Goal: Task Accomplishment & Management: Manage account settings

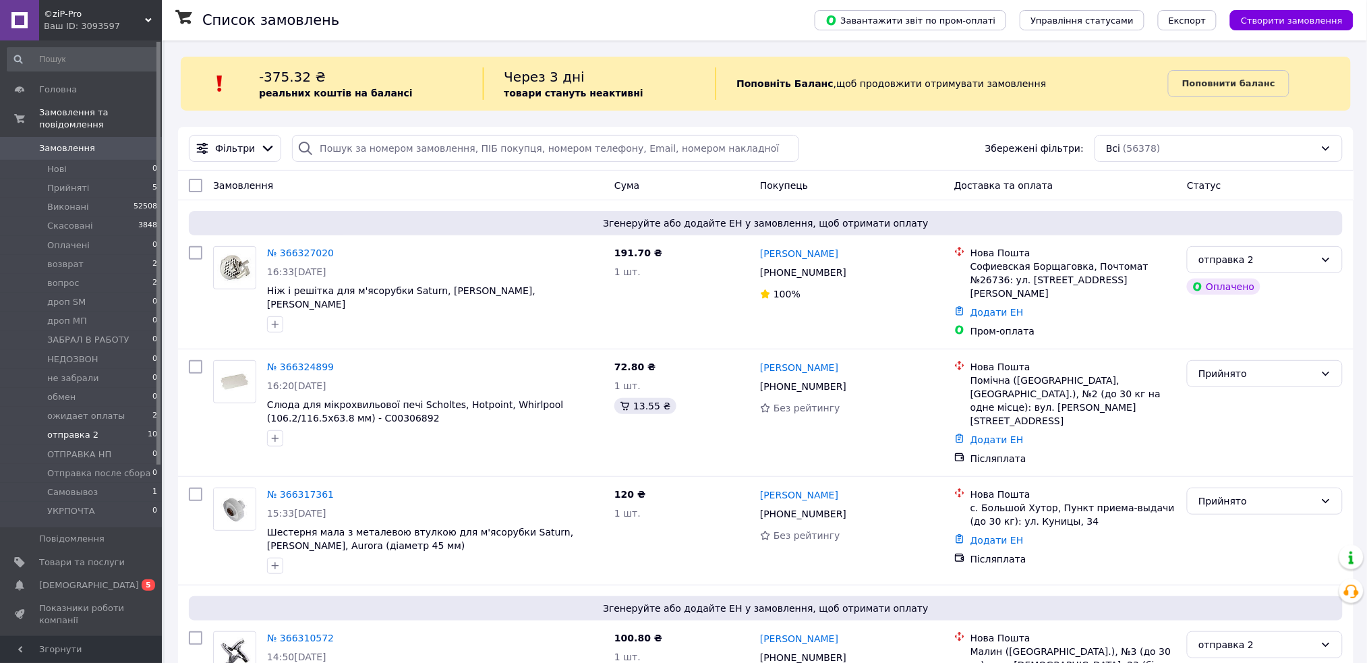
click at [86, 429] on span "отправка 2" at bounding box center [72, 435] width 51 height 12
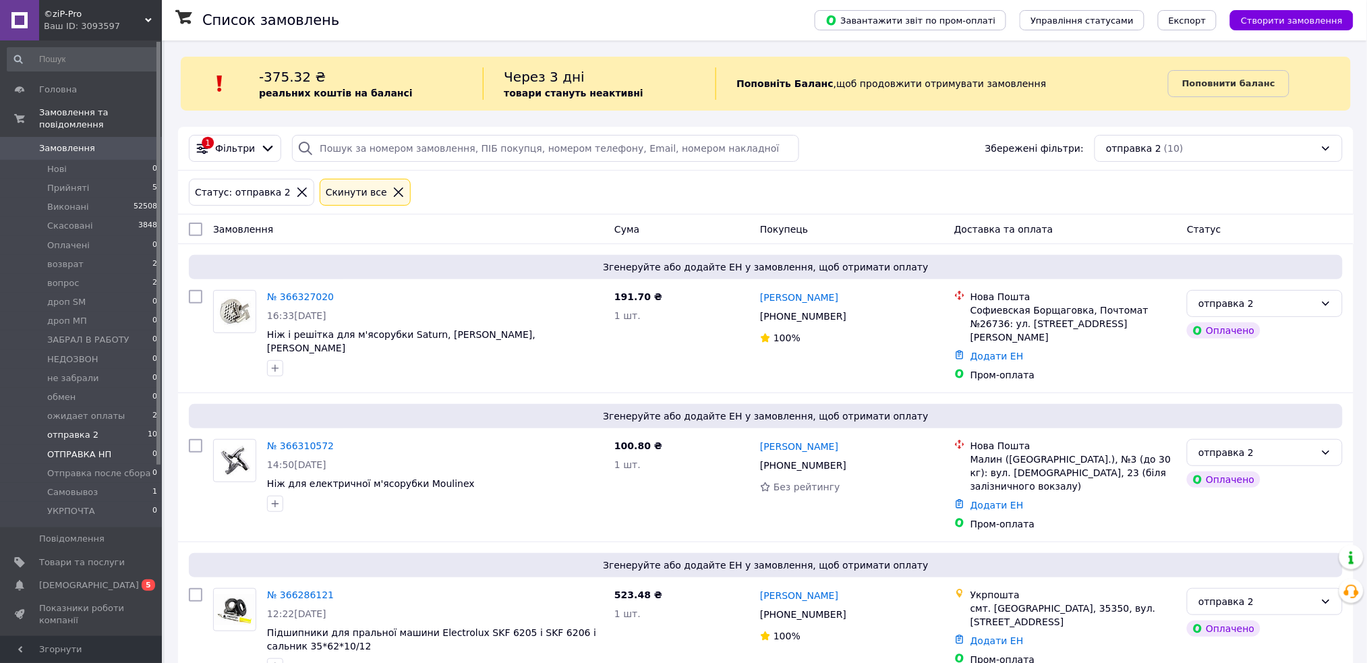
click at [84, 449] on span "ОТПРАВКА НП" at bounding box center [79, 455] width 64 height 12
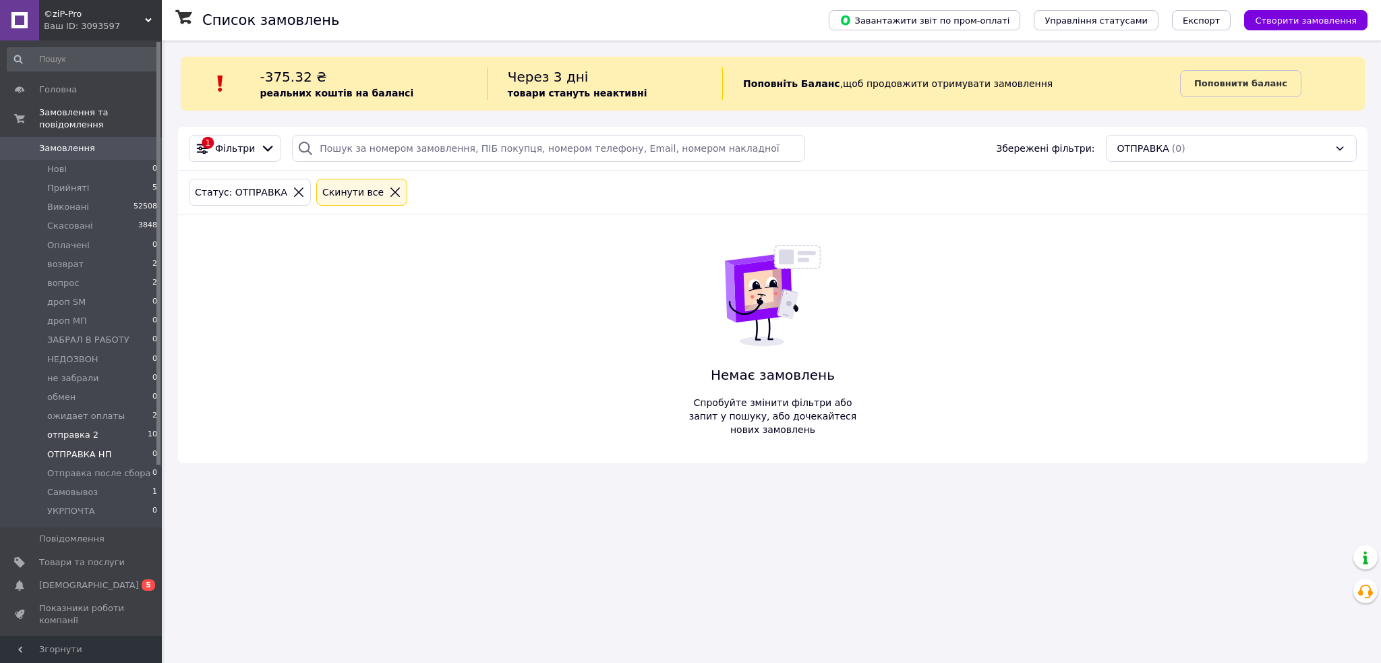
click at [76, 429] on span "отправка 2" at bounding box center [72, 435] width 51 height 12
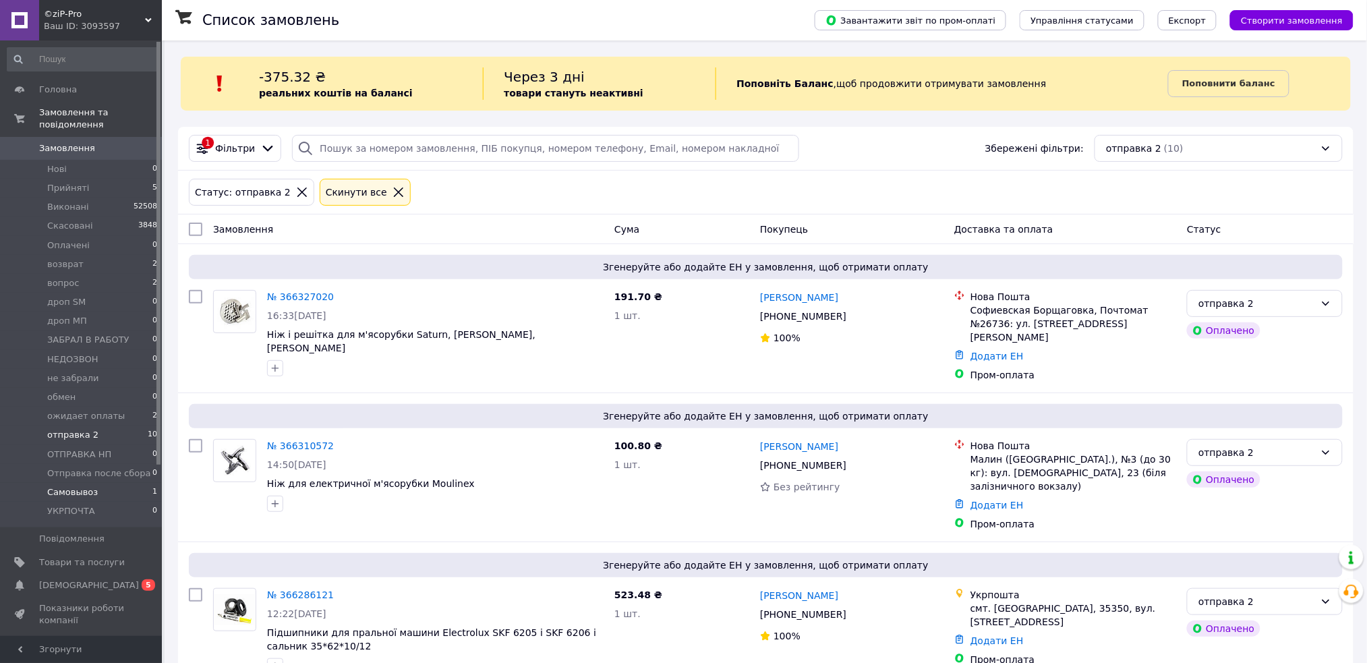
click at [69, 486] on span "Самовывоз" at bounding box center [72, 492] width 51 height 12
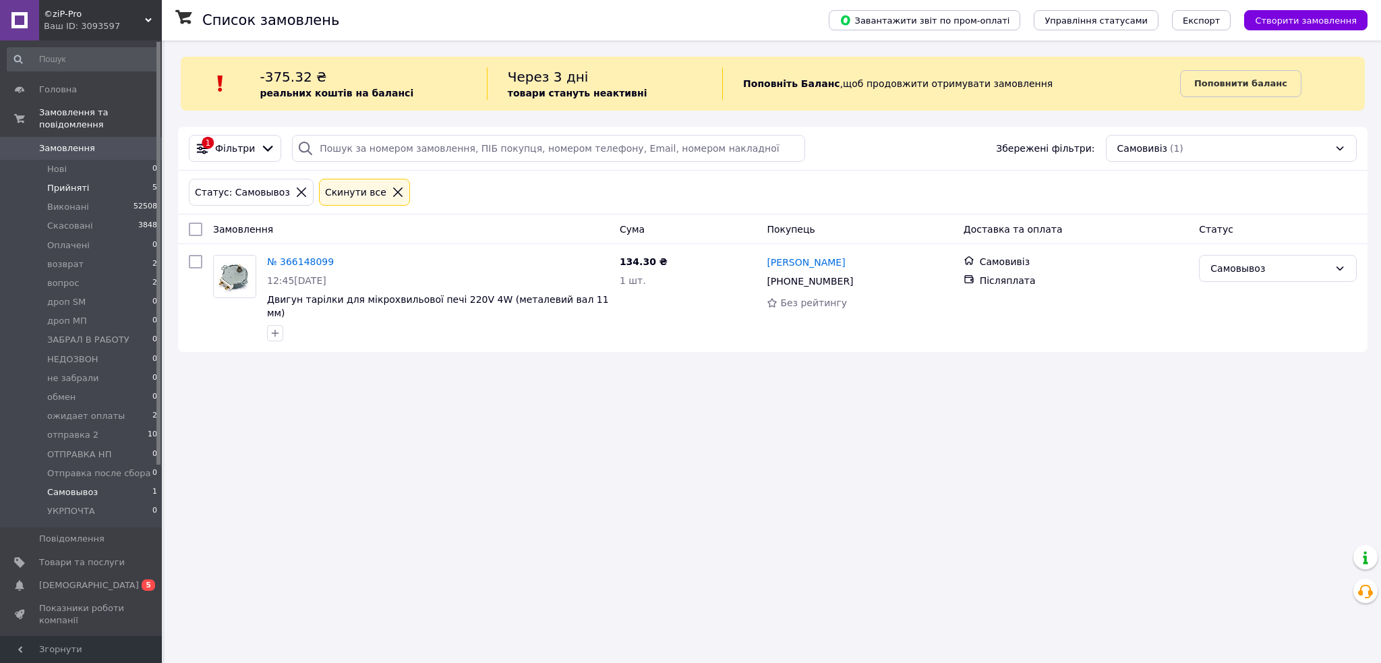
click at [70, 182] on span "Прийняті" at bounding box center [68, 188] width 42 height 12
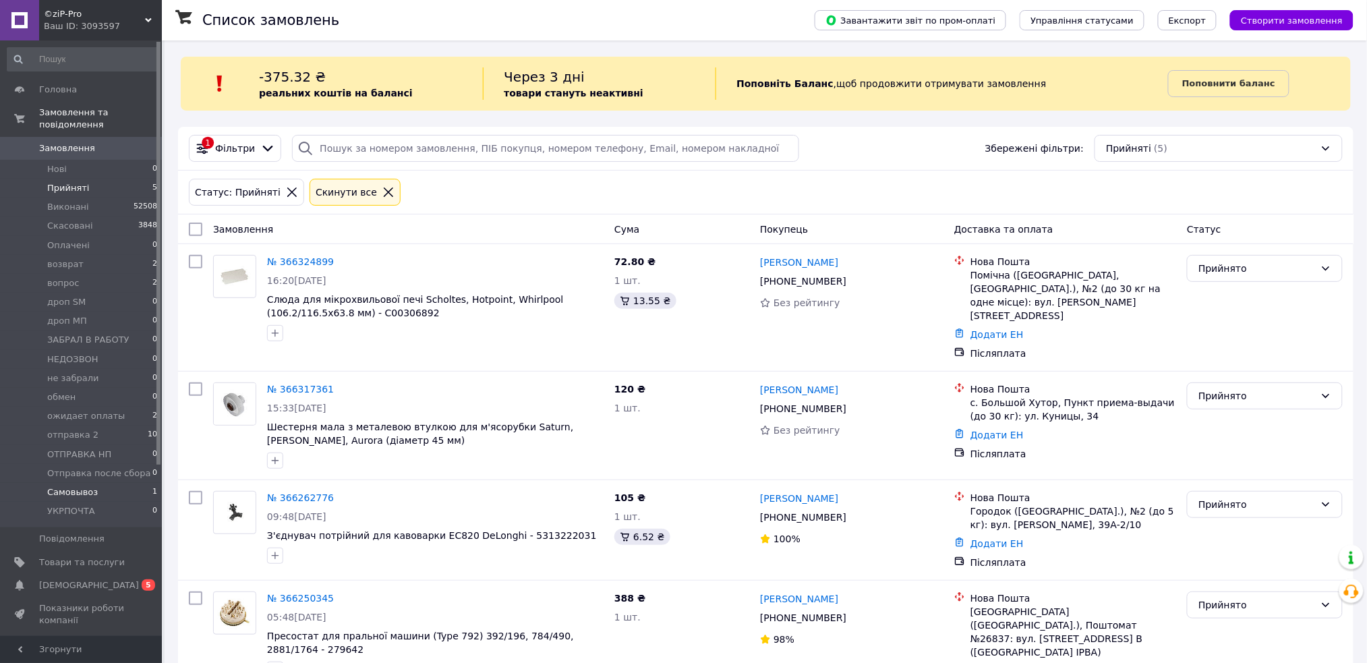
click at [84, 486] on span "Самовывоз" at bounding box center [72, 492] width 51 height 12
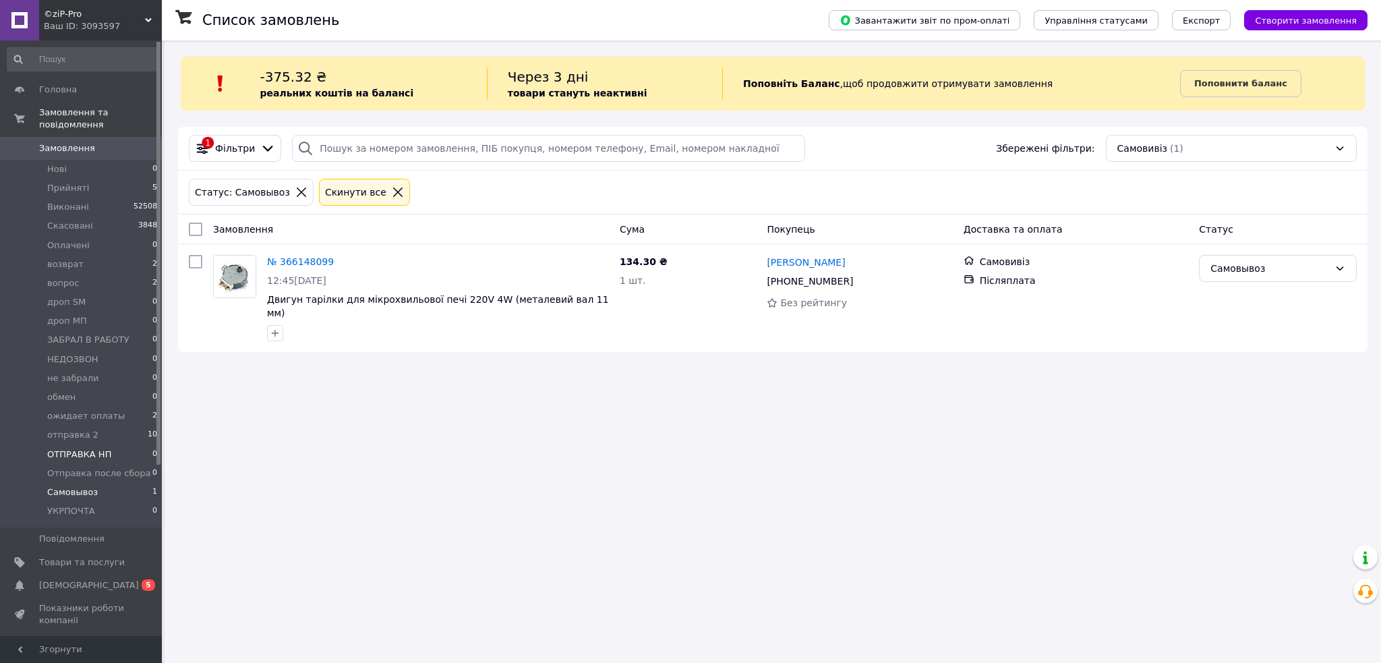
click at [97, 449] on span "ОТПРАВКА НП" at bounding box center [79, 455] width 64 height 12
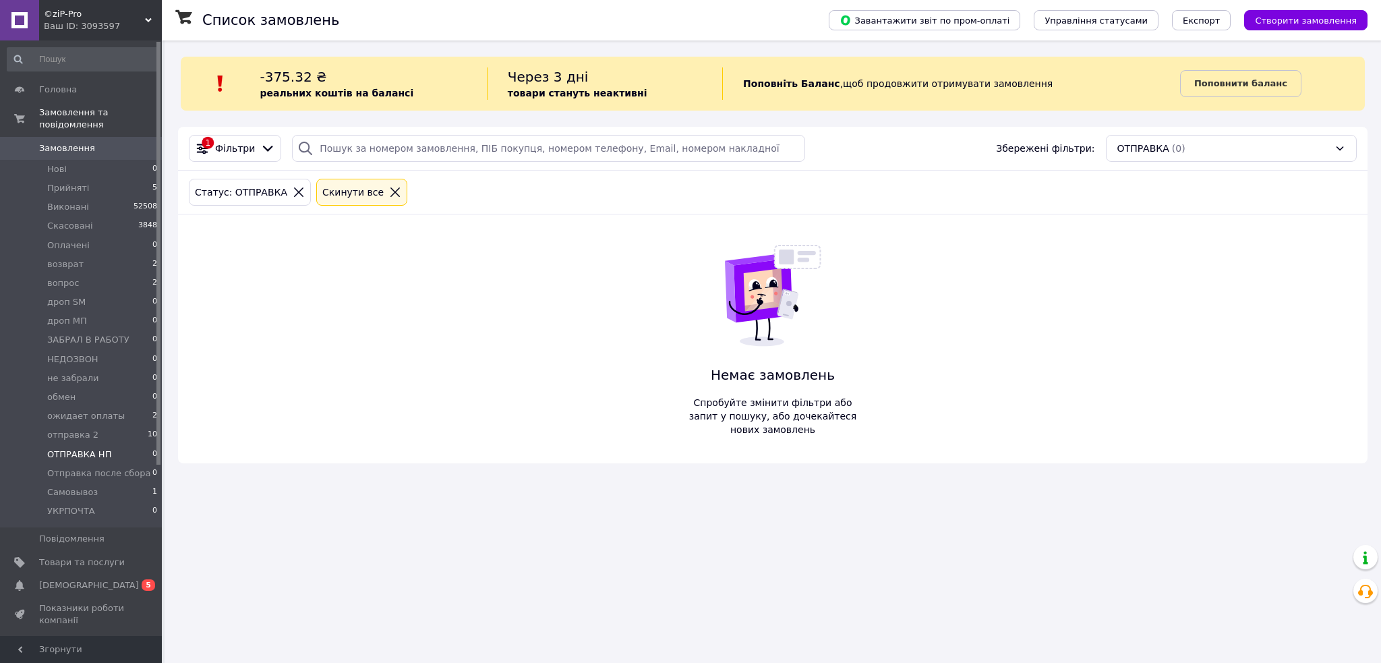
click at [92, 426] on li "отправка 2 10" at bounding box center [82, 435] width 165 height 19
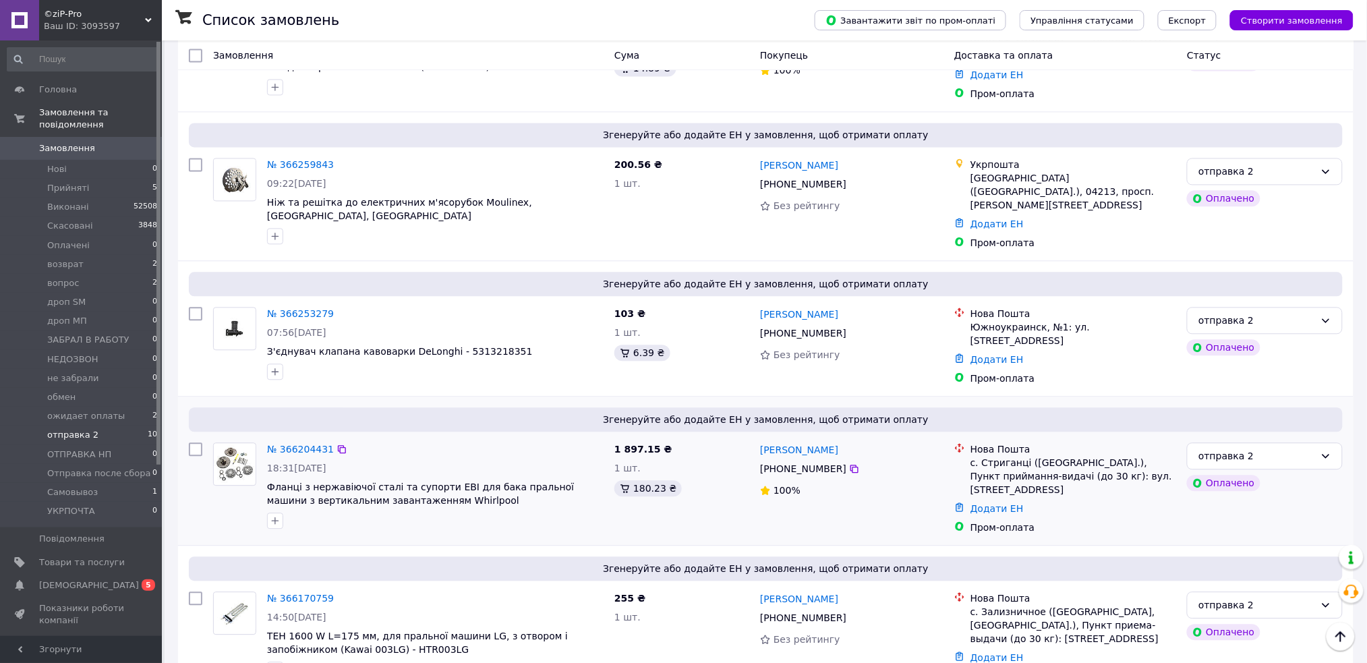
scroll to position [990, 0]
click at [296, 591] on link "№ 366170759" at bounding box center [300, 596] width 67 height 11
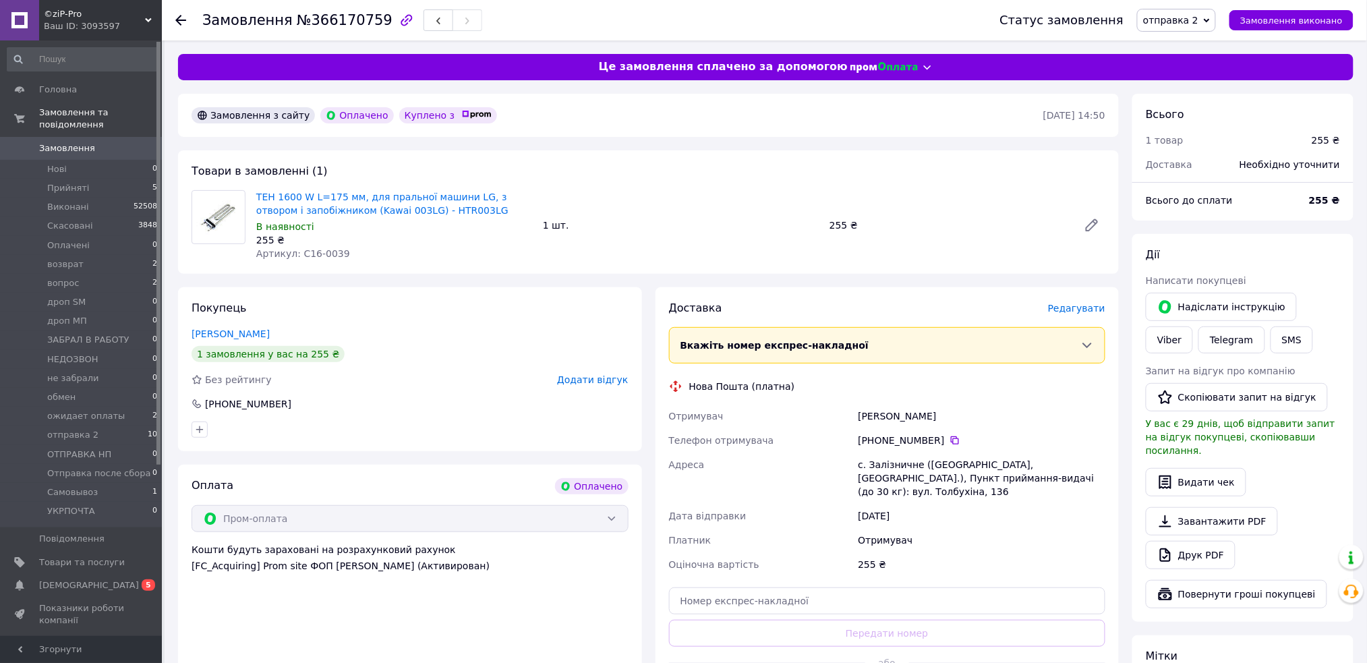
click at [1076, 306] on span "Редагувати" at bounding box center [1076, 308] width 57 height 11
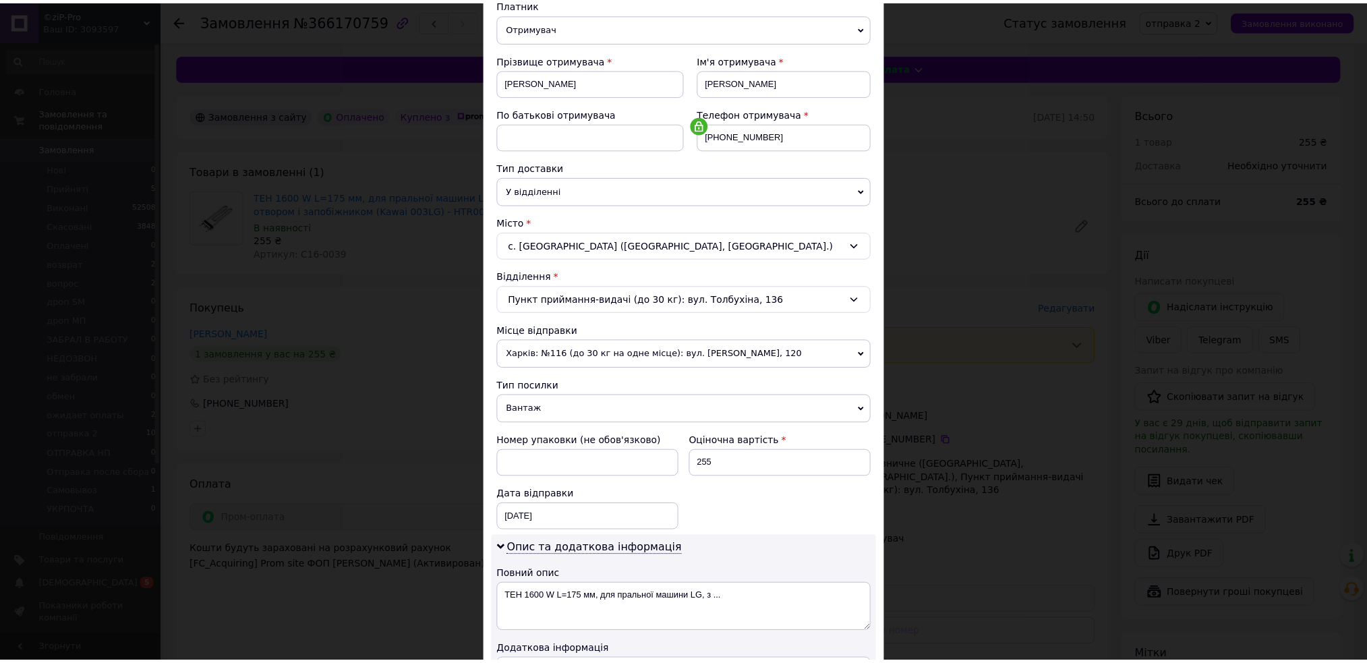
scroll to position [384, 0]
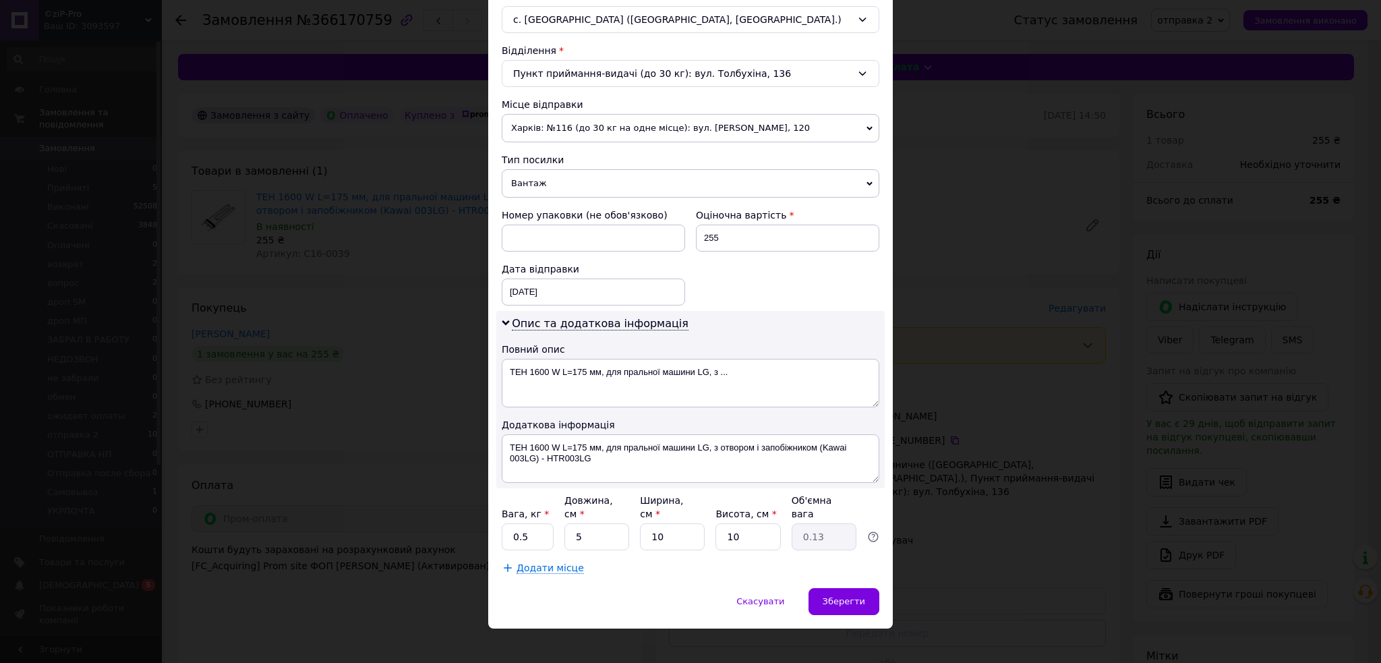
click at [531, 173] on span "Вантаж" at bounding box center [691, 183] width 378 height 28
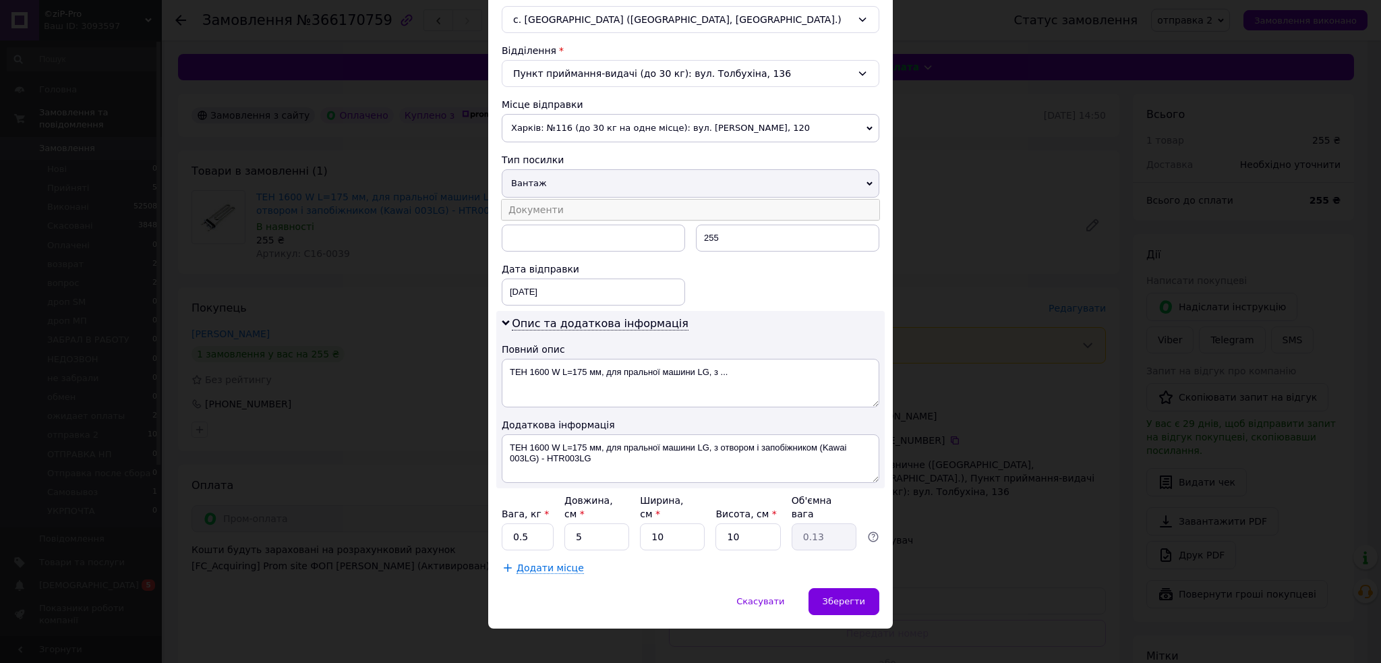
click at [536, 210] on li "Документи" at bounding box center [691, 210] width 378 height 20
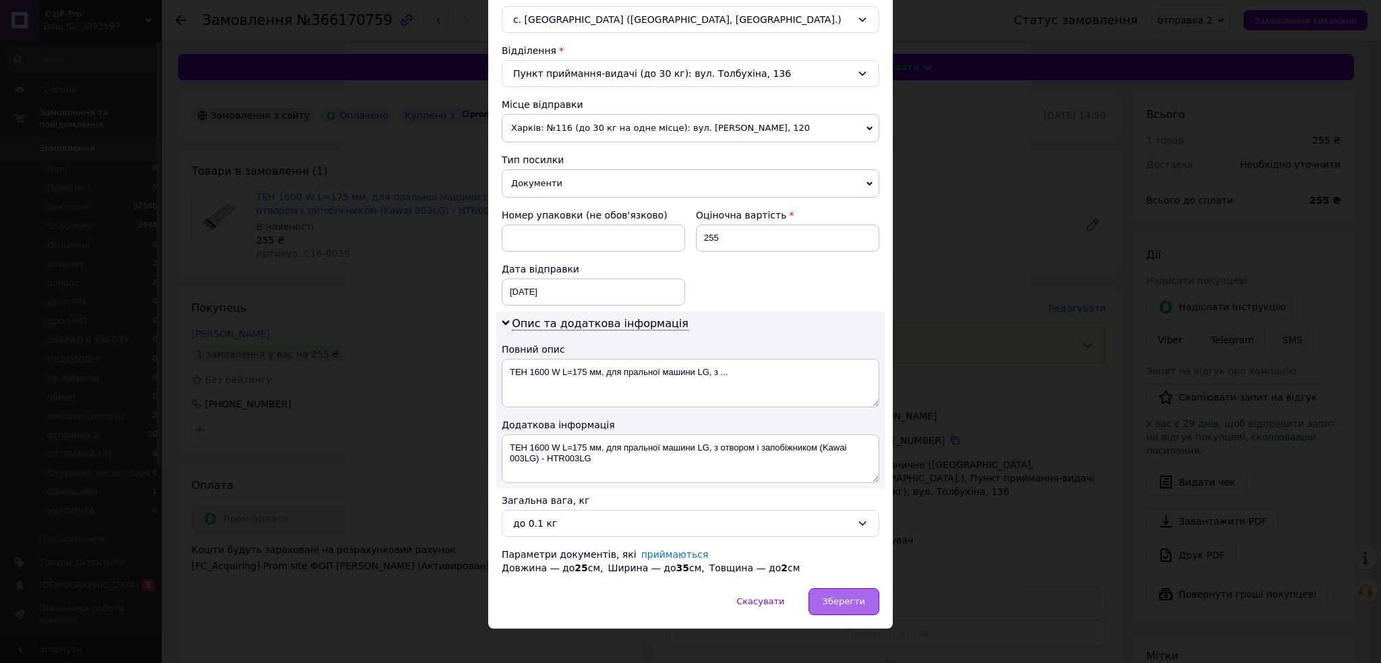
click at [836, 600] on span "Зберегти" at bounding box center [844, 601] width 42 height 10
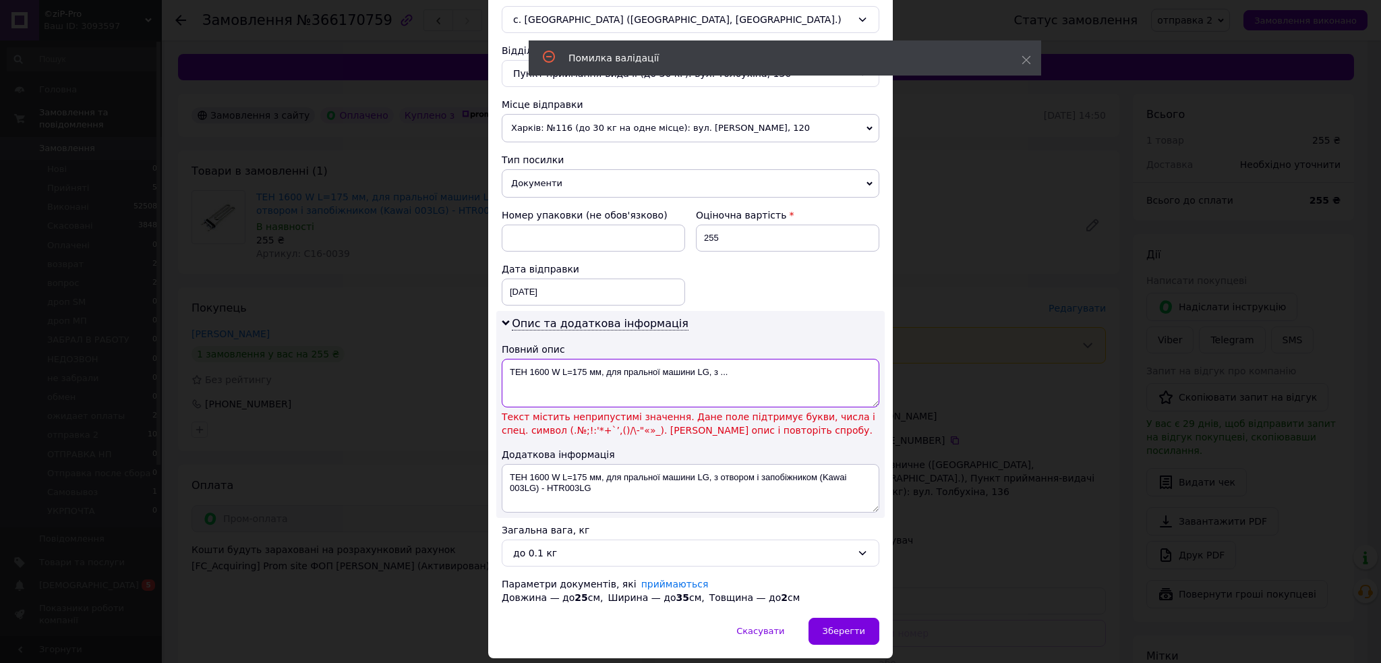
drag, startPoint x: 587, startPoint y: 371, endPoint x: 780, endPoint y: 379, distance: 193.1
click at [739, 380] on textarea "ТЕН 1600 W L=175 мм, для пральної машини LG, з ..." at bounding box center [691, 383] width 378 height 49
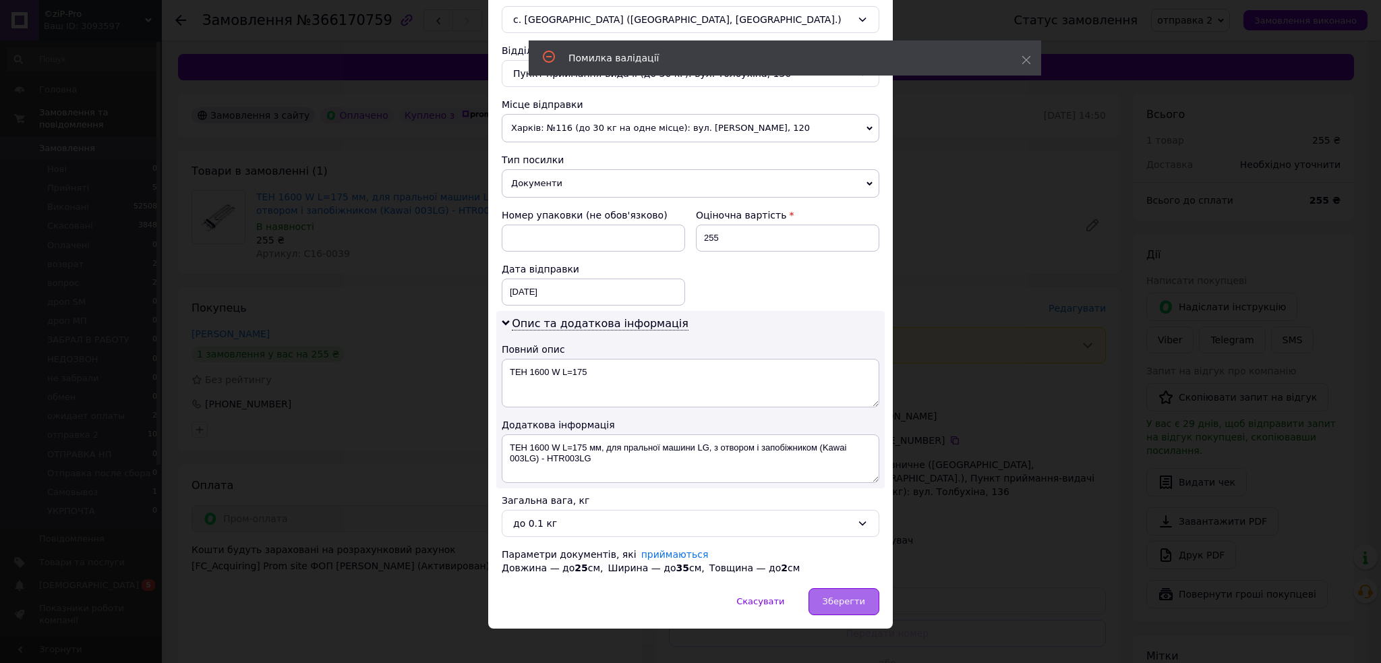
click at [854, 600] on span "Зберегти" at bounding box center [844, 601] width 42 height 10
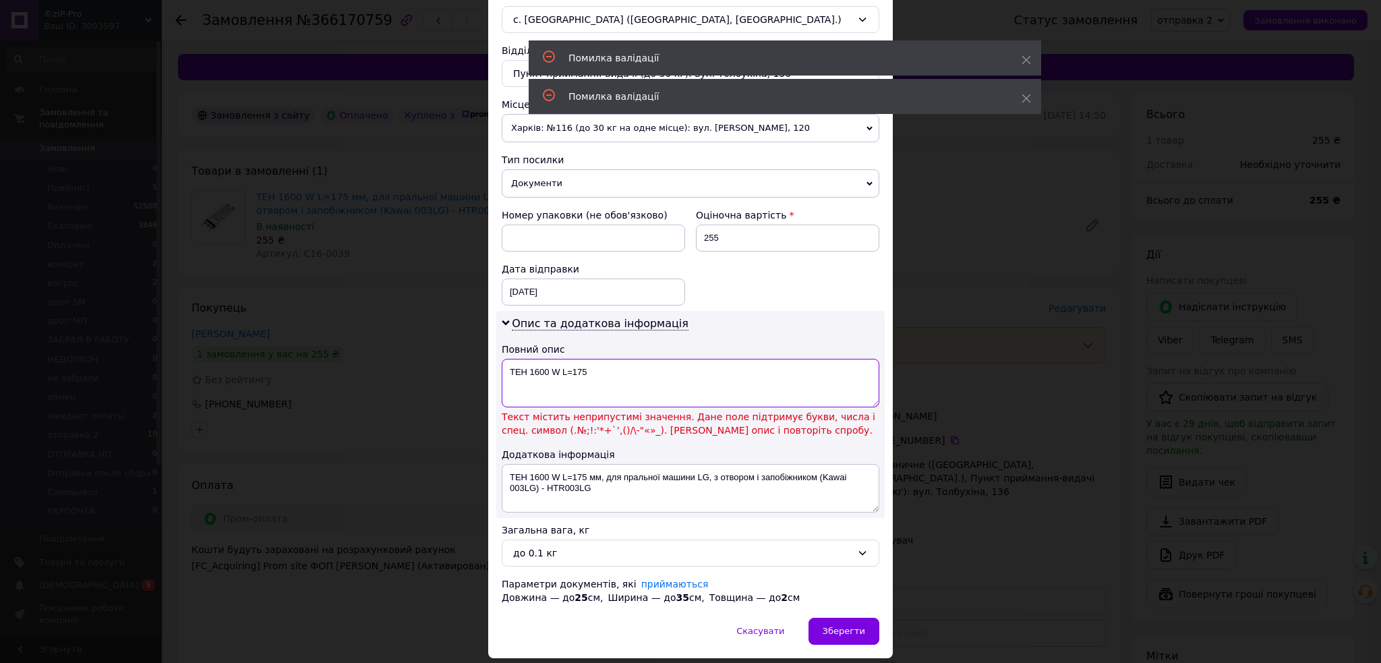
drag, startPoint x: 527, startPoint y: 372, endPoint x: 768, endPoint y: 384, distance: 240.4
click at [761, 384] on textarea "ТЕН 1600 W L=175" at bounding box center [691, 383] width 378 height 49
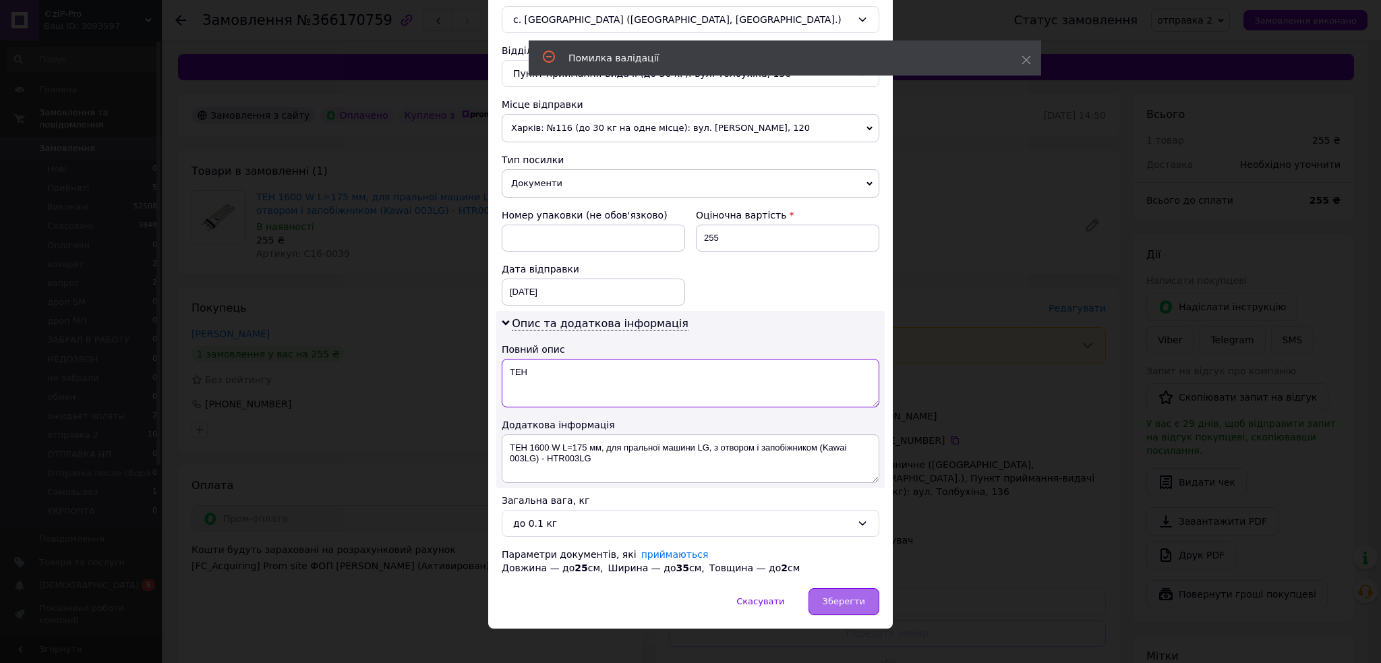
type textarea "ТЕН"
click at [854, 606] on span "Зберегти" at bounding box center [844, 601] width 42 height 10
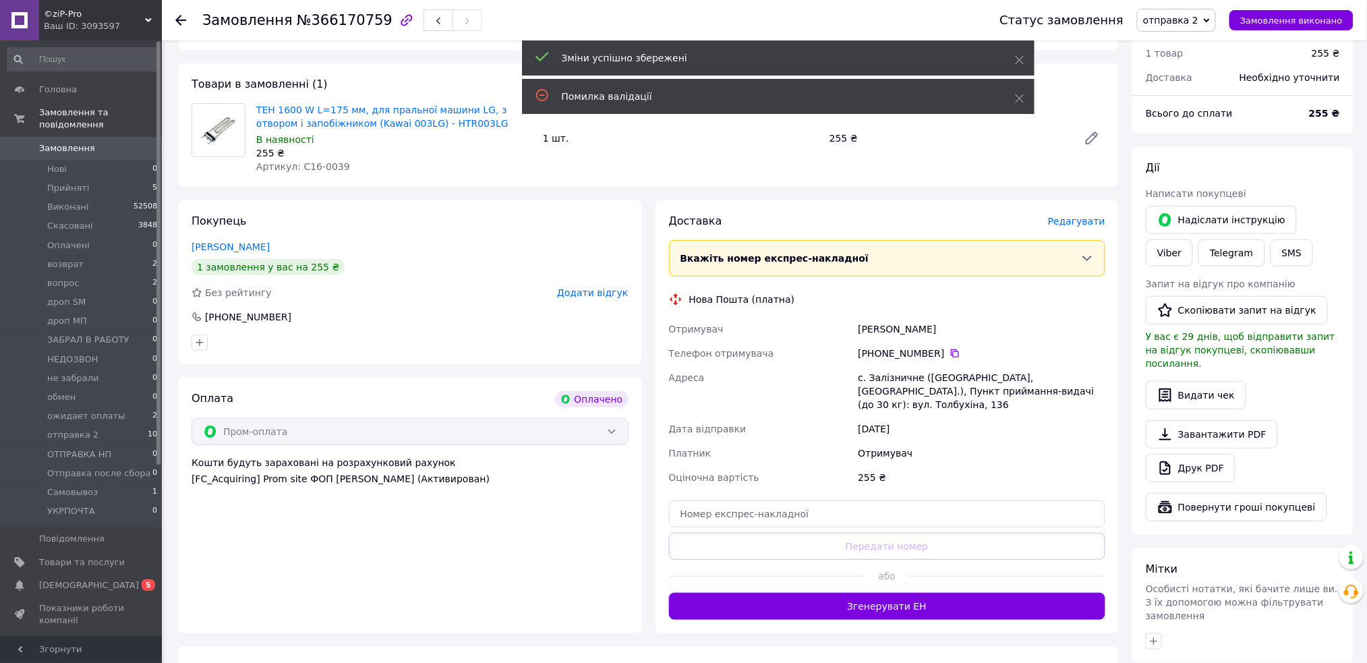
scroll to position [90, 0]
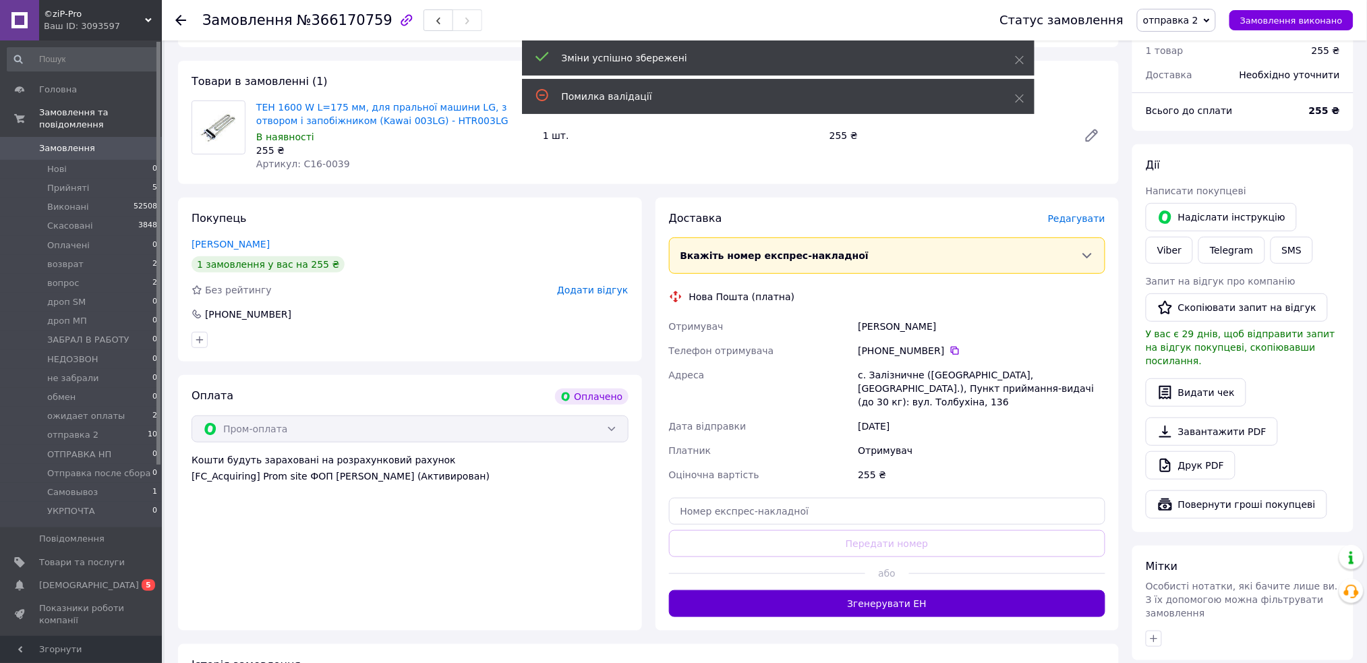
click at [908, 590] on button "Згенерувати ЕН" at bounding box center [887, 603] width 437 height 27
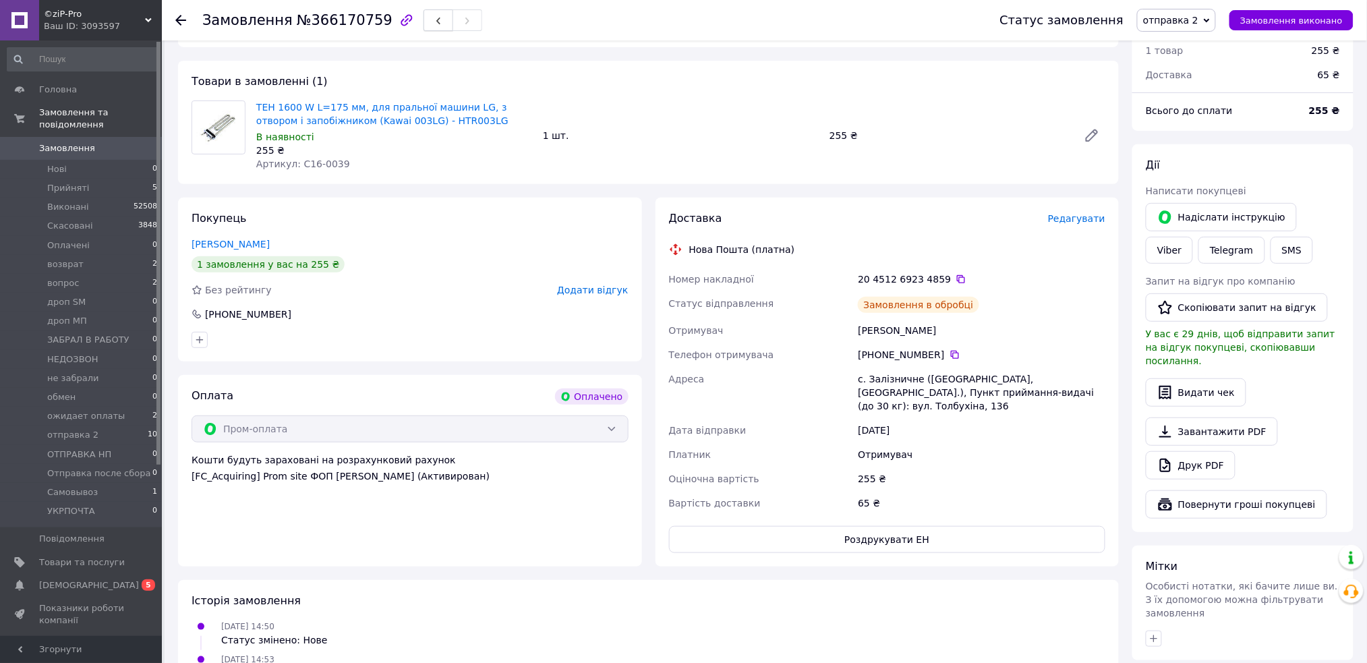
click at [434, 24] on icon "button" at bounding box center [438, 21] width 8 height 8
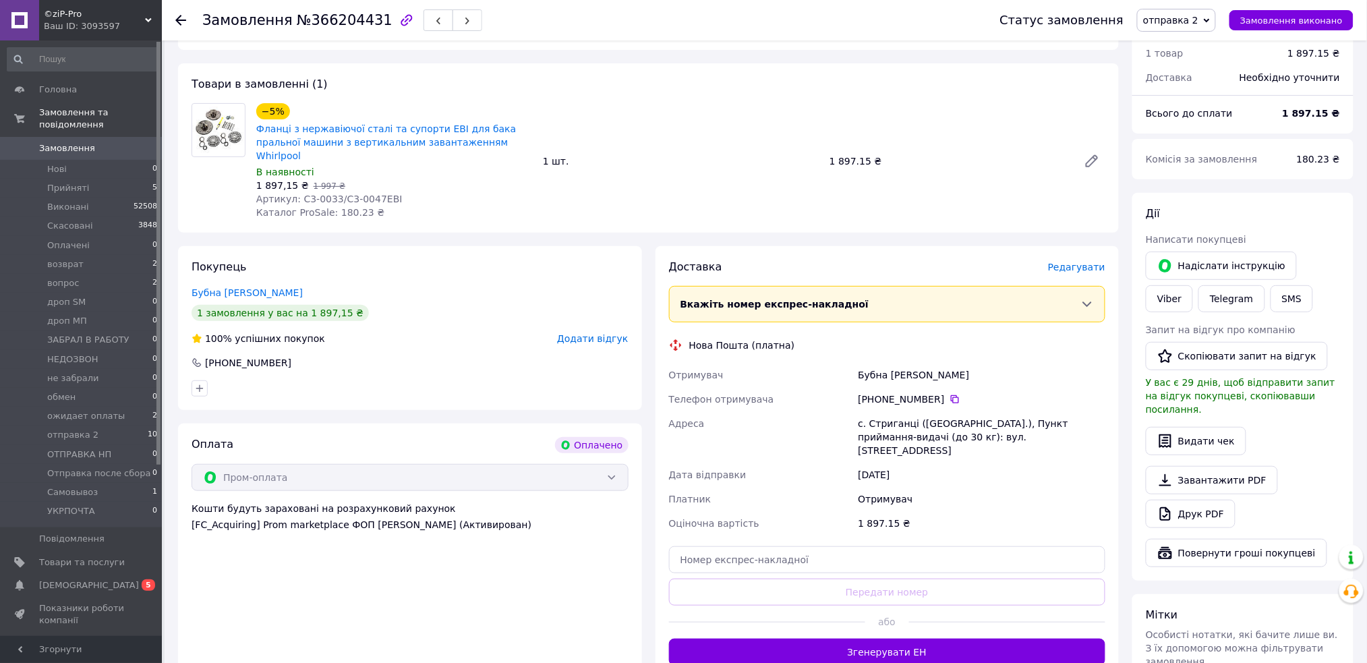
scroll to position [90, 0]
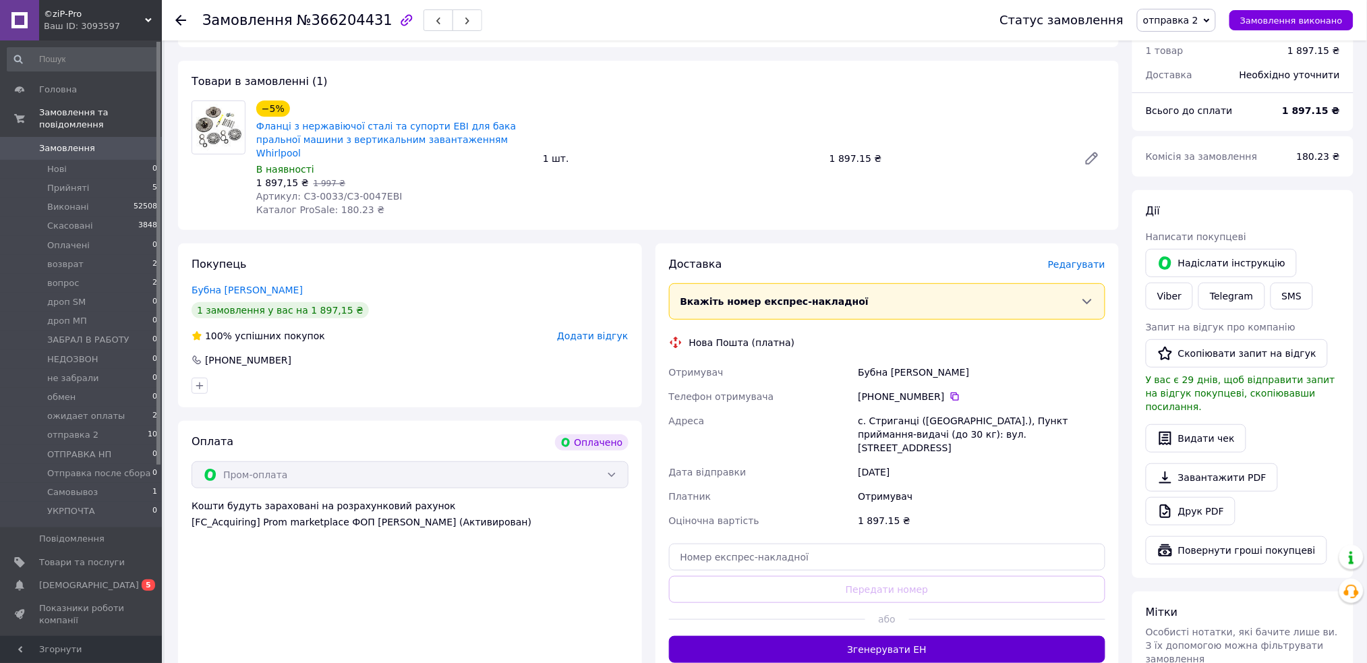
click at [817, 636] on button "Згенерувати ЕН" at bounding box center [887, 649] width 437 height 27
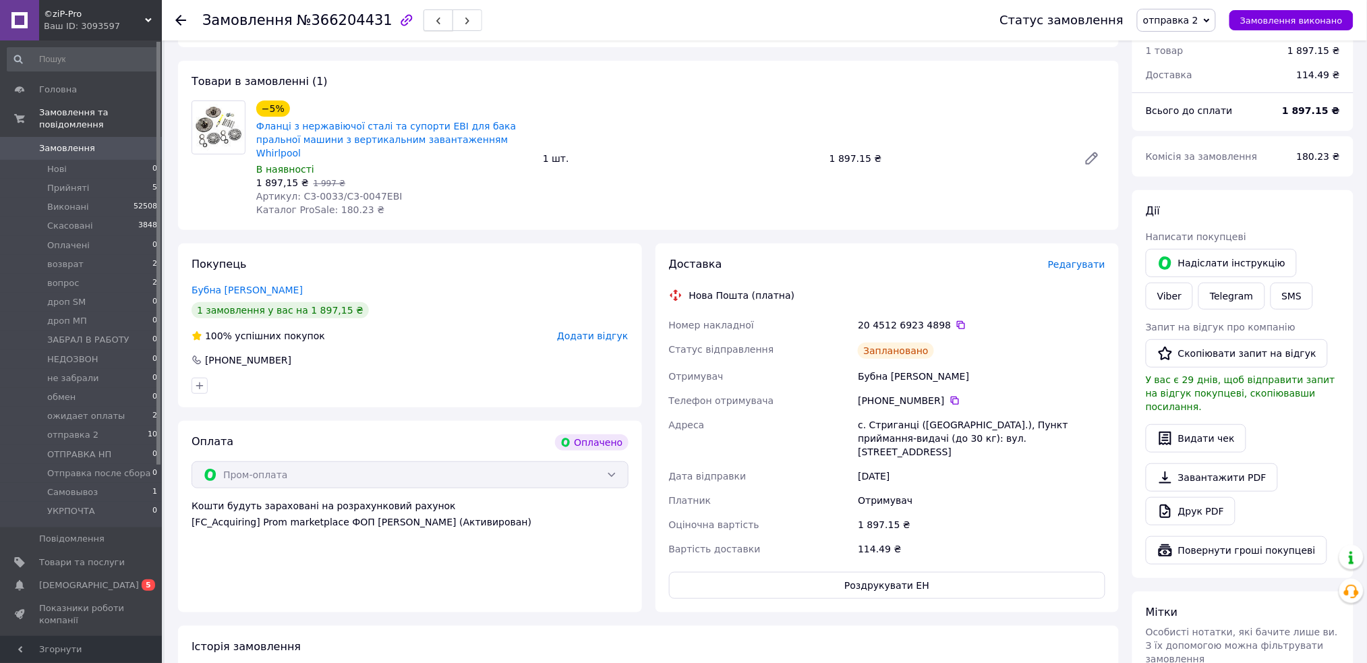
click at [424, 19] on button "button" at bounding box center [439, 20] width 30 height 22
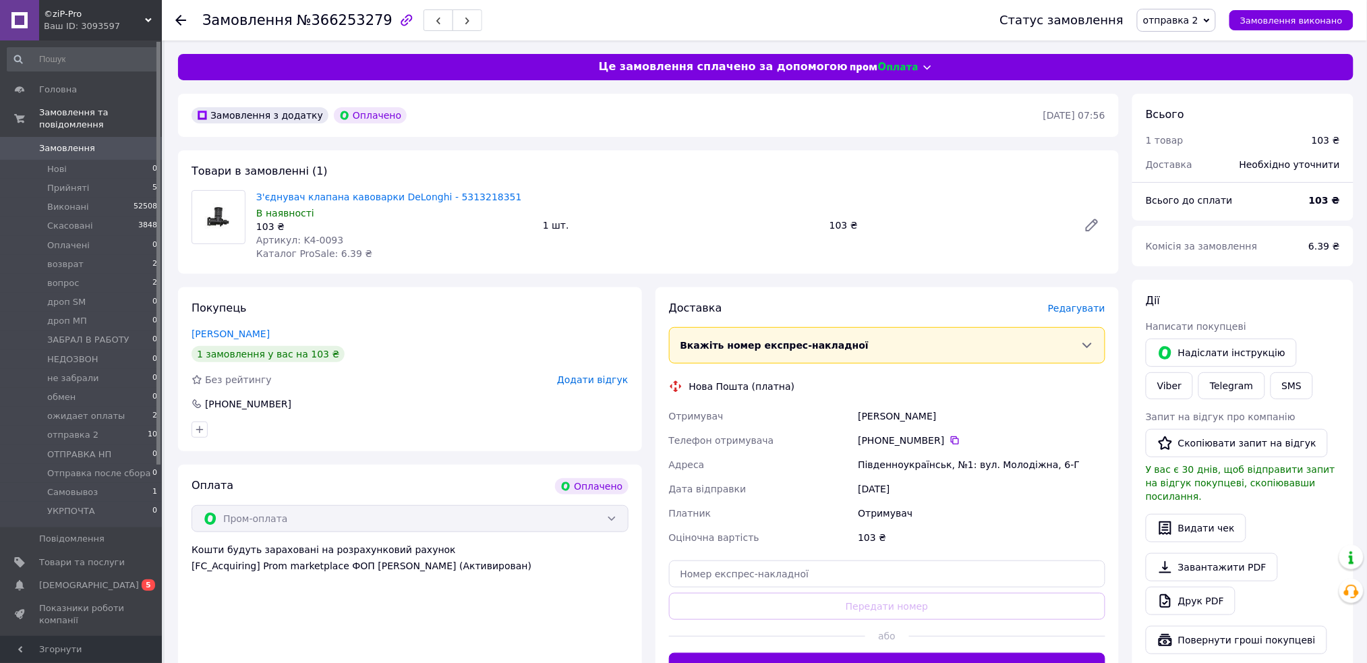
click at [1087, 306] on span "Редагувати" at bounding box center [1076, 308] width 57 height 11
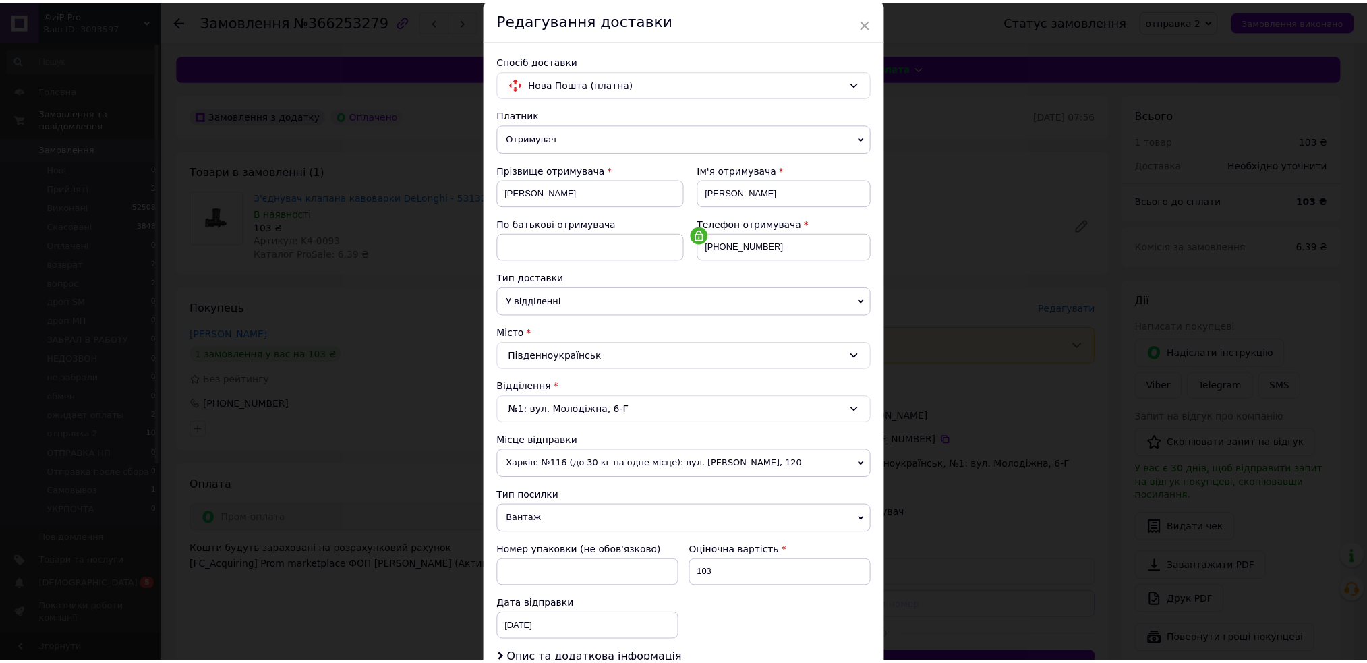
scroll to position [233, 0]
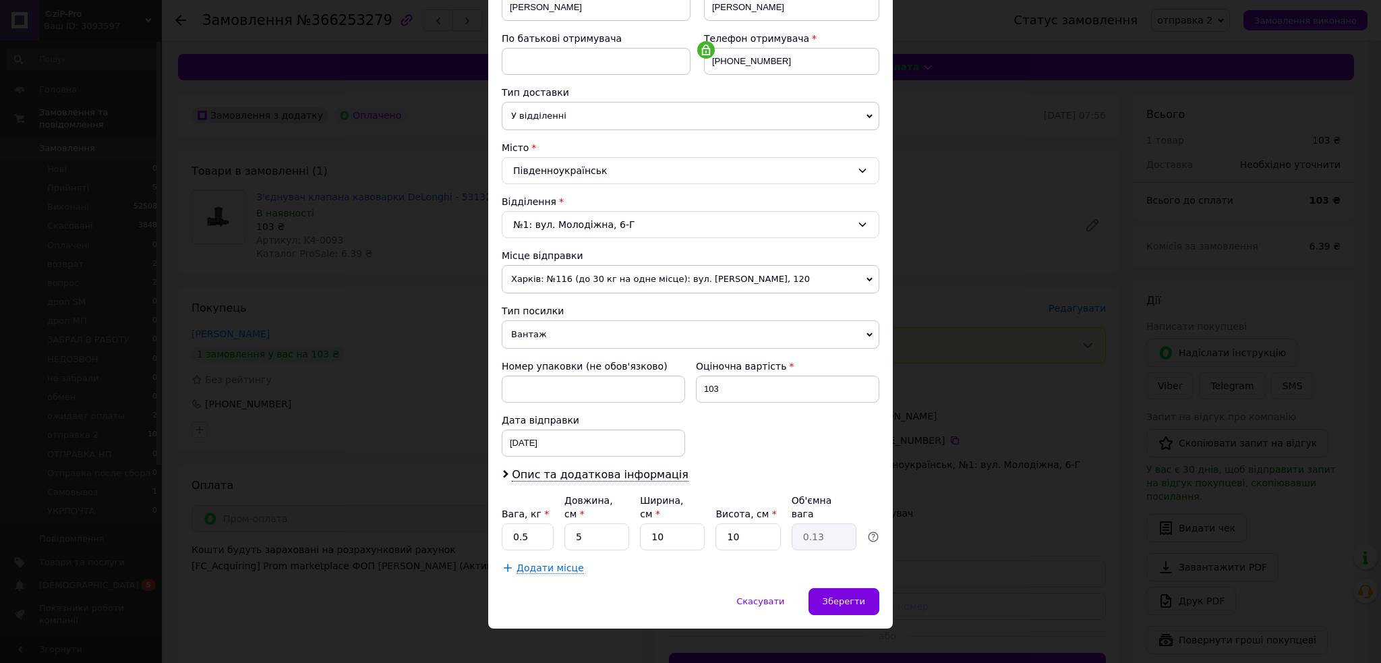
click at [567, 335] on span "Вантаж" at bounding box center [691, 334] width 378 height 28
click at [565, 363] on li "Документи" at bounding box center [691, 361] width 378 height 20
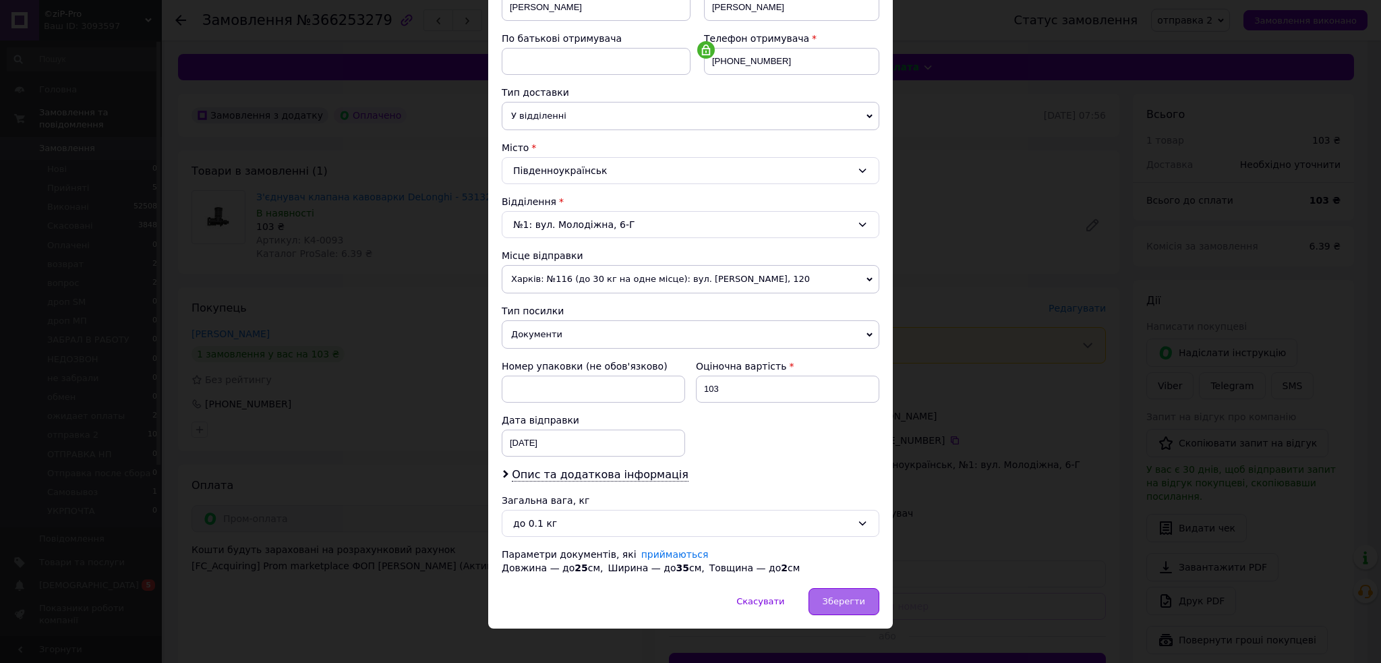
click at [832, 603] on span "Зберегти" at bounding box center [844, 601] width 42 height 10
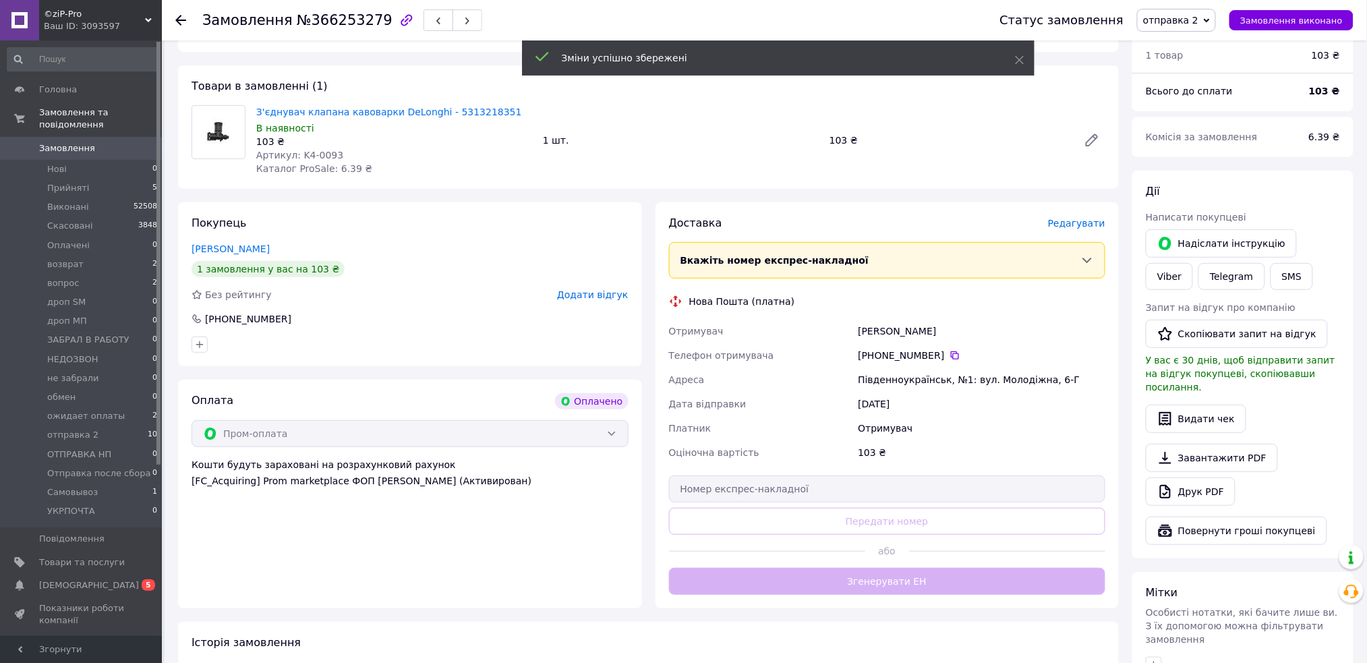
scroll to position [90, 0]
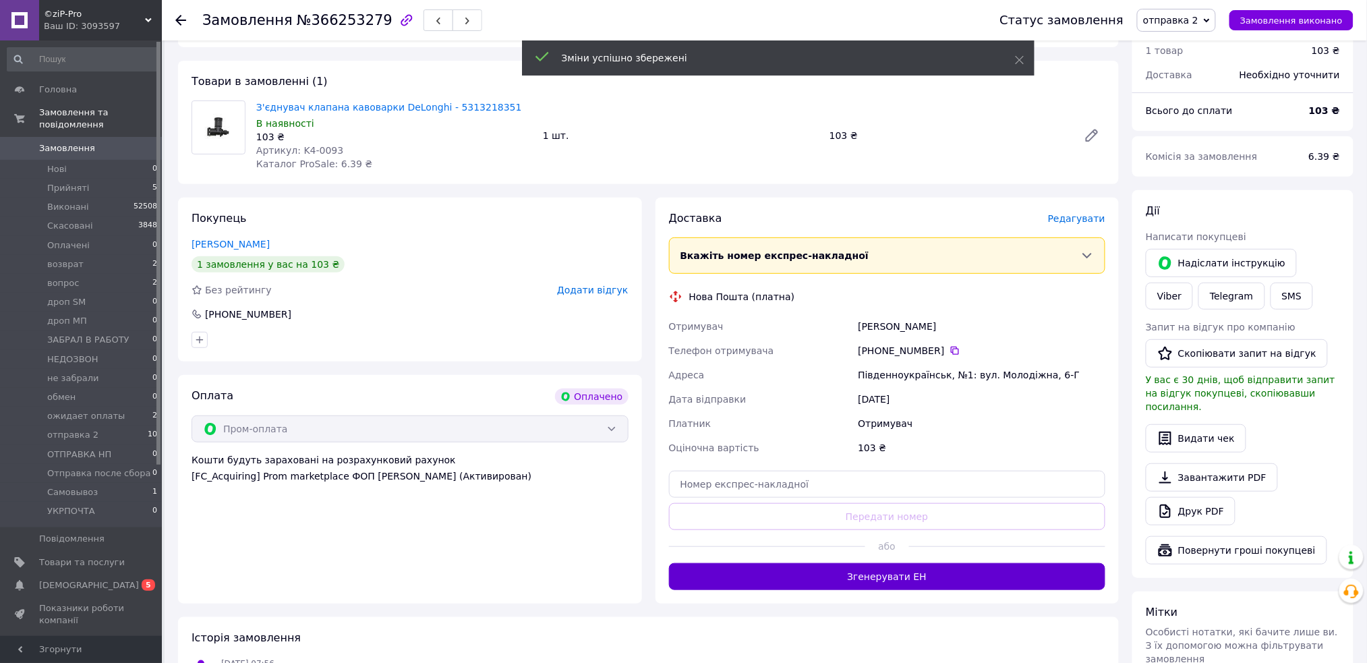
click at [884, 583] on button "Згенерувати ЕН" at bounding box center [887, 576] width 437 height 27
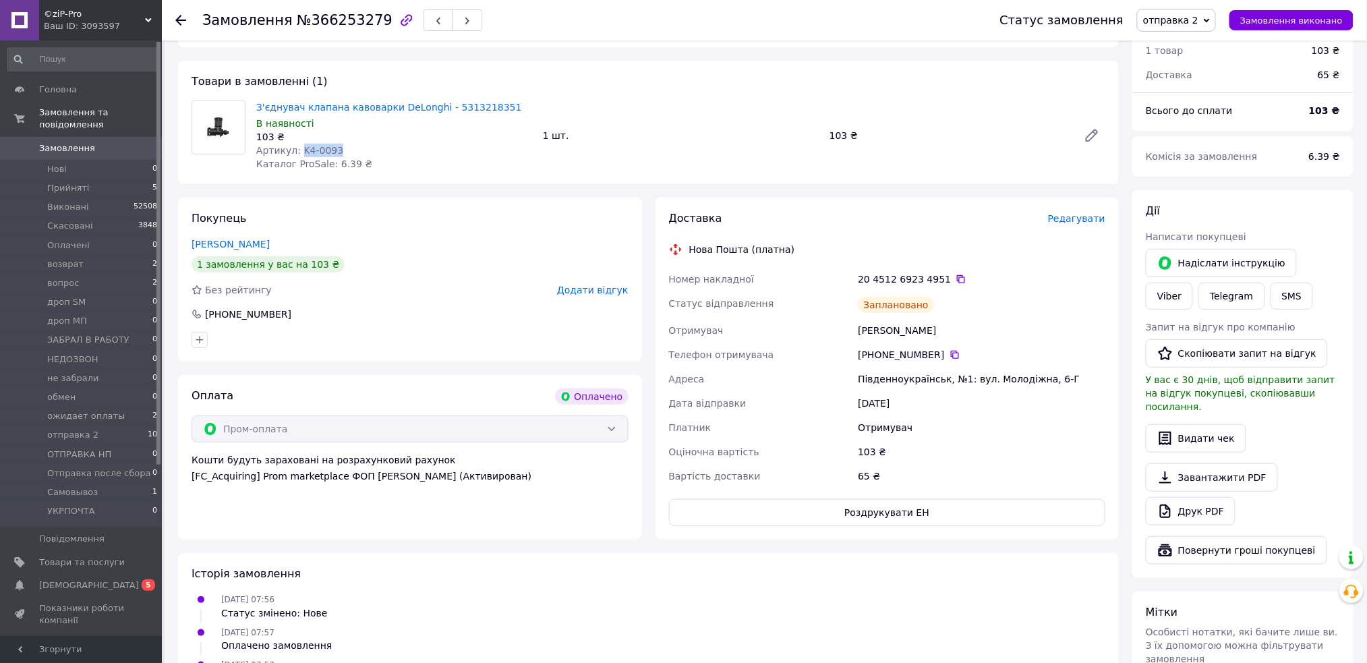
drag, startPoint x: 328, startPoint y: 149, endPoint x: 298, endPoint y: 152, distance: 30.5
click at [298, 152] on div "Артикул: K4-0093" at bounding box center [394, 150] width 276 height 13
copy span "K4-0093"
click at [434, 20] on icon "button" at bounding box center [438, 21] width 8 height 8
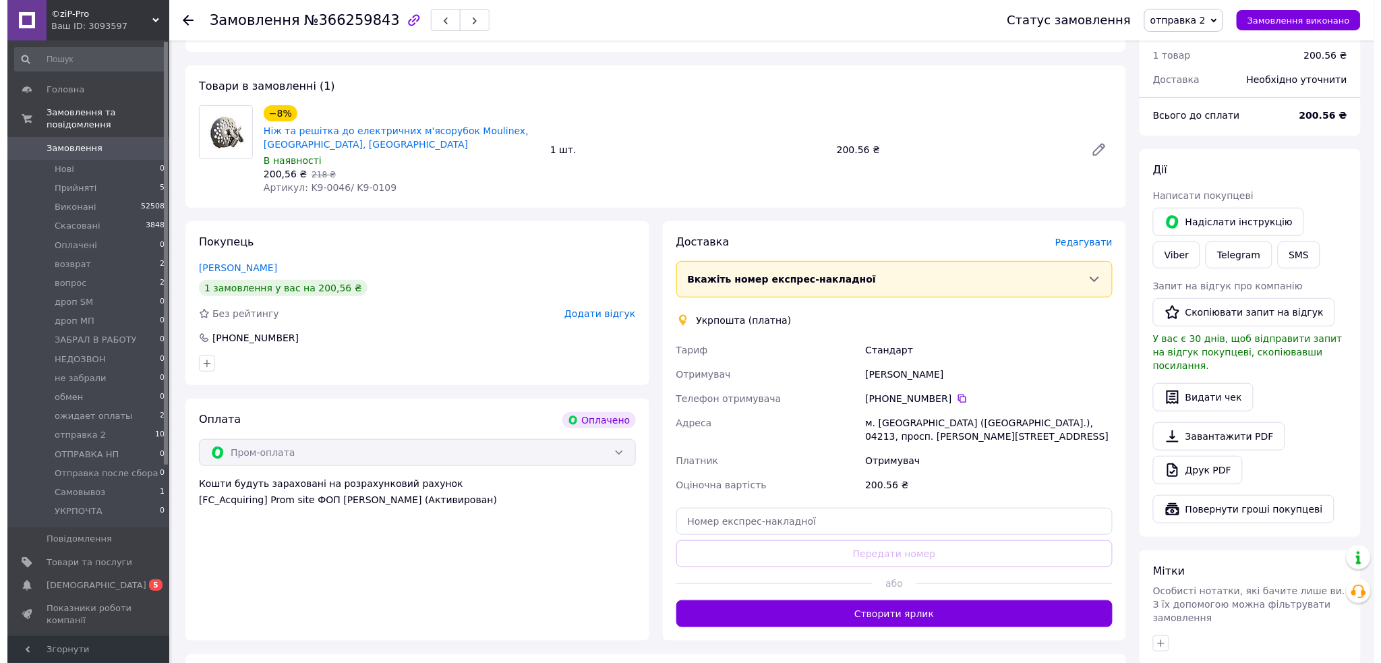
scroll to position [90, 0]
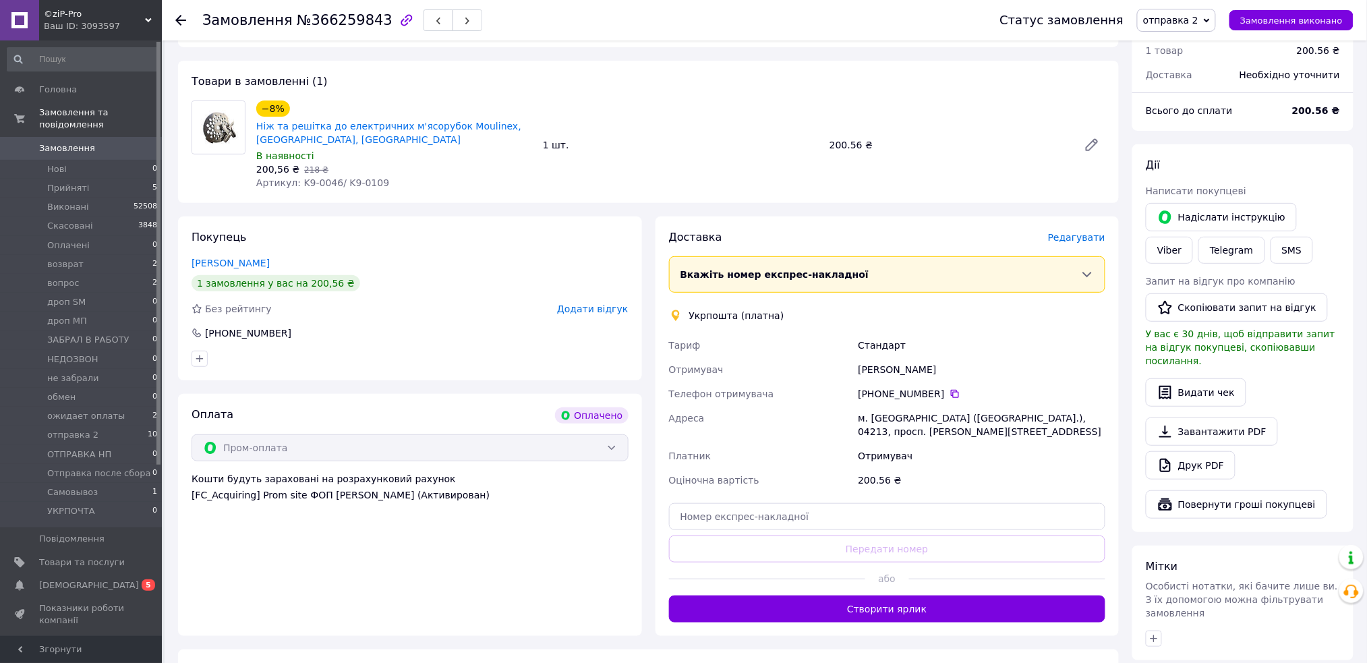
click at [1066, 238] on span "Редагувати" at bounding box center [1076, 237] width 57 height 11
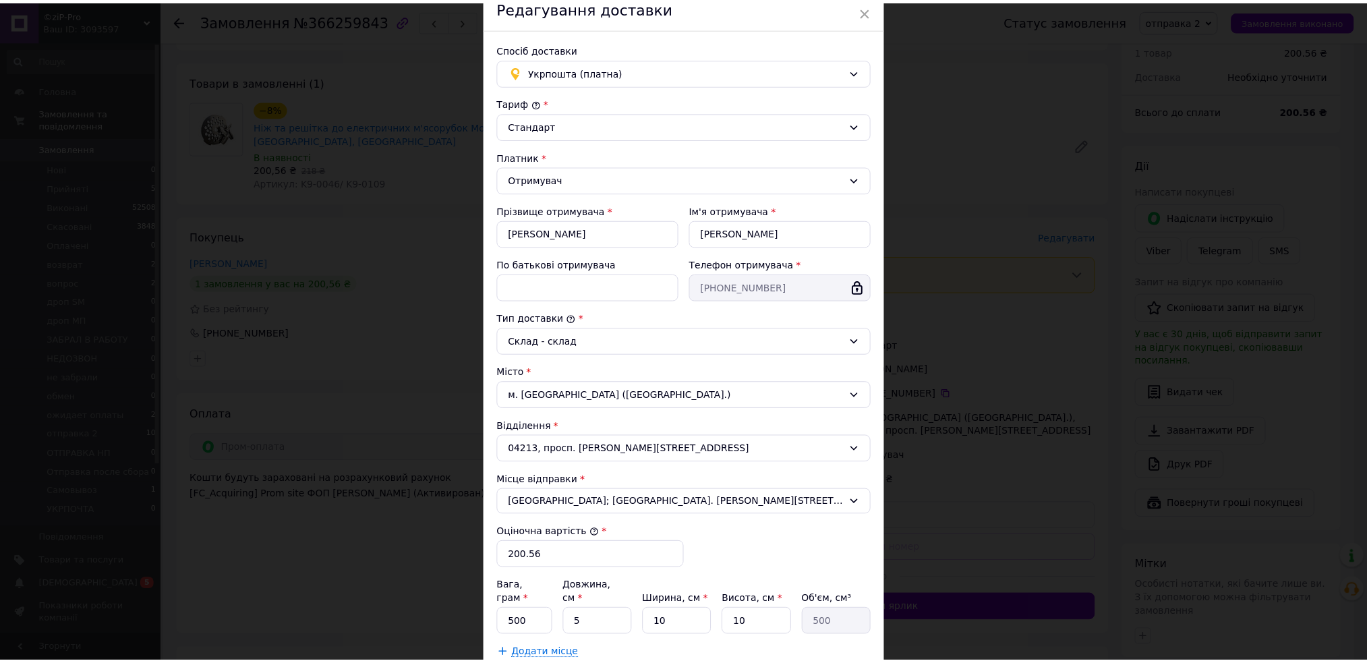
scroll to position [181, 0]
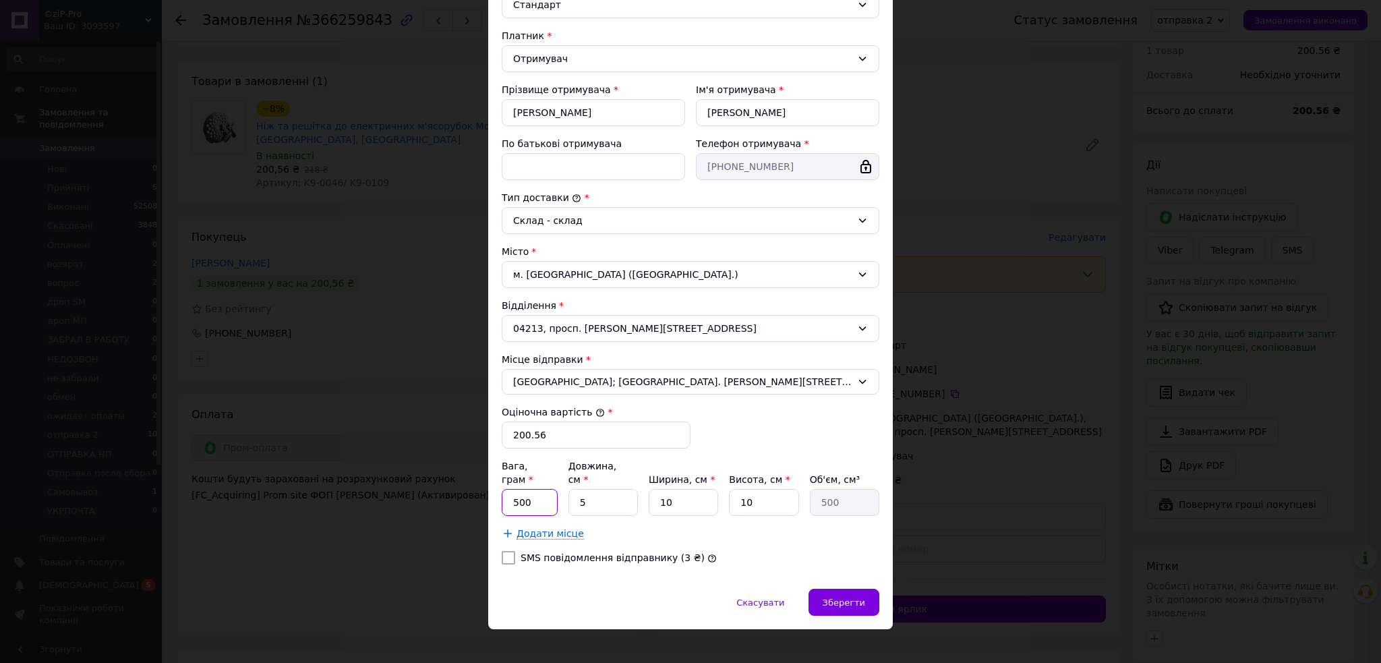
click at [535, 498] on input "500" at bounding box center [530, 502] width 56 height 27
click at [534, 498] on input "500" at bounding box center [530, 502] width 56 height 27
type input "100"
click at [830, 589] on div "Зберегти" at bounding box center [844, 602] width 71 height 27
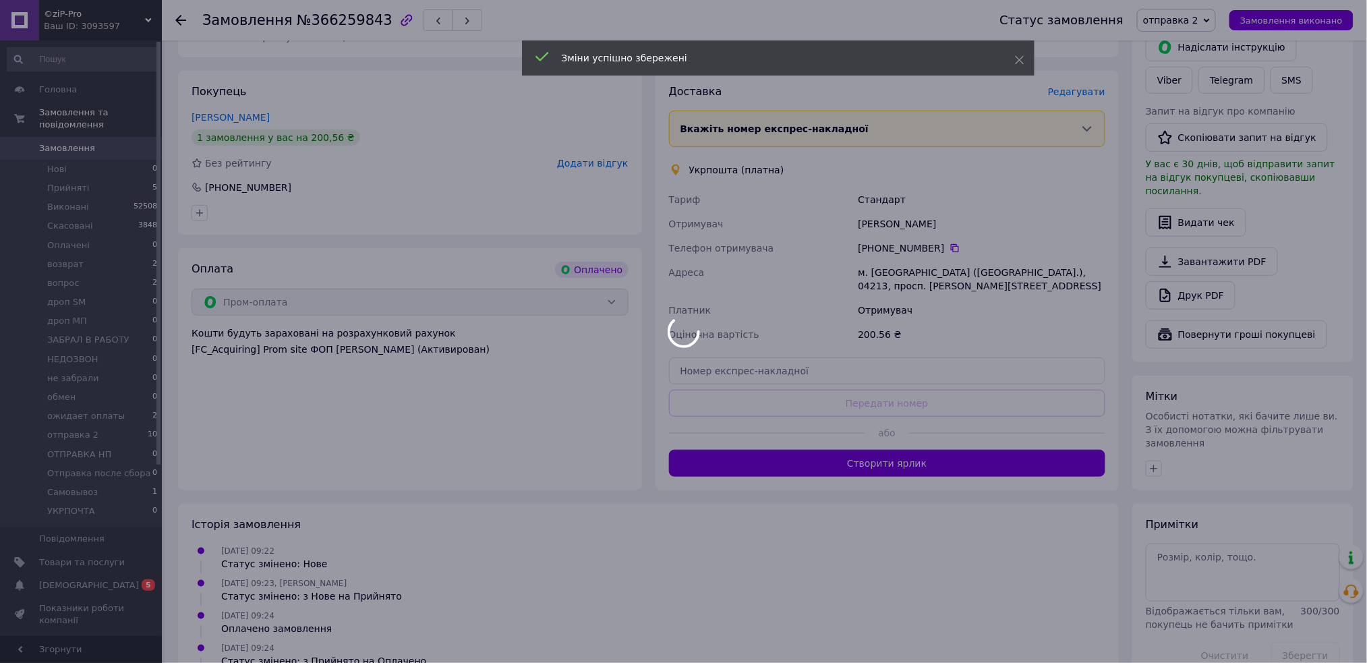
scroll to position [299, 0]
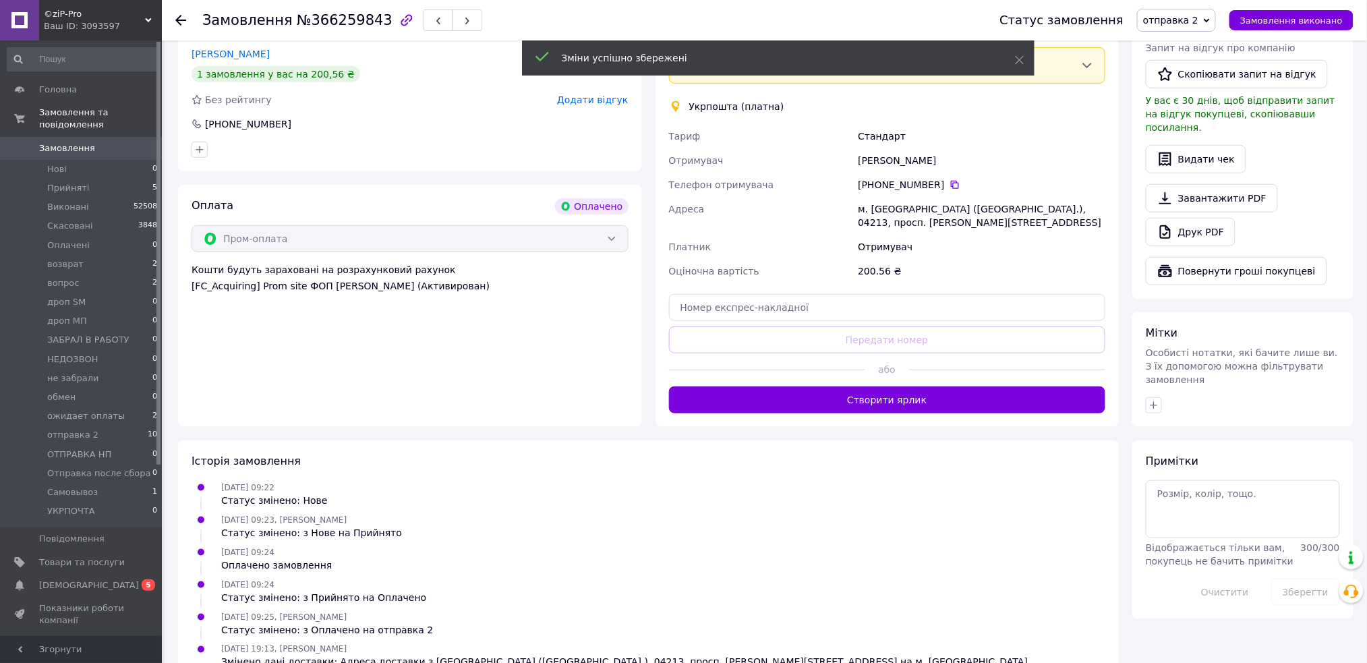
click at [842, 397] on button "Створити ярлик" at bounding box center [887, 399] width 437 height 27
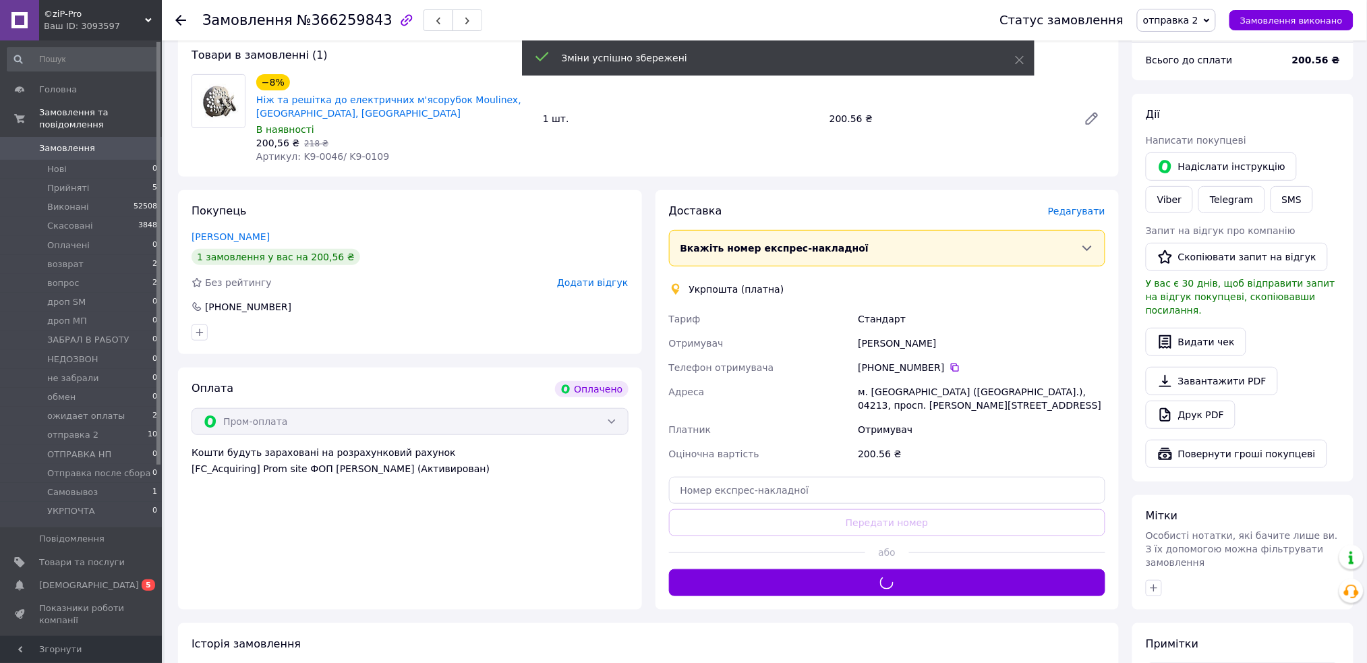
scroll to position [119, 0]
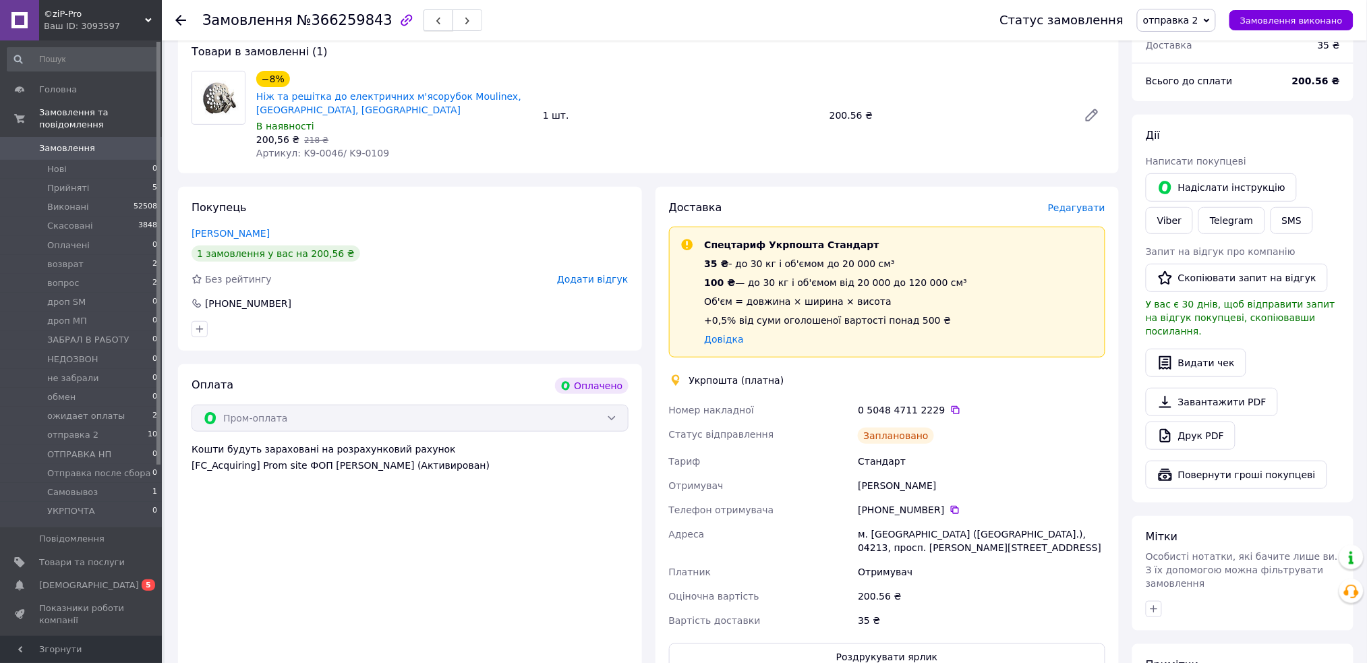
click at [434, 22] on icon "button" at bounding box center [438, 21] width 8 height 8
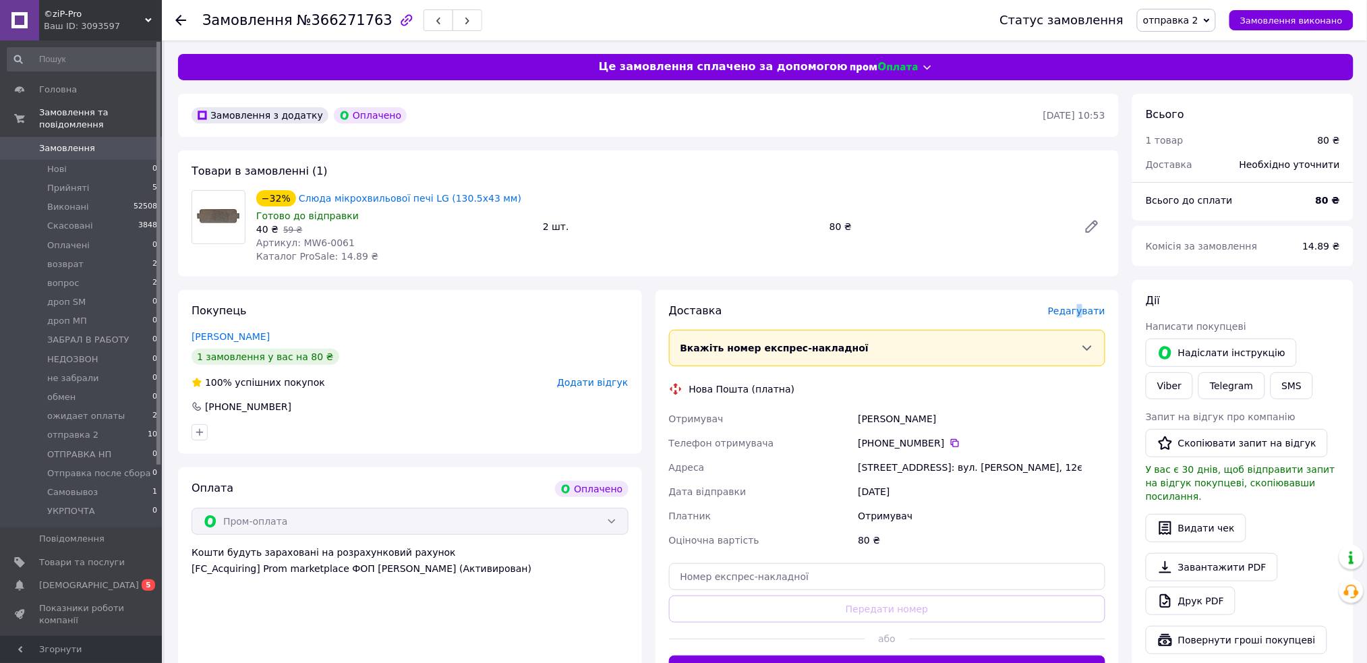
click at [1085, 307] on span "Редагувати" at bounding box center [1076, 311] width 57 height 11
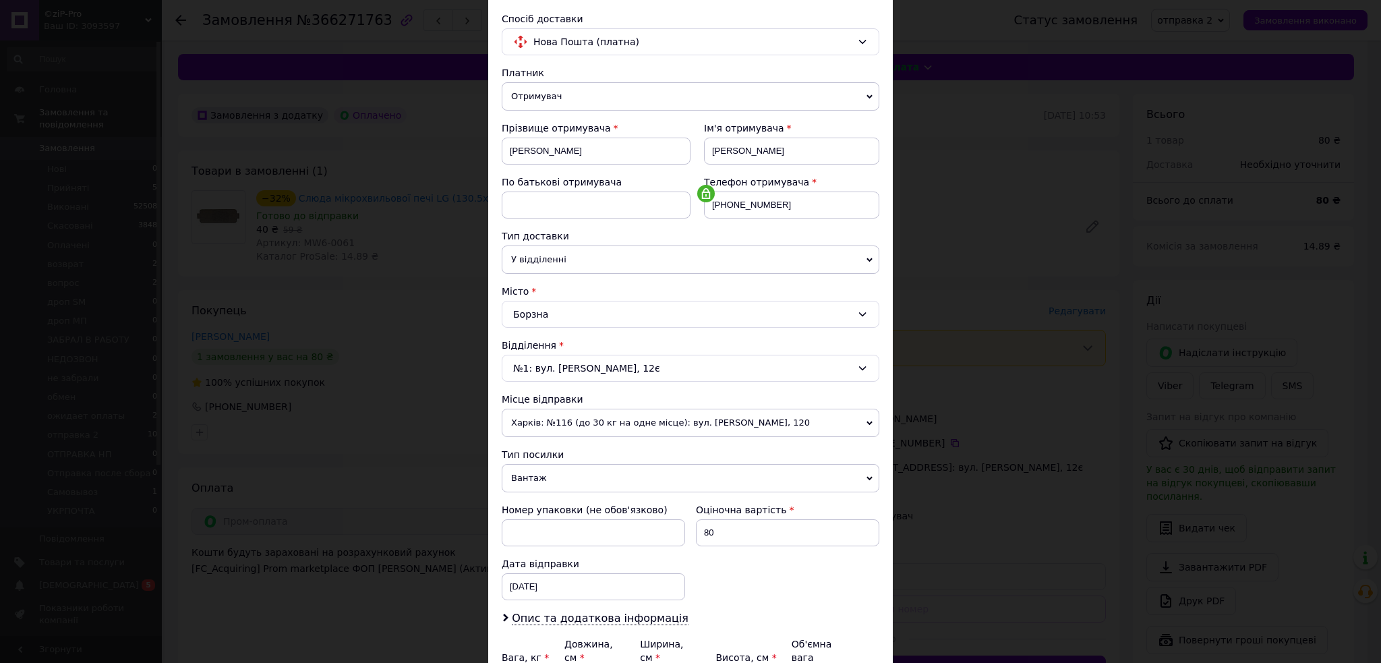
scroll to position [233, 0]
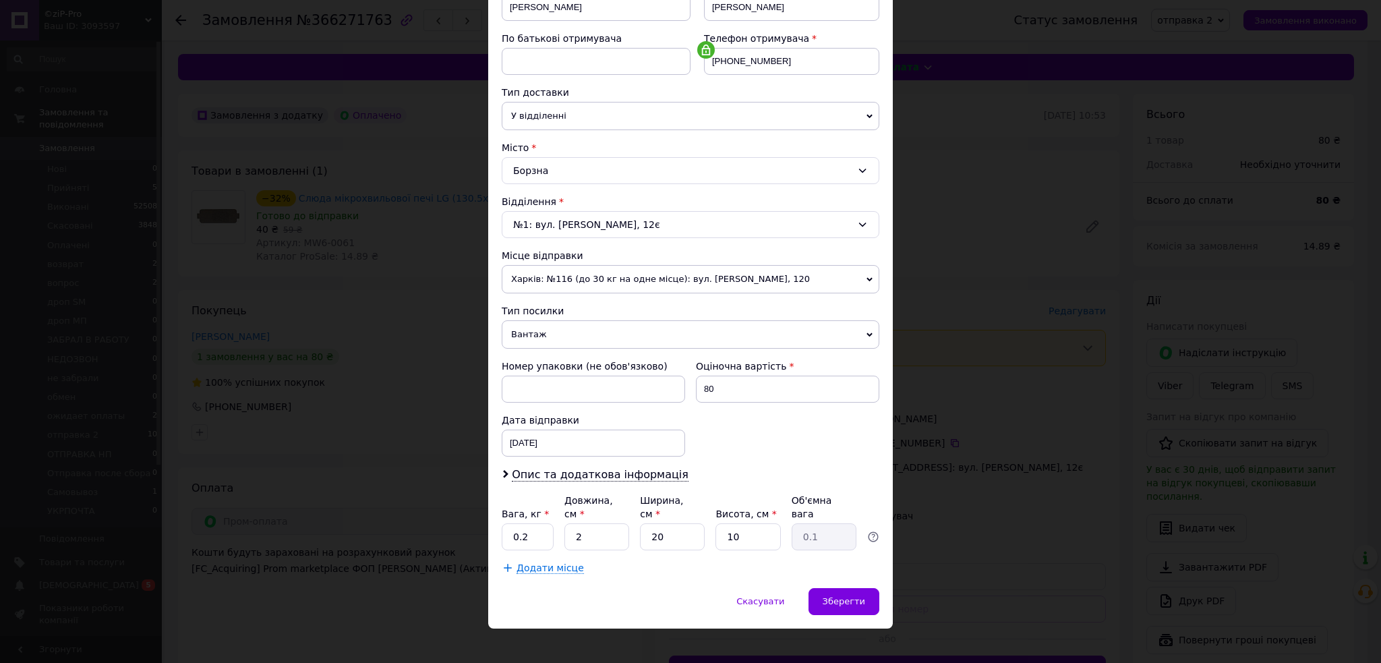
click at [566, 339] on span "Вантаж" at bounding box center [691, 334] width 378 height 28
click at [561, 361] on li "Документи" at bounding box center [691, 361] width 378 height 20
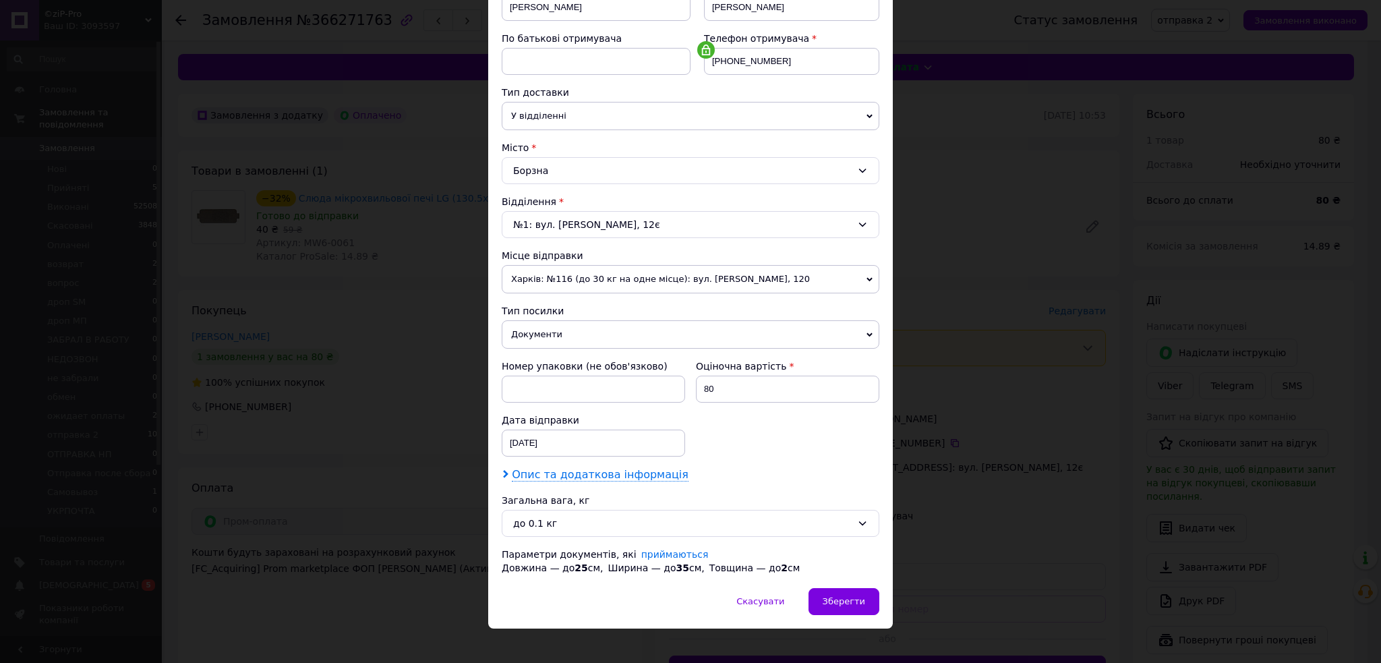
click at [578, 475] on span "Опис та додаткова інформація" at bounding box center [600, 474] width 177 height 13
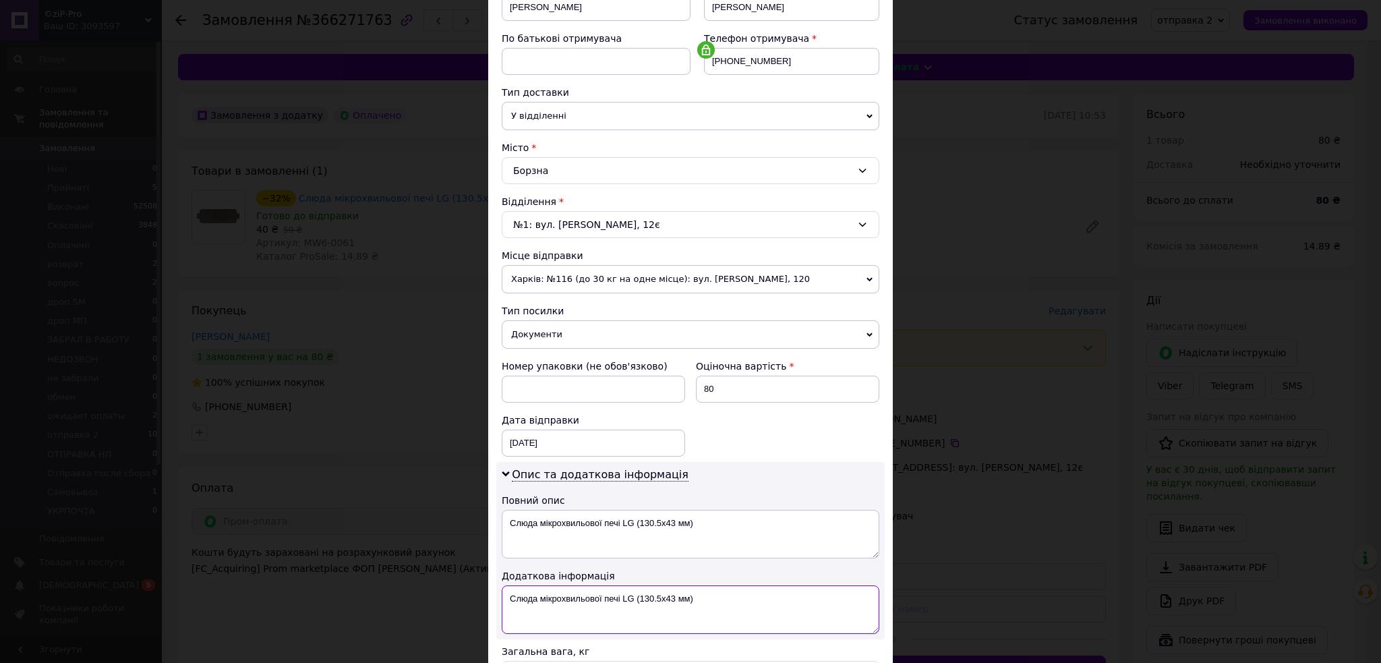
click at [741, 587] on textarea "Слюда мікрохвильової печі LG (130.5x43 мм)" at bounding box center [691, 609] width 378 height 49
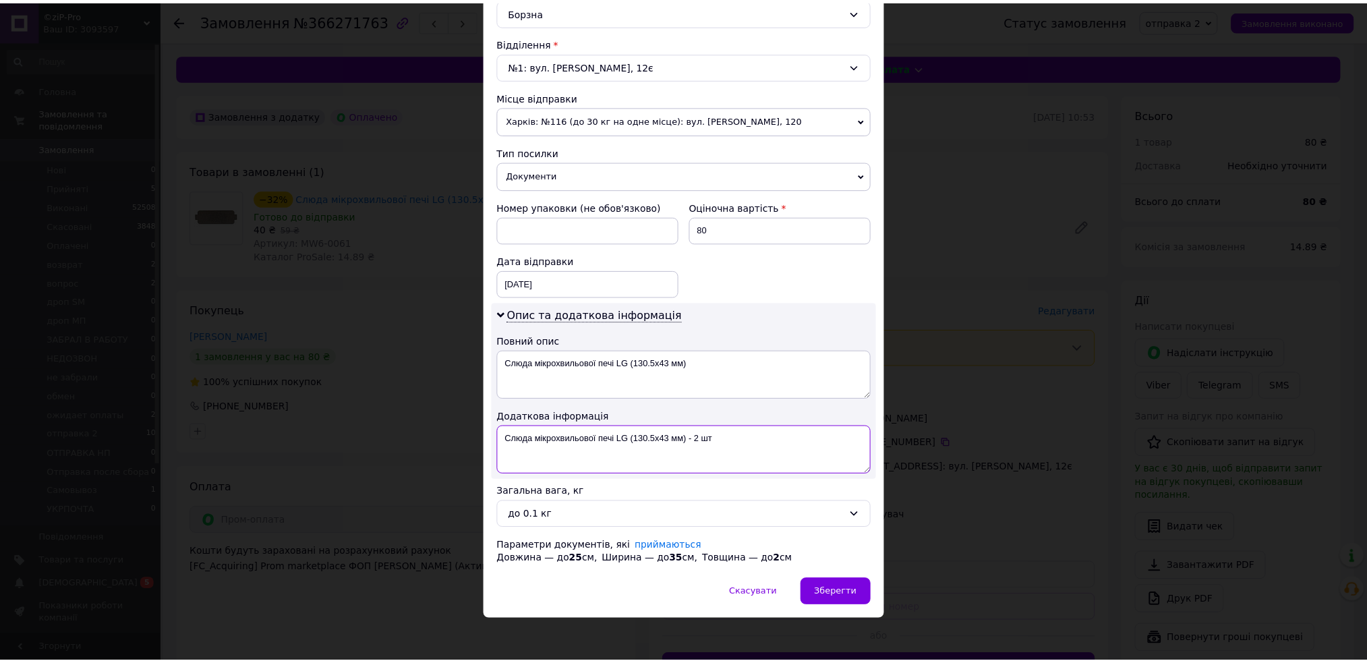
scroll to position [398, 0]
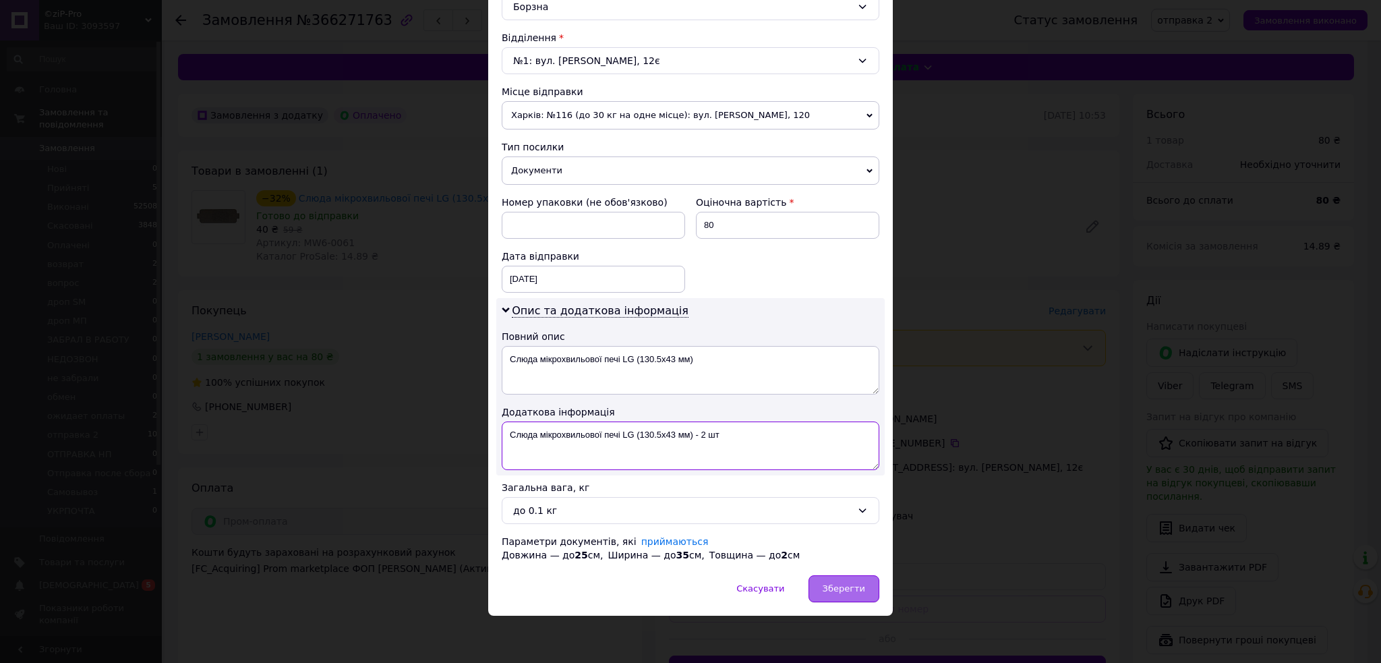
type textarea "Слюда мікрохвильової печі LG (130.5x43 мм) - 2 шт"
click at [832, 585] on span "Зберегти" at bounding box center [844, 588] width 42 height 10
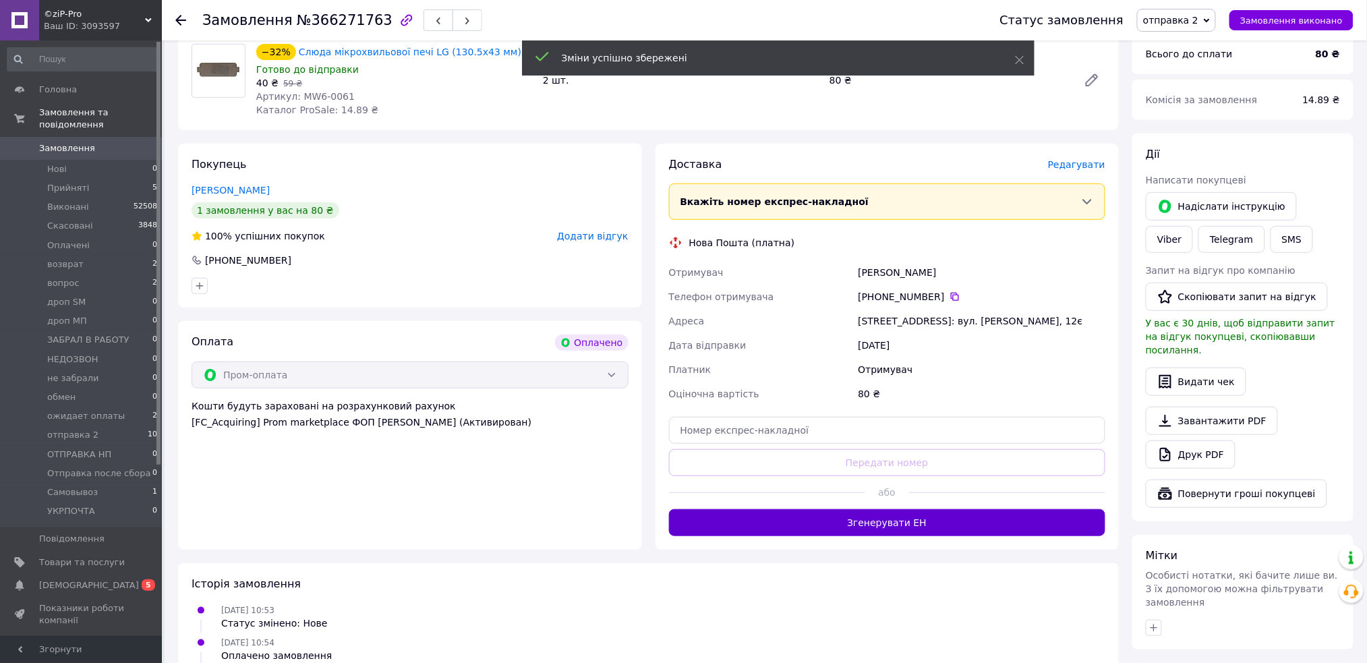
scroll to position [90, 0]
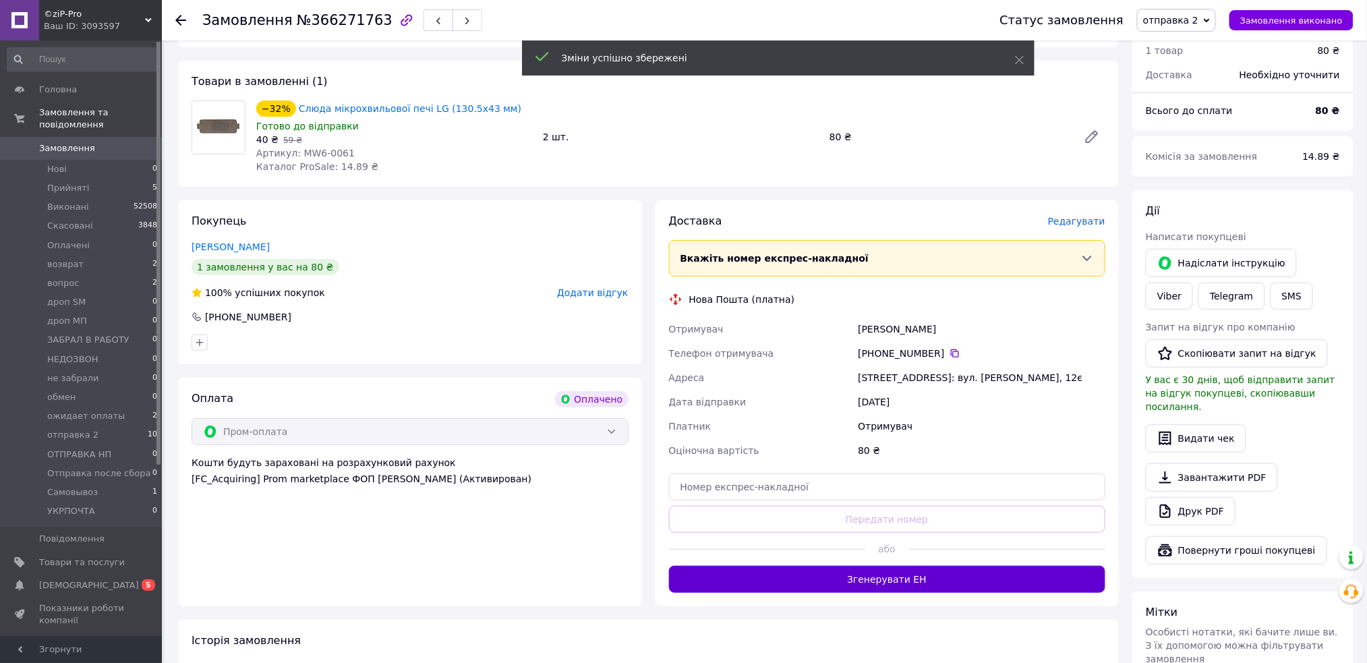
click at [846, 582] on button "Згенерувати ЕН" at bounding box center [887, 579] width 437 height 27
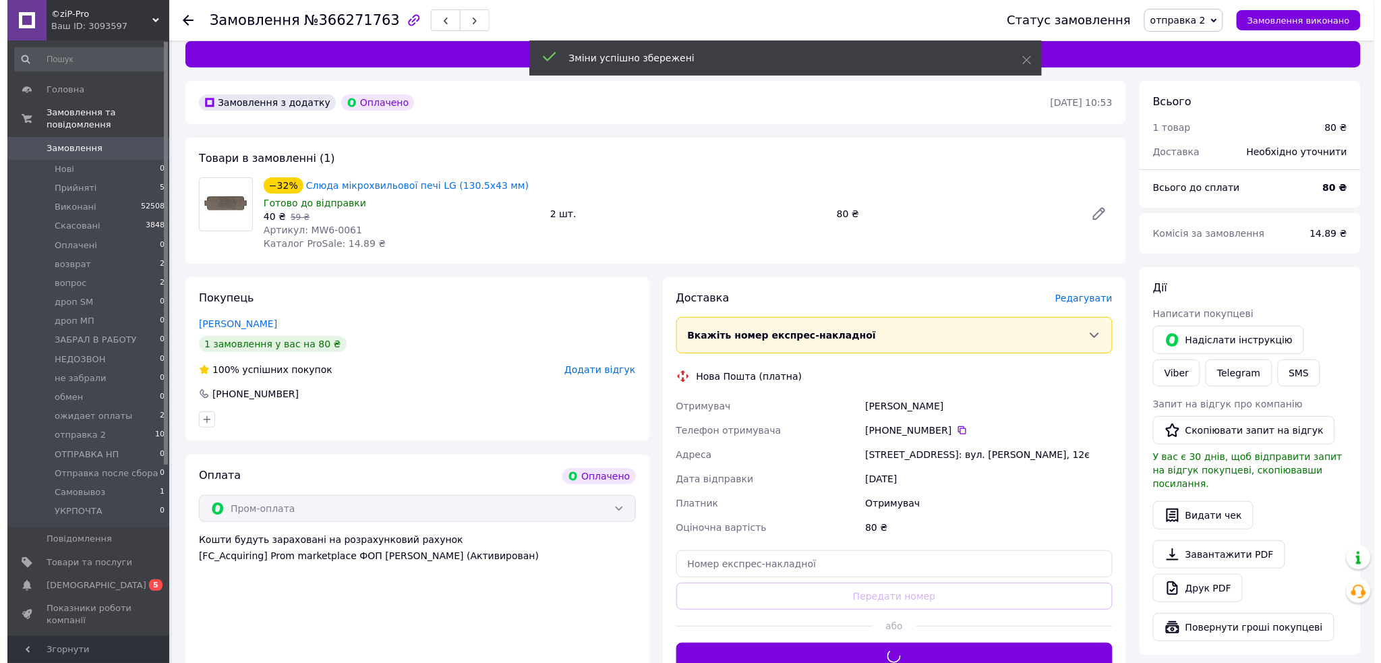
scroll to position [0, 0]
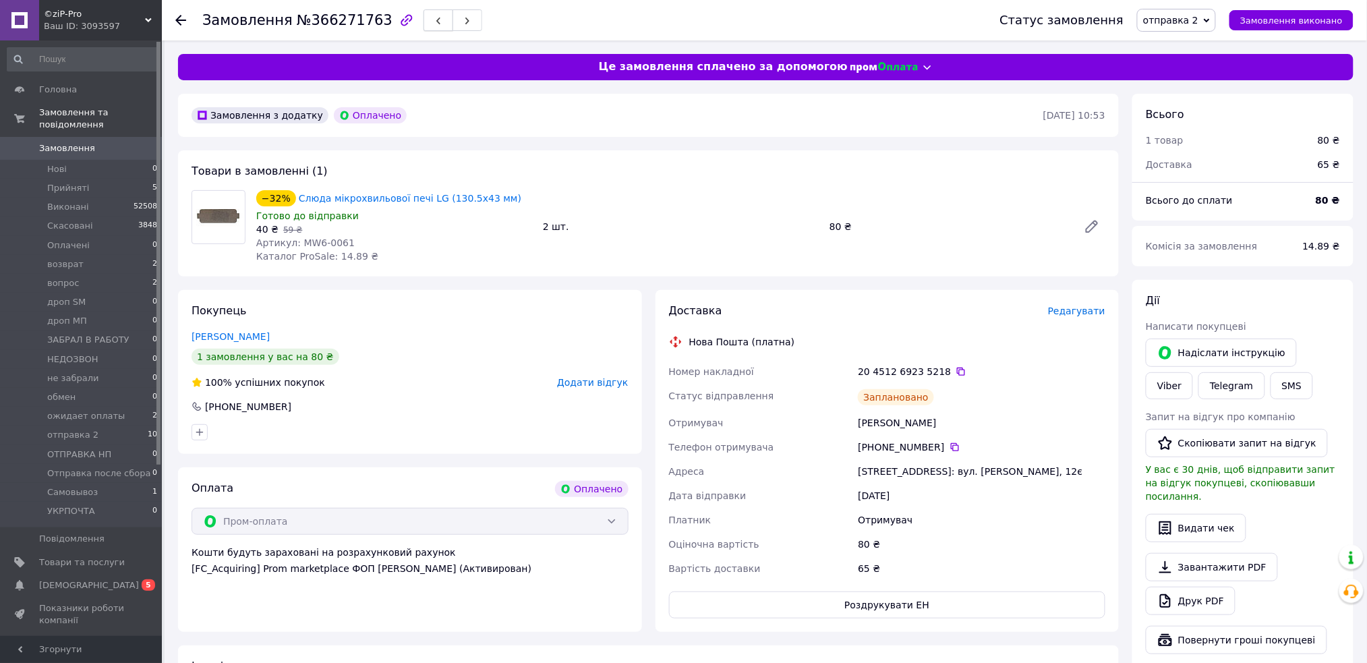
click at [424, 23] on button "button" at bounding box center [439, 20] width 30 height 22
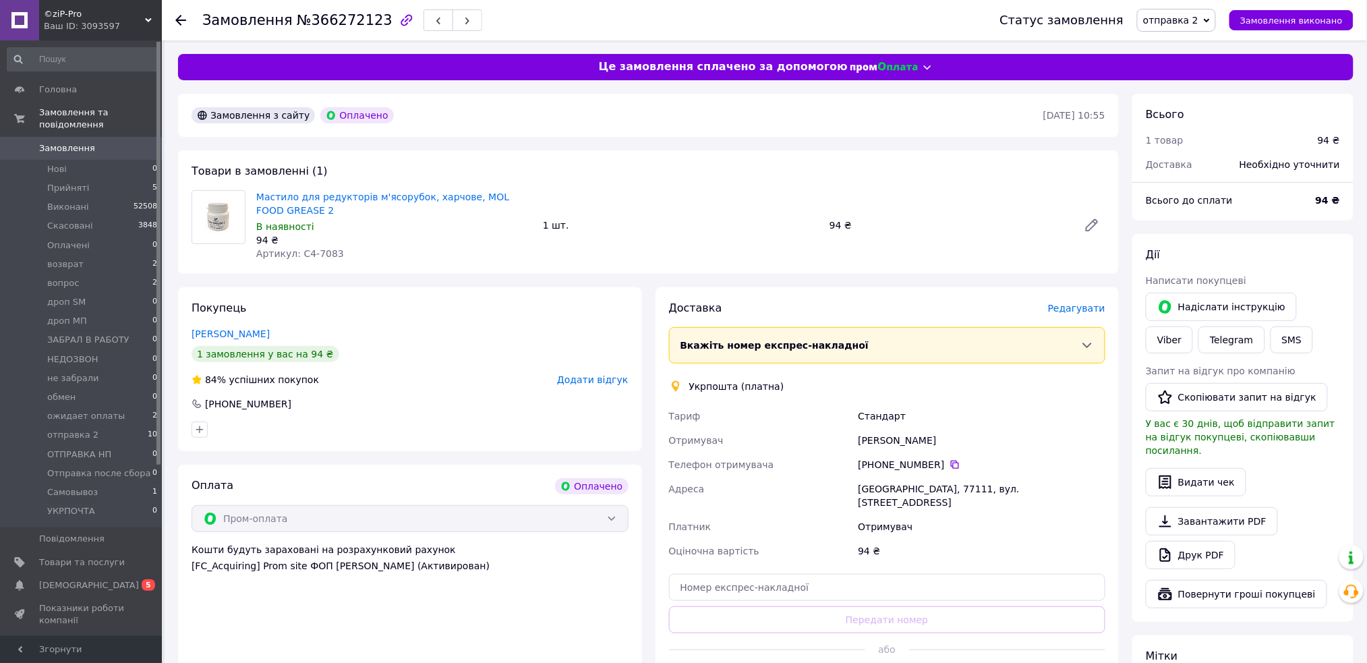
click at [1095, 310] on span "Редагувати" at bounding box center [1076, 308] width 57 height 11
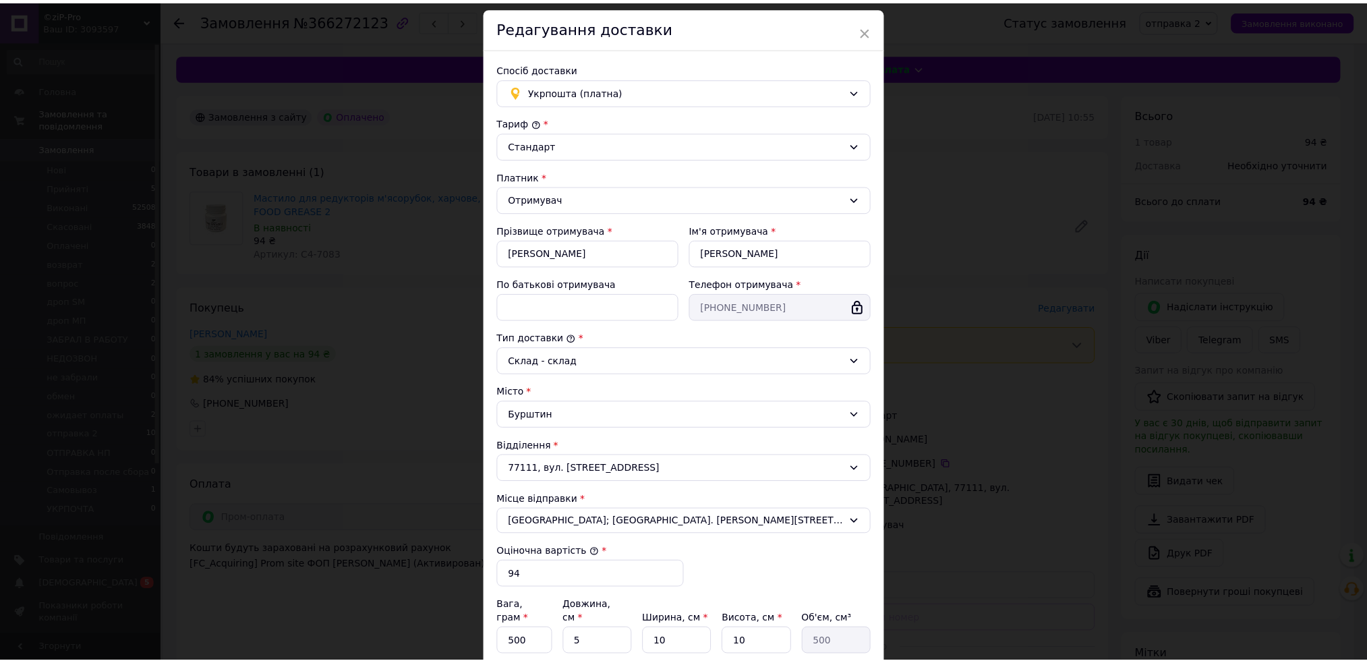
scroll to position [181, 0]
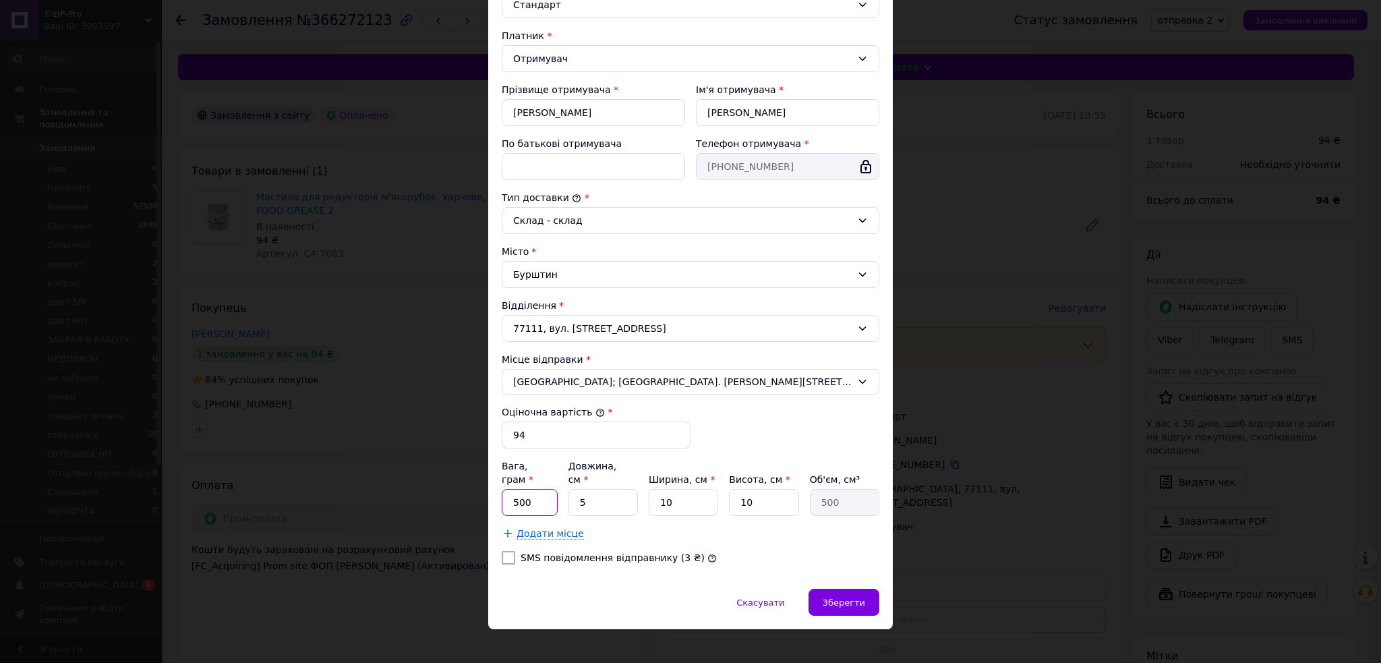
click at [526, 489] on input "500" at bounding box center [530, 502] width 56 height 27
click at [525, 489] on input "500" at bounding box center [530, 502] width 56 height 27
type input "60"
click at [850, 598] on span "Зберегти" at bounding box center [844, 603] width 42 height 10
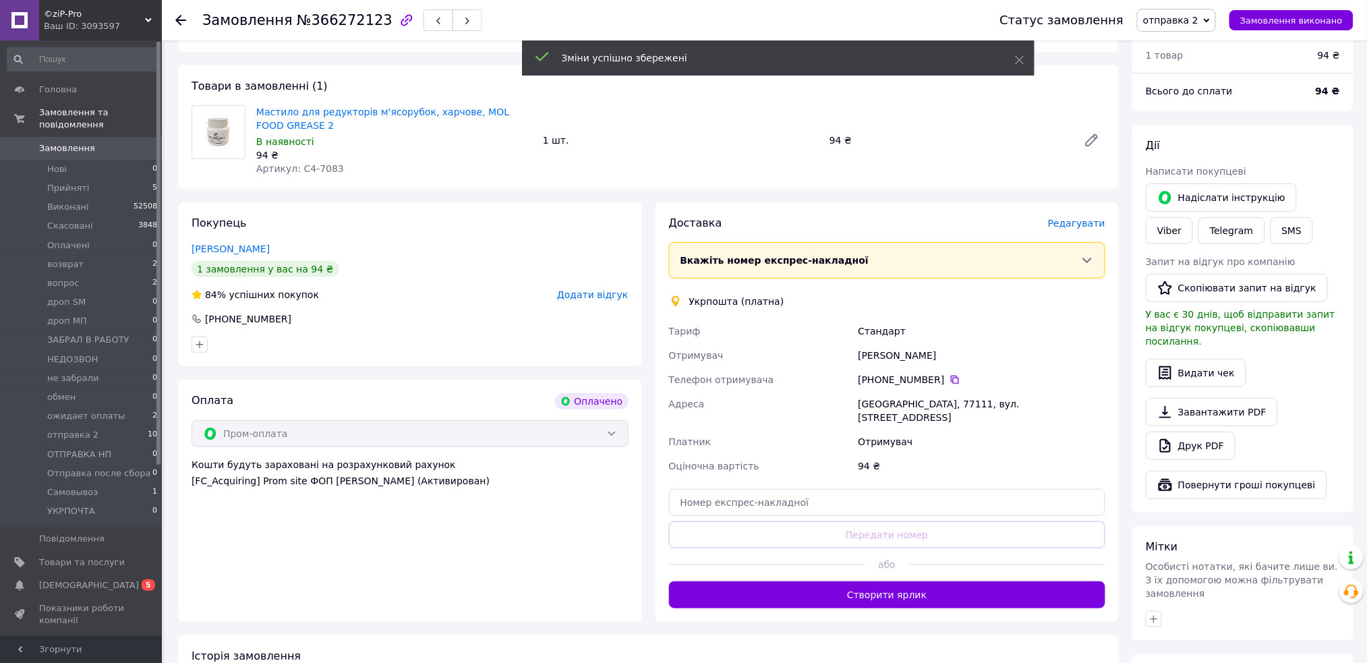
scroll to position [90, 0]
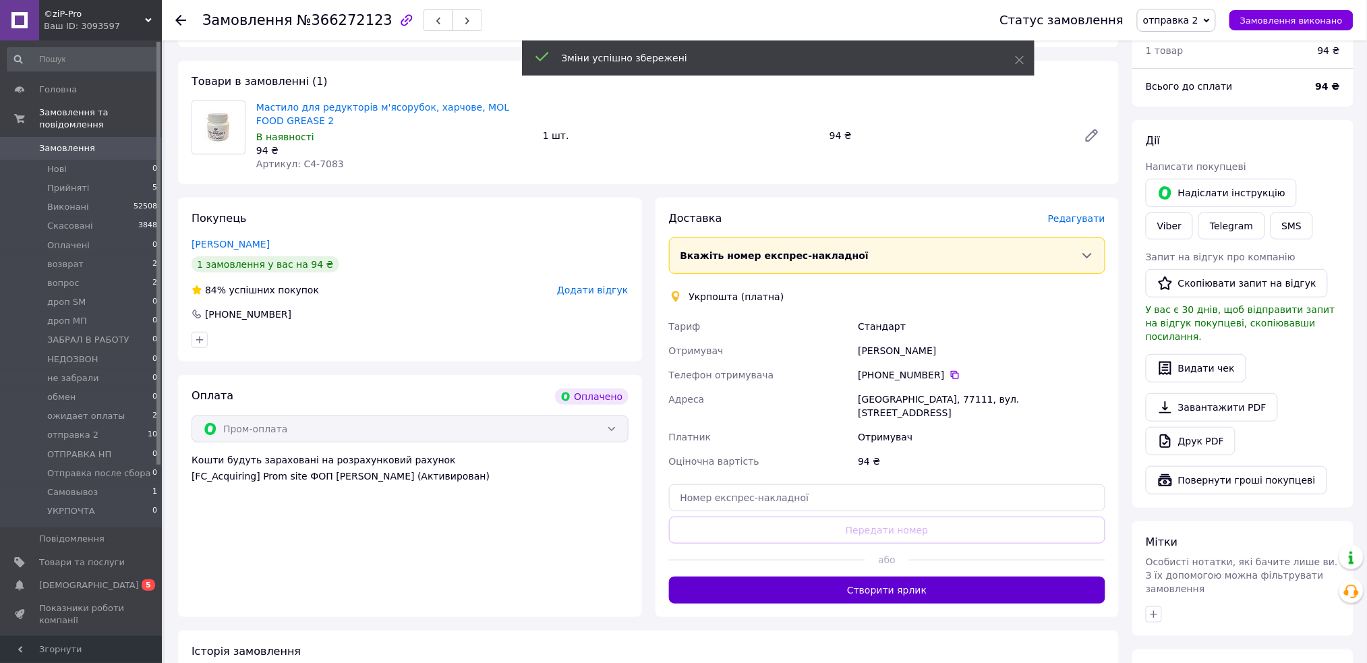
click at [819, 583] on button "Створити ярлик" at bounding box center [887, 590] width 437 height 27
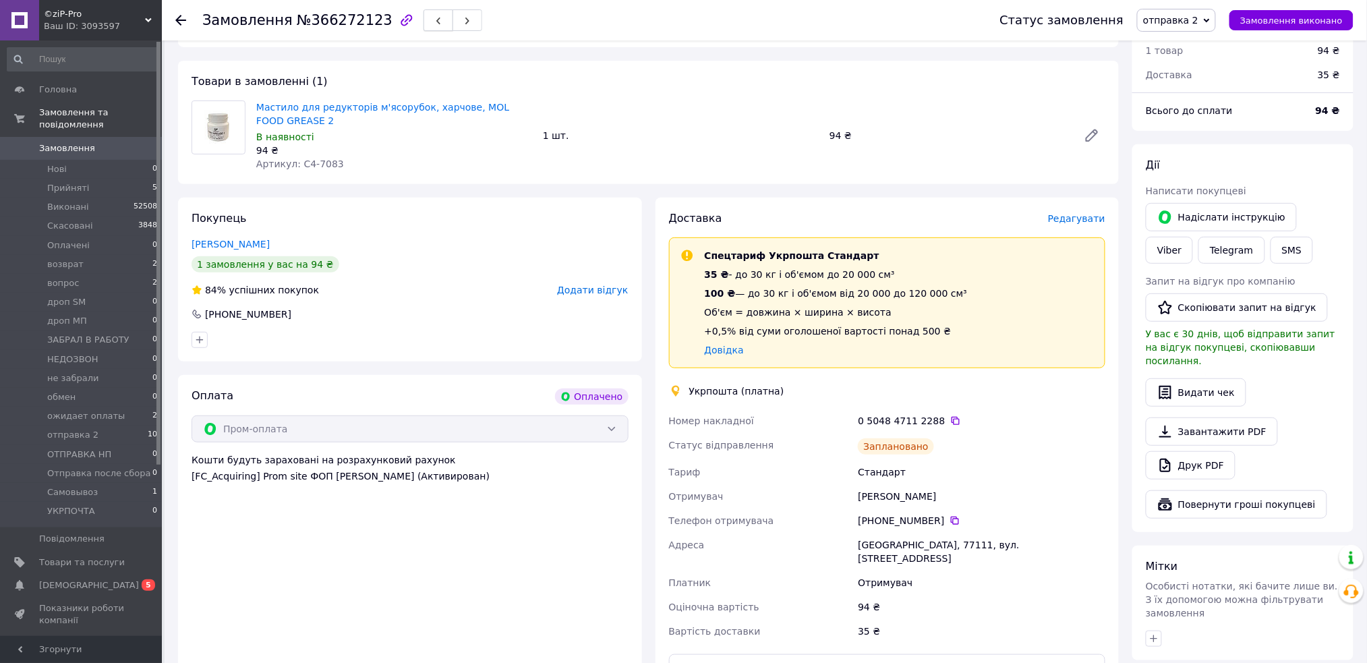
click at [436, 22] on use "button" at bounding box center [438, 21] width 4 height 7
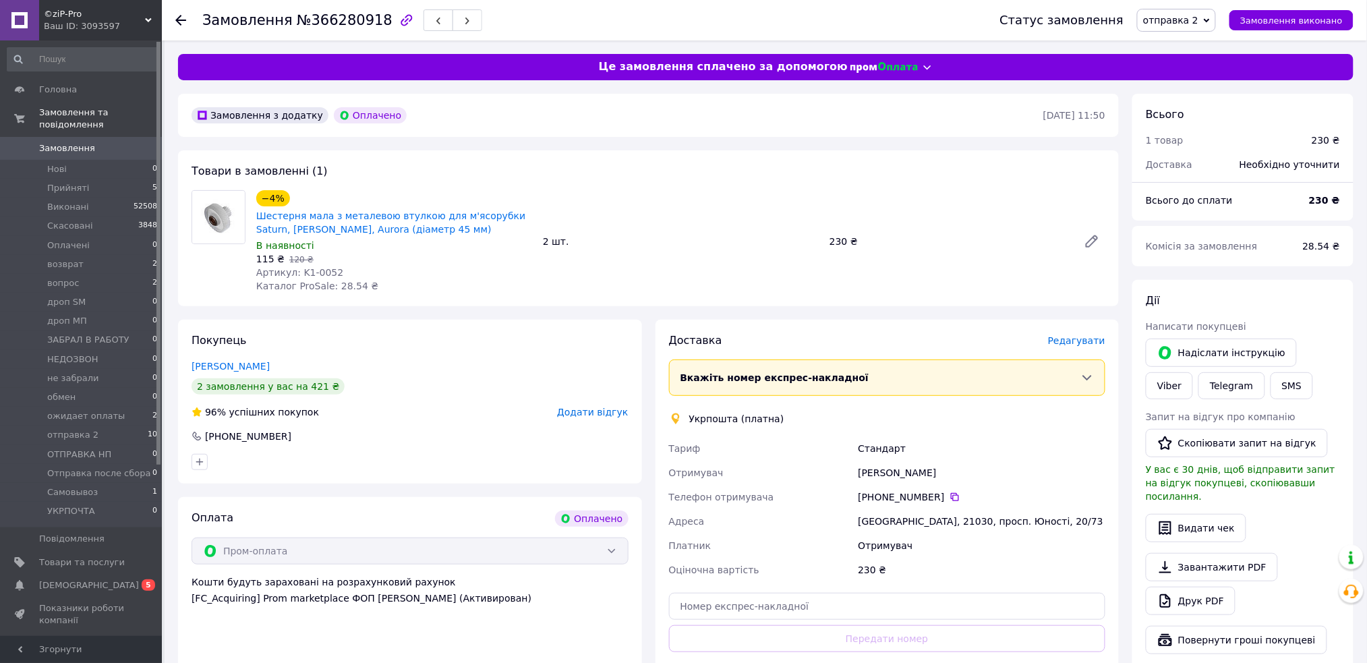
click at [1083, 345] on span "Редагувати" at bounding box center [1076, 340] width 57 height 11
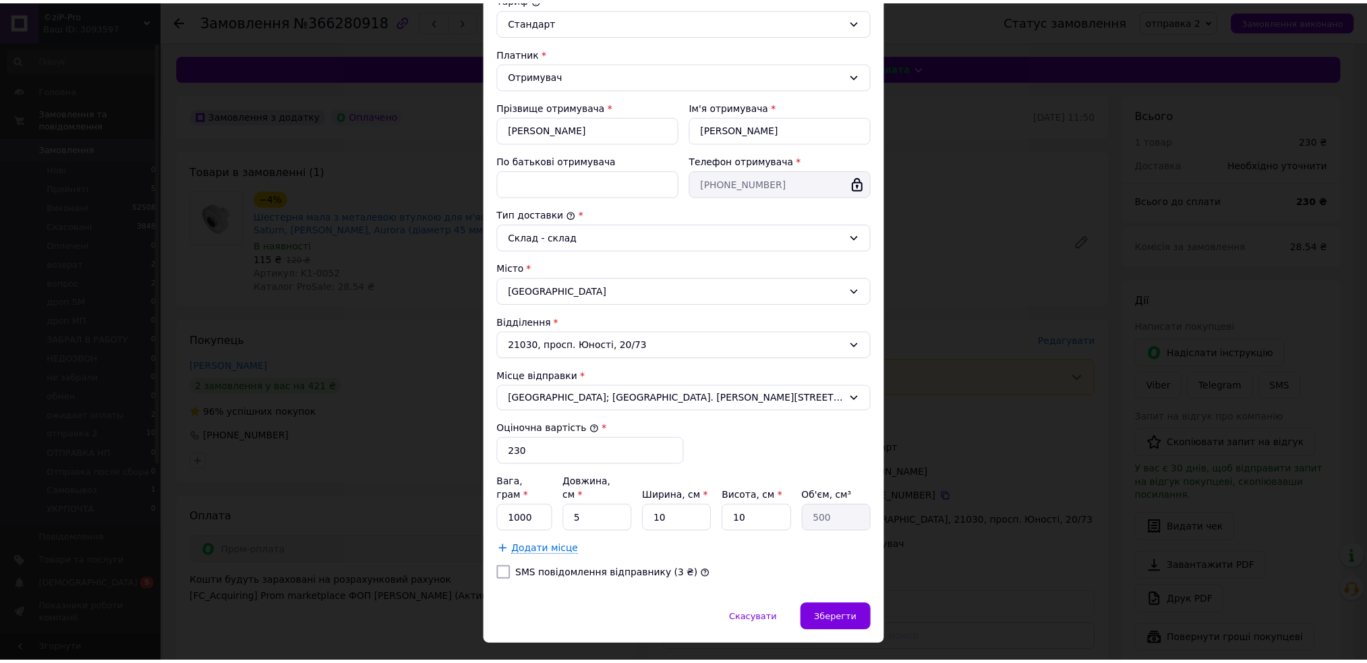
scroll to position [181, 0]
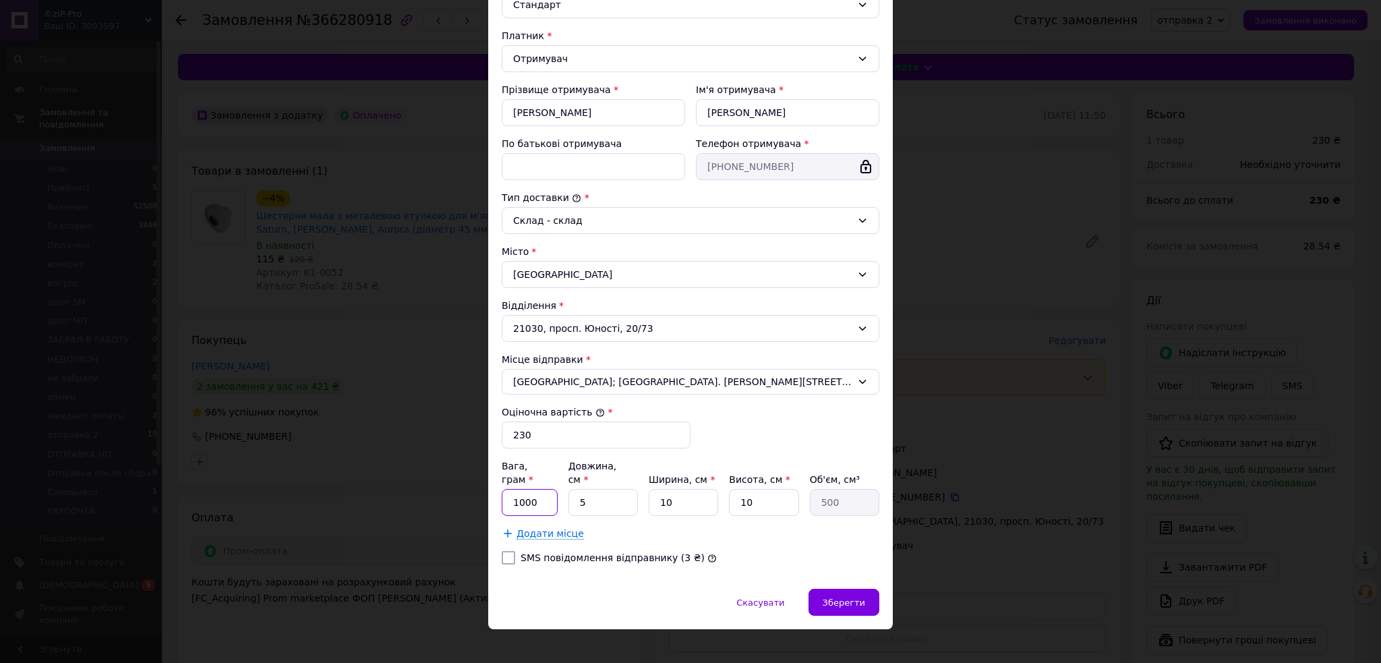
click at [541, 489] on input "1000" at bounding box center [530, 502] width 56 height 27
type input "100"
click at [849, 598] on span "Зберегти" at bounding box center [844, 603] width 42 height 10
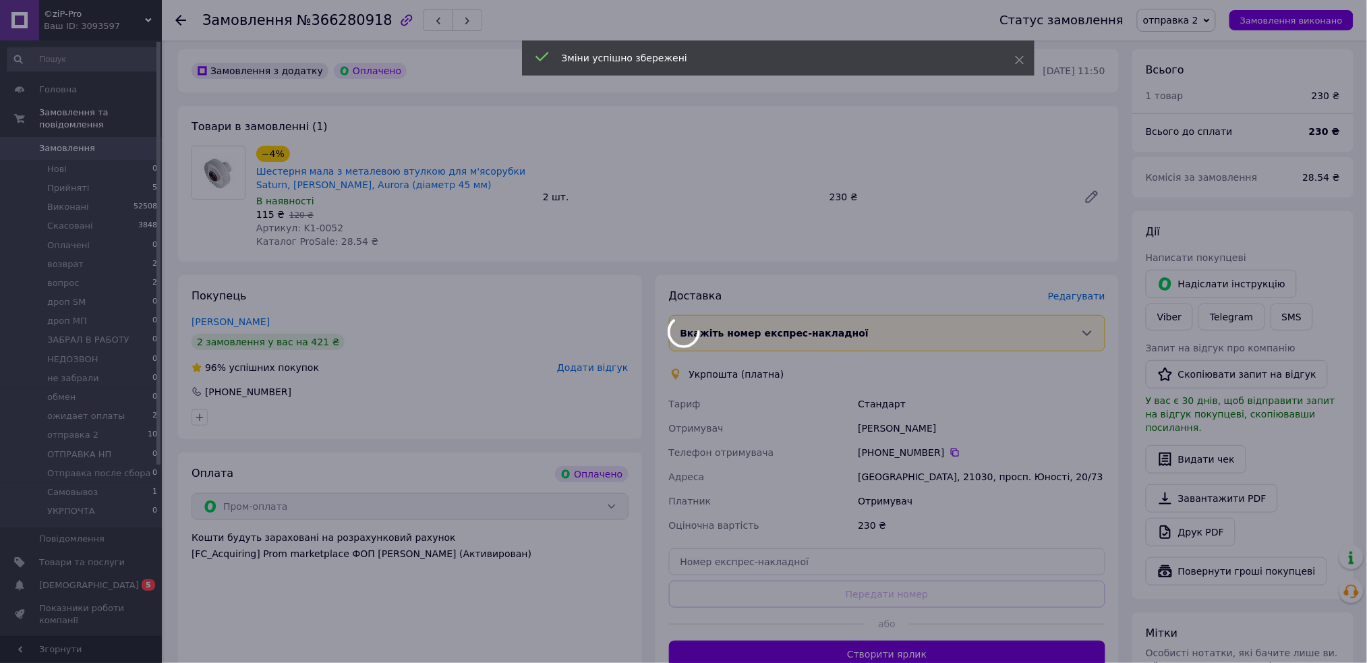
scroll to position [179, 0]
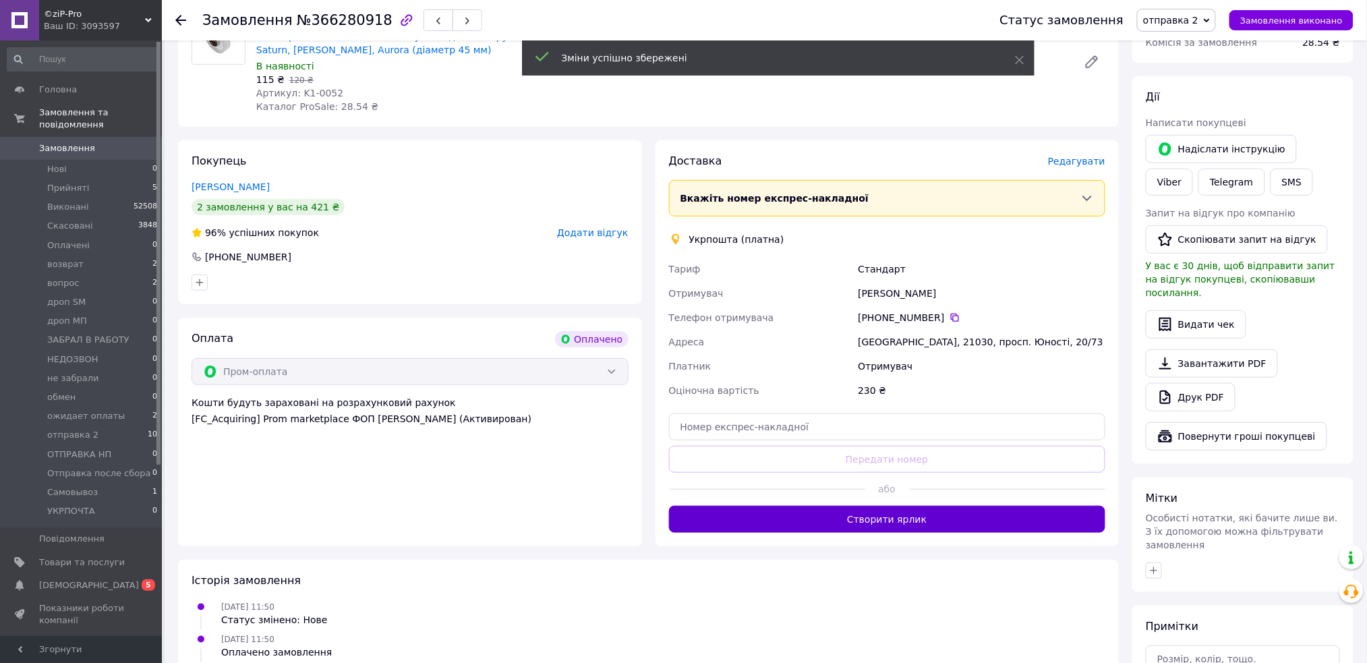
click at [807, 523] on button "Створити ярлик" at bounding box center [887, 519] width 437 height 27
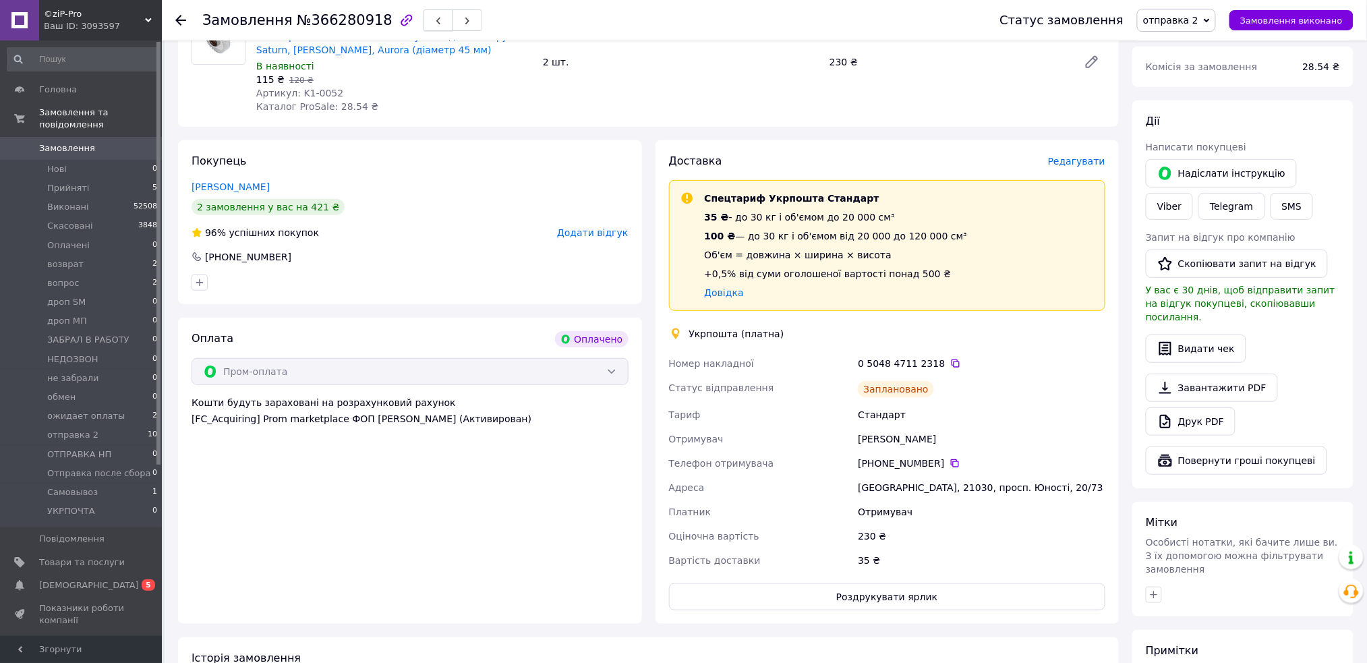
click at [434, 20] on icon "button" at bounding box center [438, 21] width 8 height 8
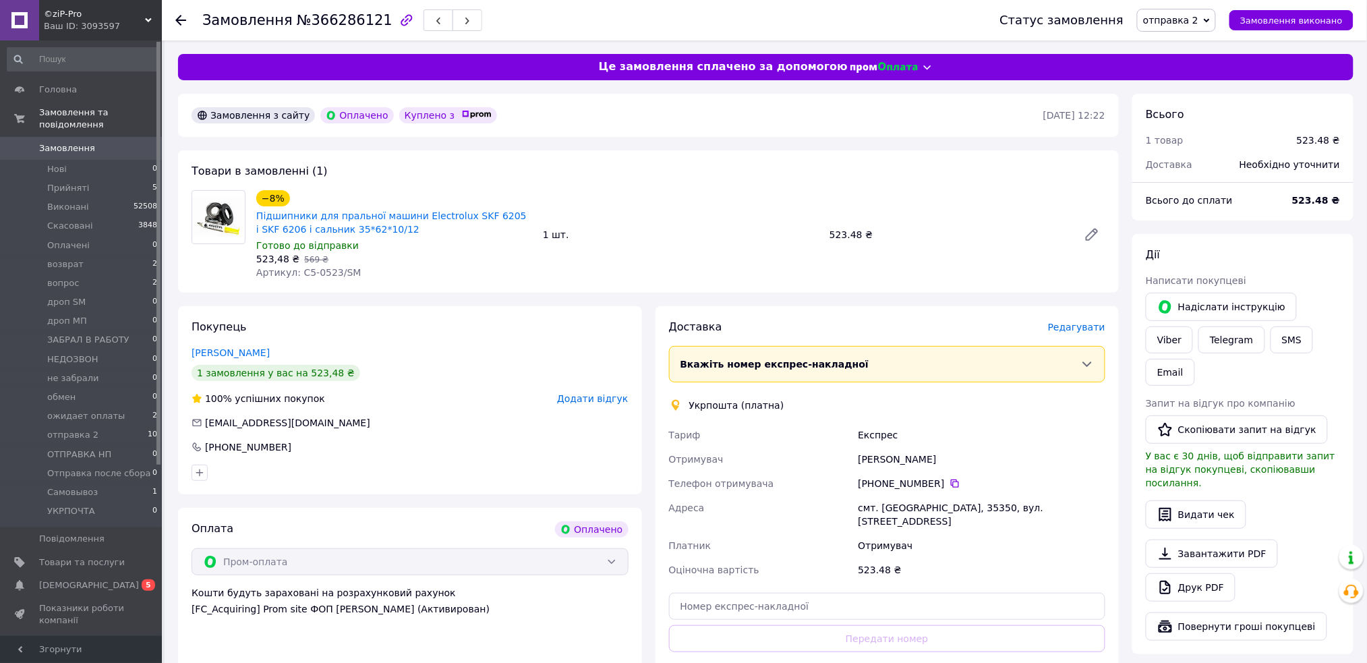
click at [1082, 322] on span "Редагувати" at bounding box center [1076, 327] width 57 height 11
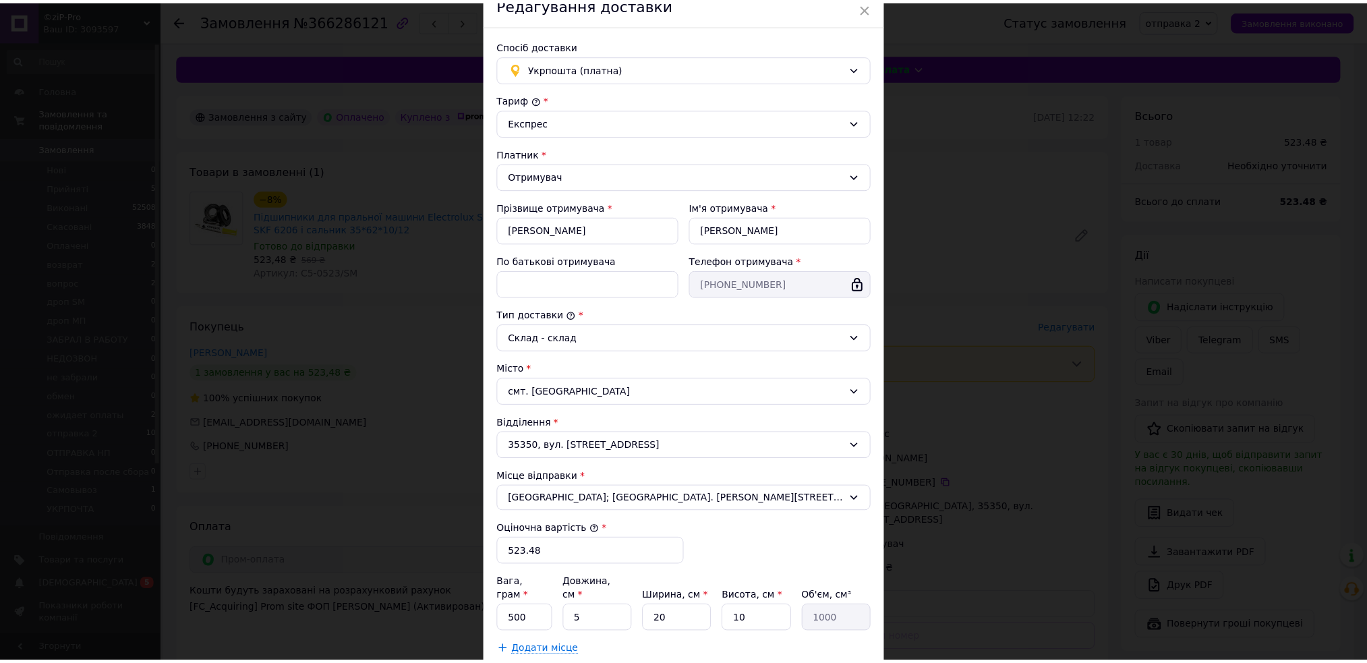
scroll to position [181, 0]
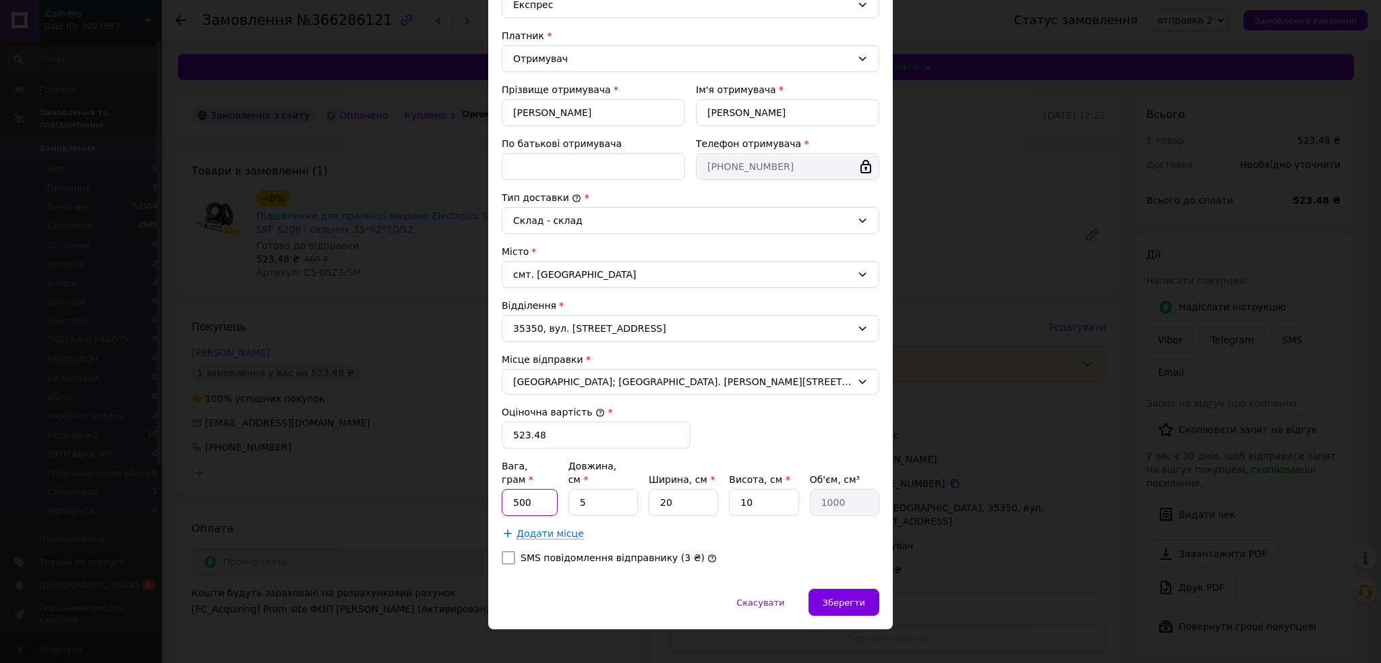
click at [523, 492] on input "500" at bounding box center [530, 502] width 56 height 27
type input "300"
click at [855, 598] on span "Зберегти" at bounding box center [844, 603] width 42 height 10
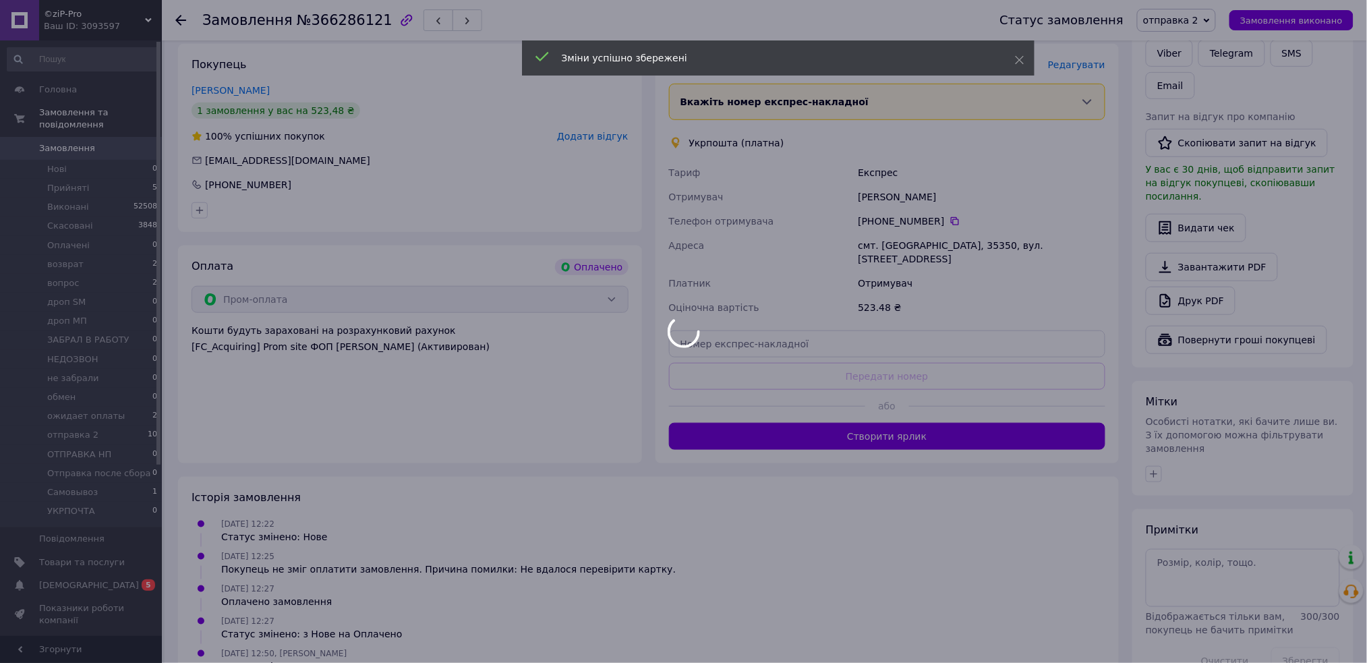
scroll to position [270, 0]
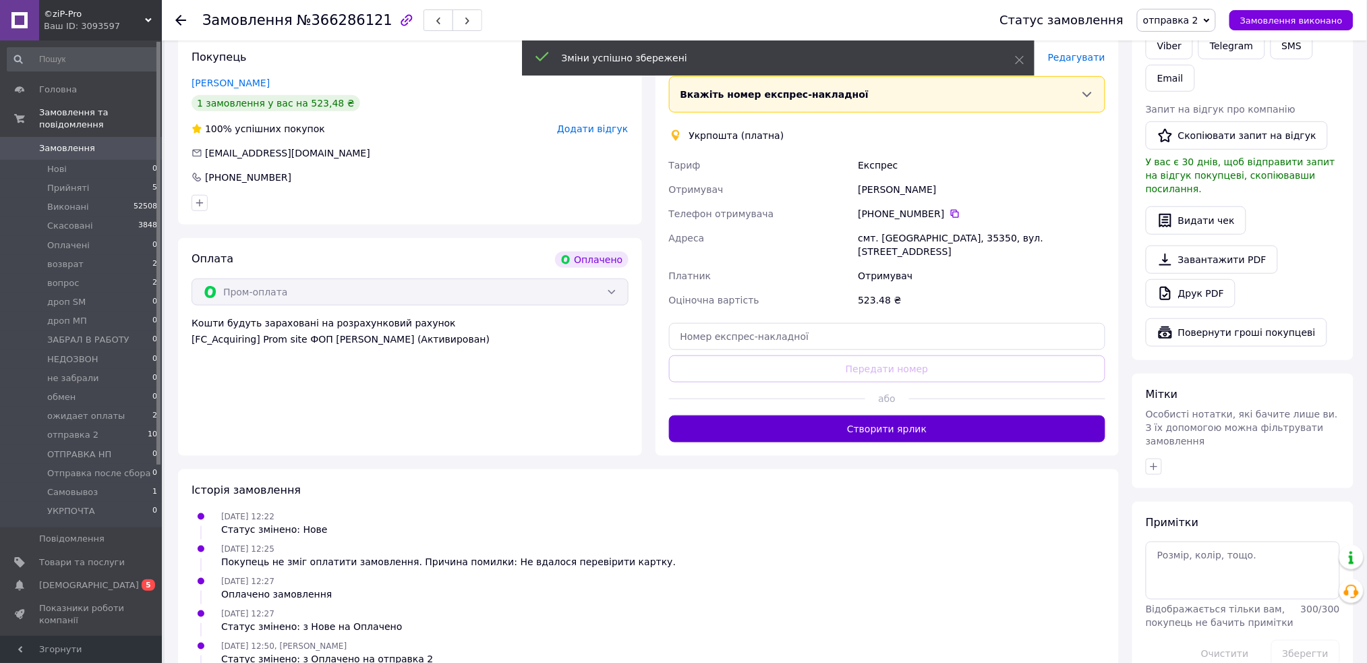
click at [843, 418] on button "Створити ярлик" at bounding box center [887, 428] width 437 height 27
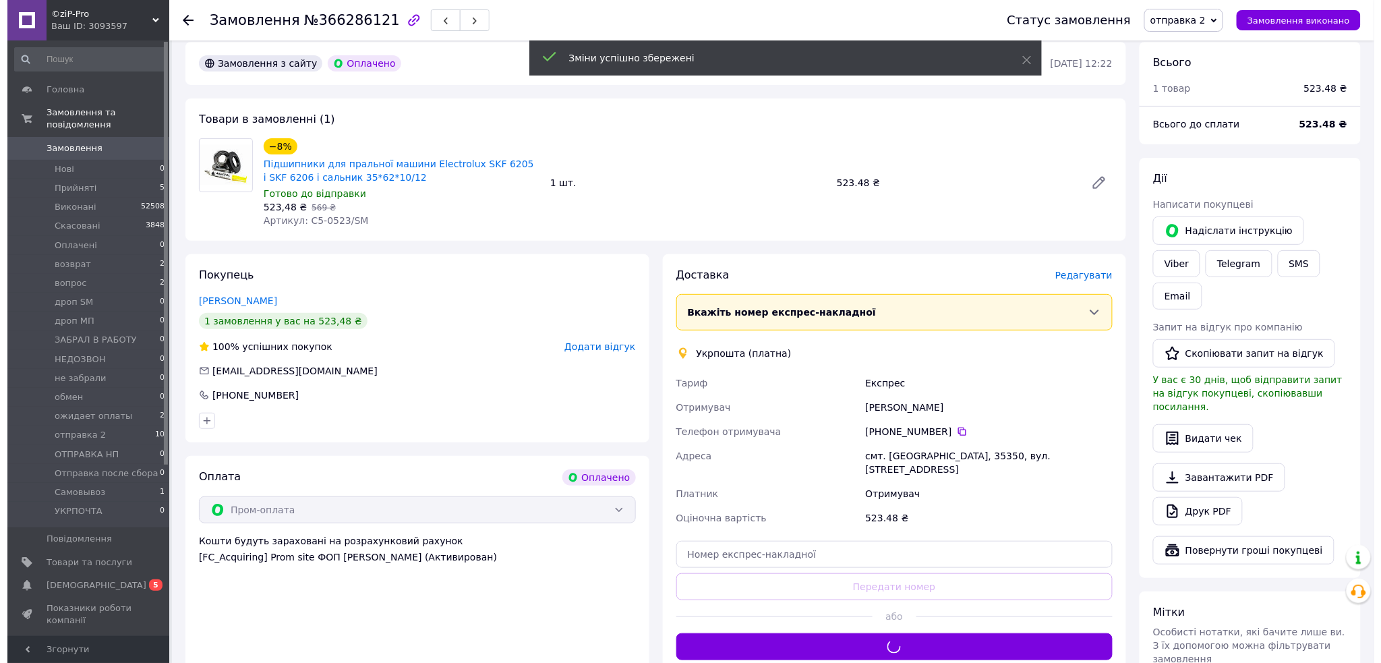
scroll to position [0, 0]
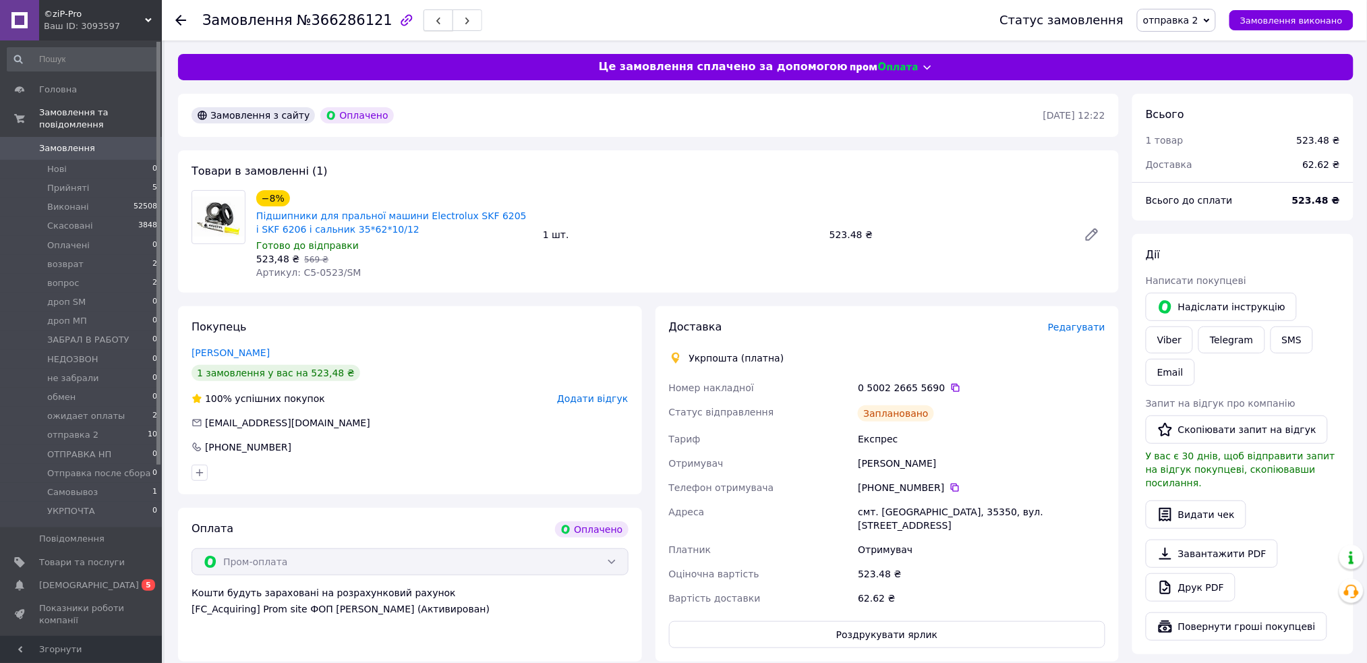
click at [436, 23] on use "button" at bounding box center [438, 21] width 4 height 7
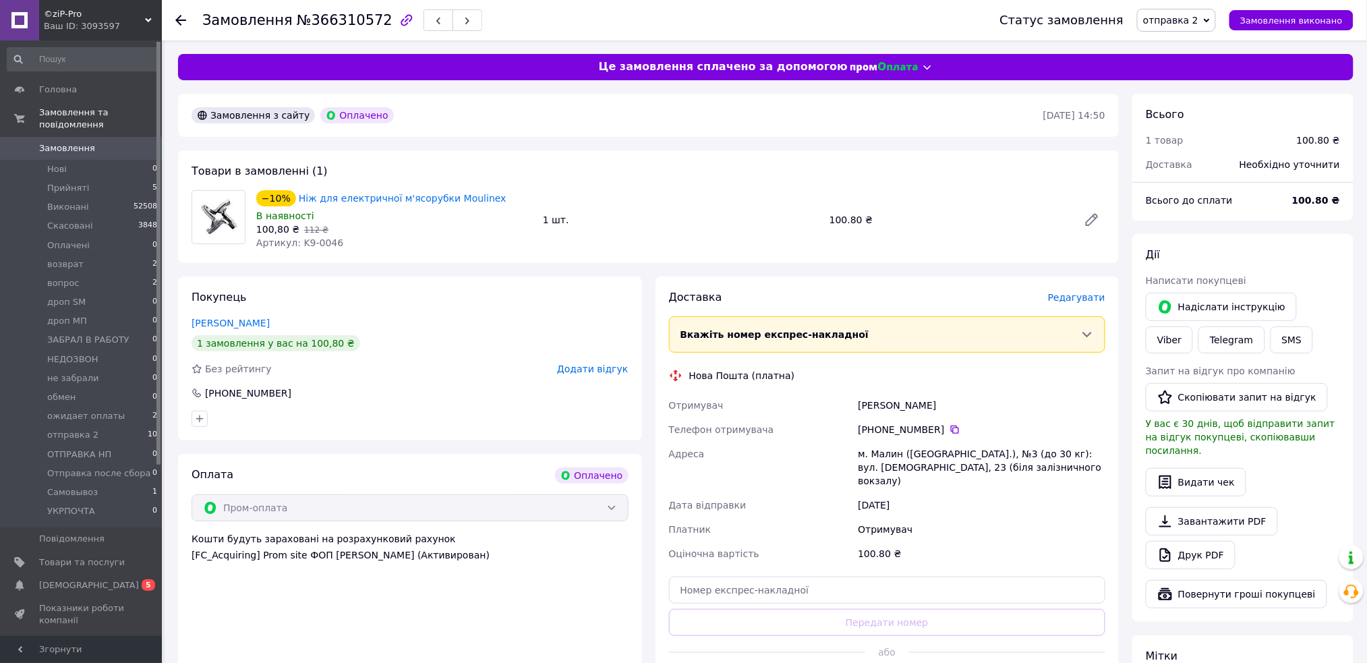
click at [1080, 293] on span "Редагувати" at bounding box center [1076, 297] width 57 height 11
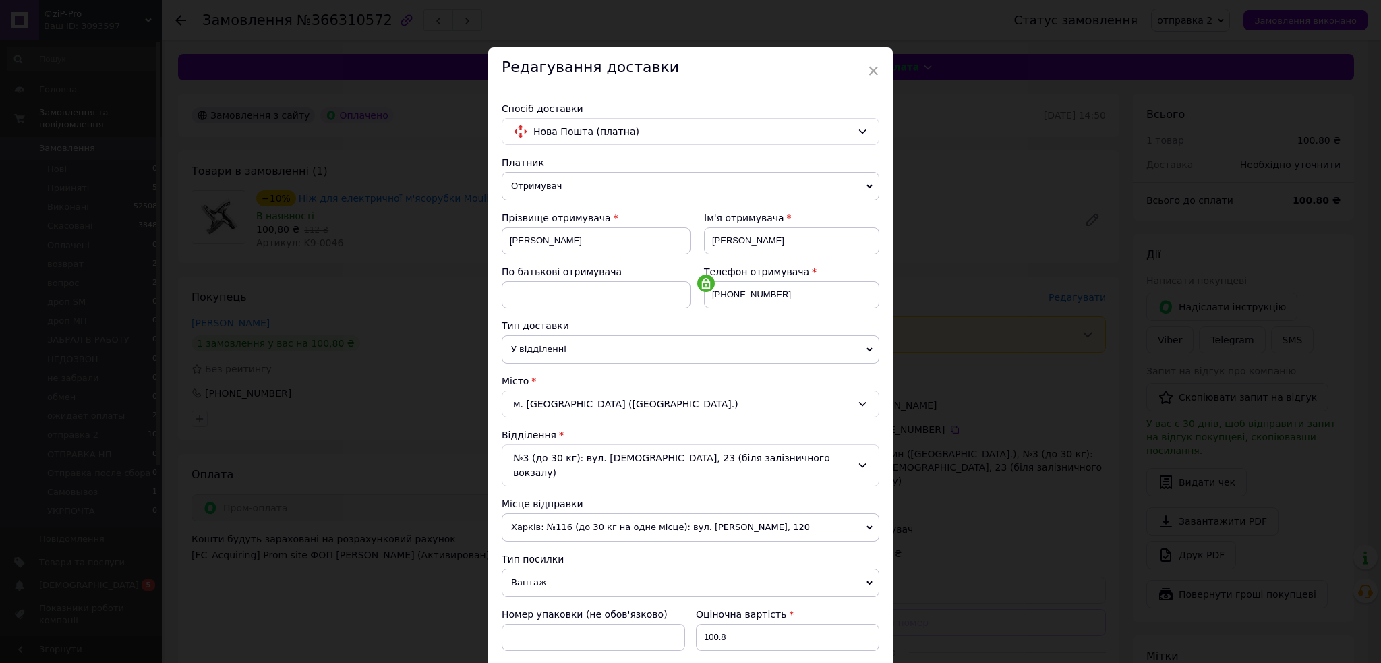
scroll to position [233, 0]
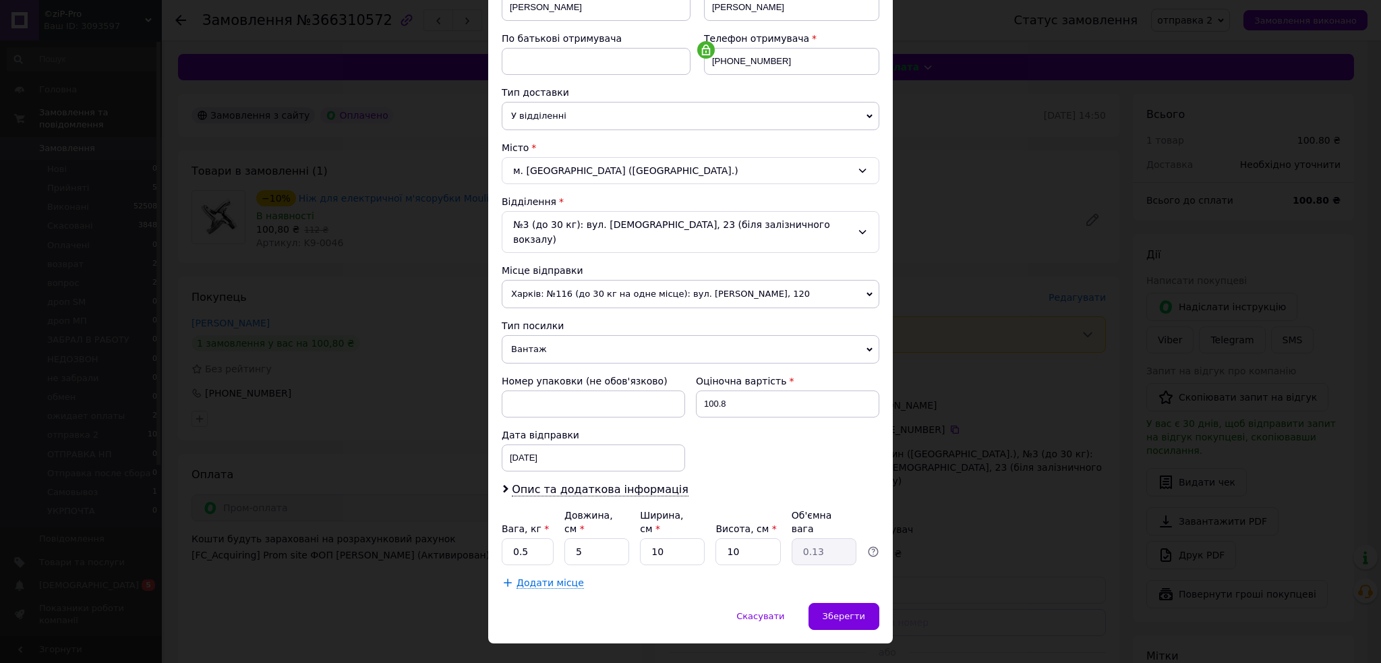
click at [374, 370] on div "× Редагування доставки Спосіб доставки Нова Пошта (платна) Платник Отримувач Ві…" at bounding box center [690, 331] width 1381 height 663
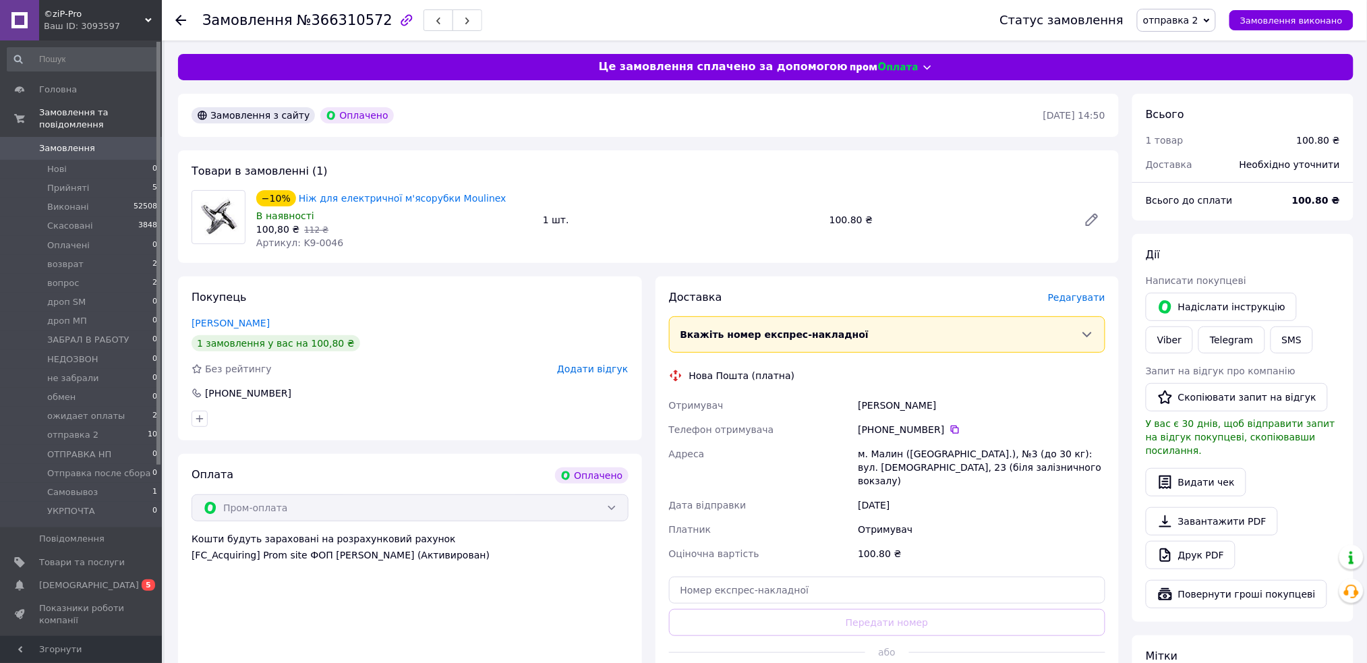
click at [1077, 292] on span "Редагувати" at bounding box center [1076, 297] width 57 height 11
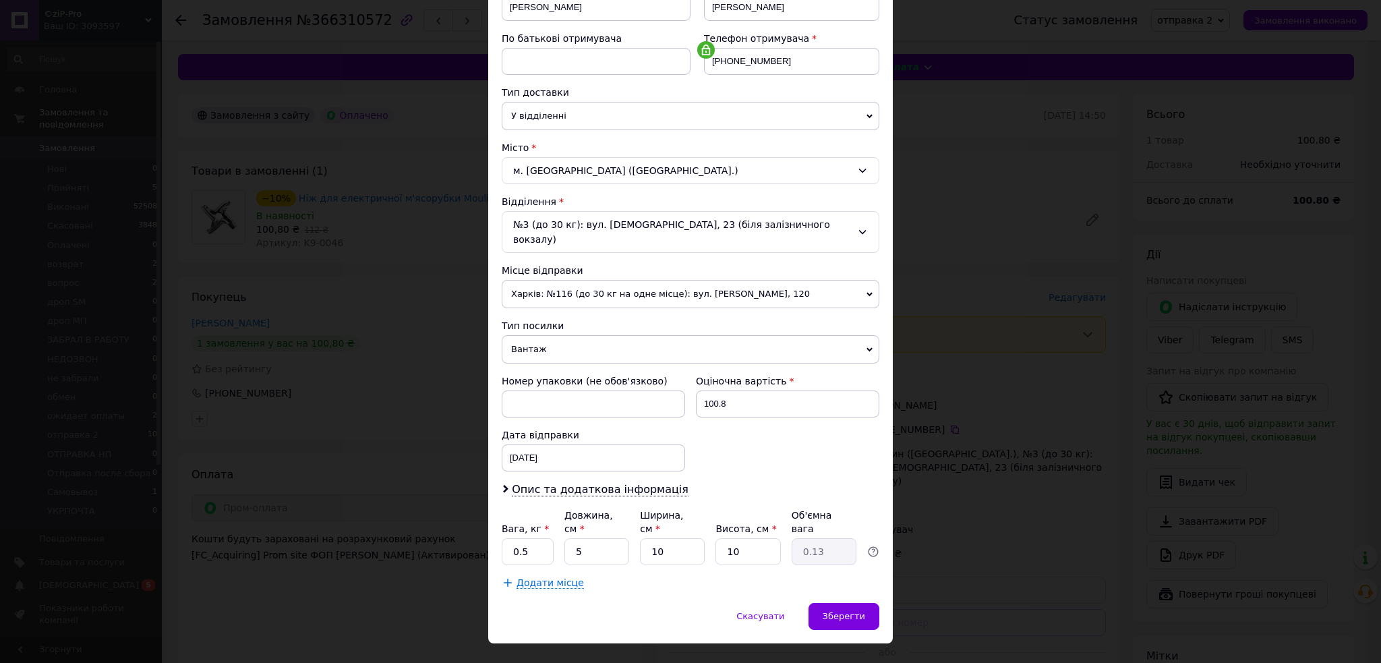
click at [546, 335] on span "Вантаж" at bounding box center [691, 349] width 378 height 28
click at [546, 366] on li "Документи" at bounding box center [691, 376] width 378 height 20
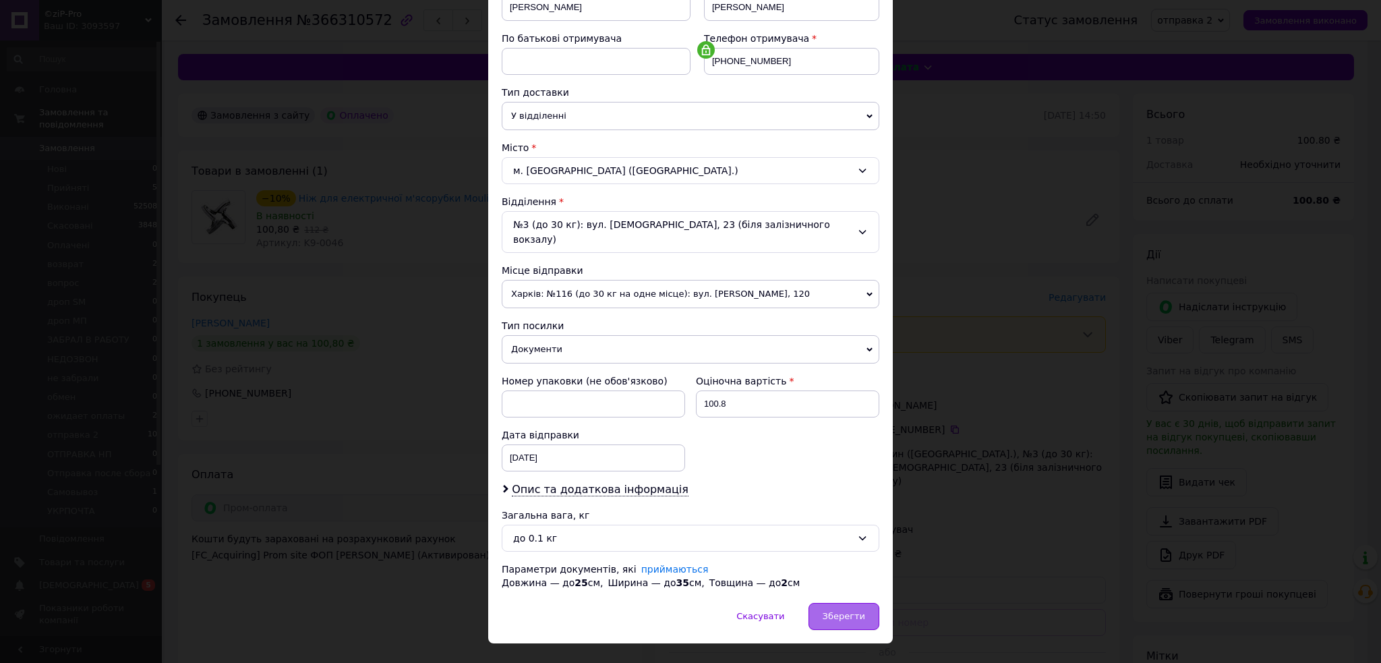
click at [833, 611] on span "Зберегти" at bounding box center [844, 616] width 42 height 10
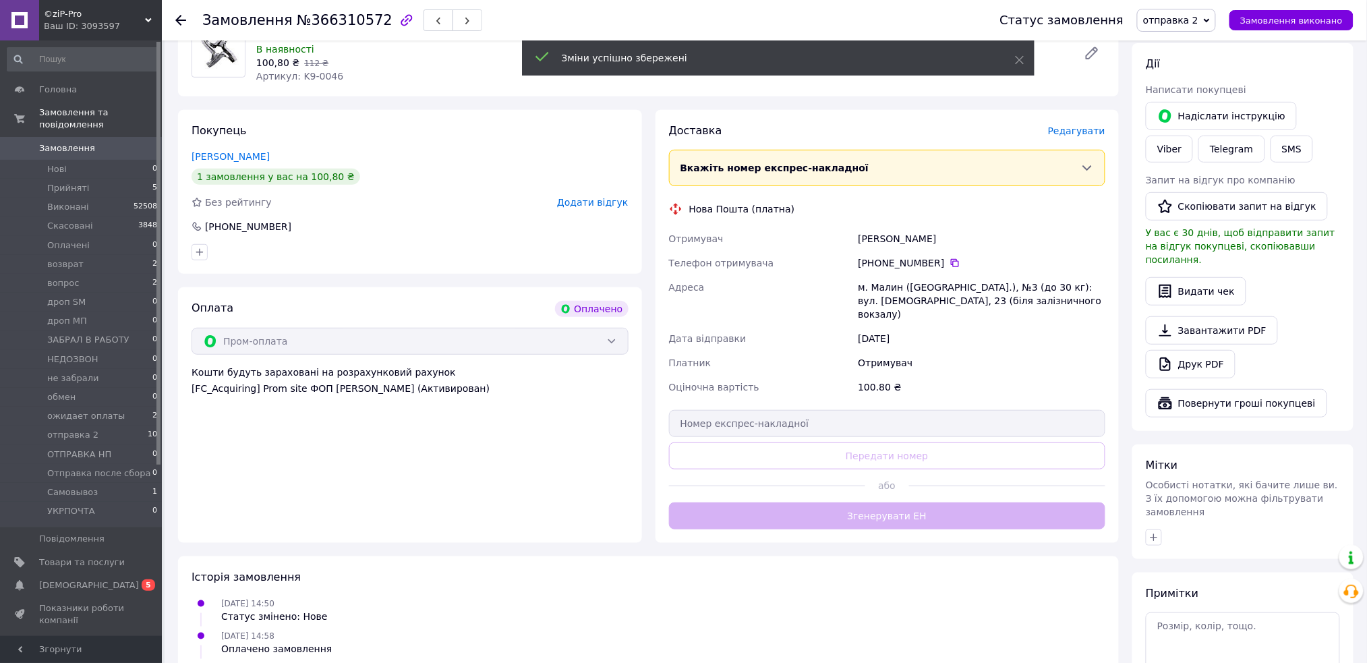
scroll to position [179, 0]
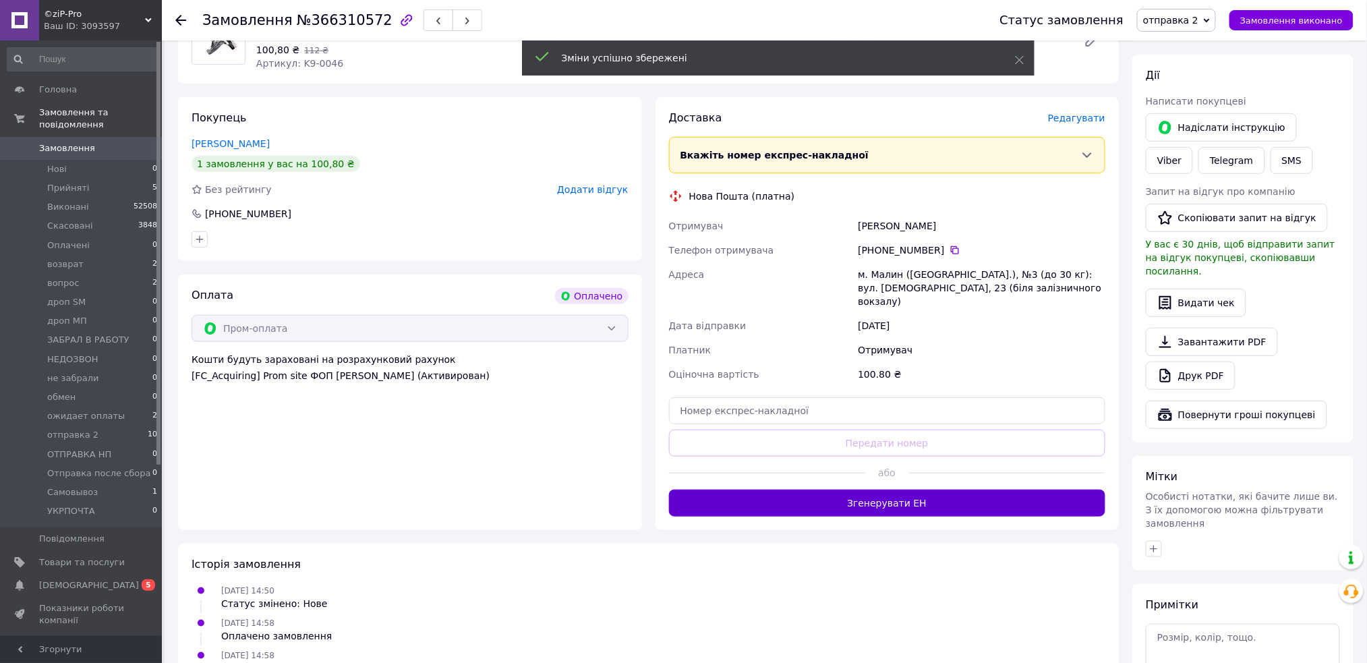
click at [810, 501] on button "Згенерувати ЕН" at bounding box center [887, 503] width 437 height 27
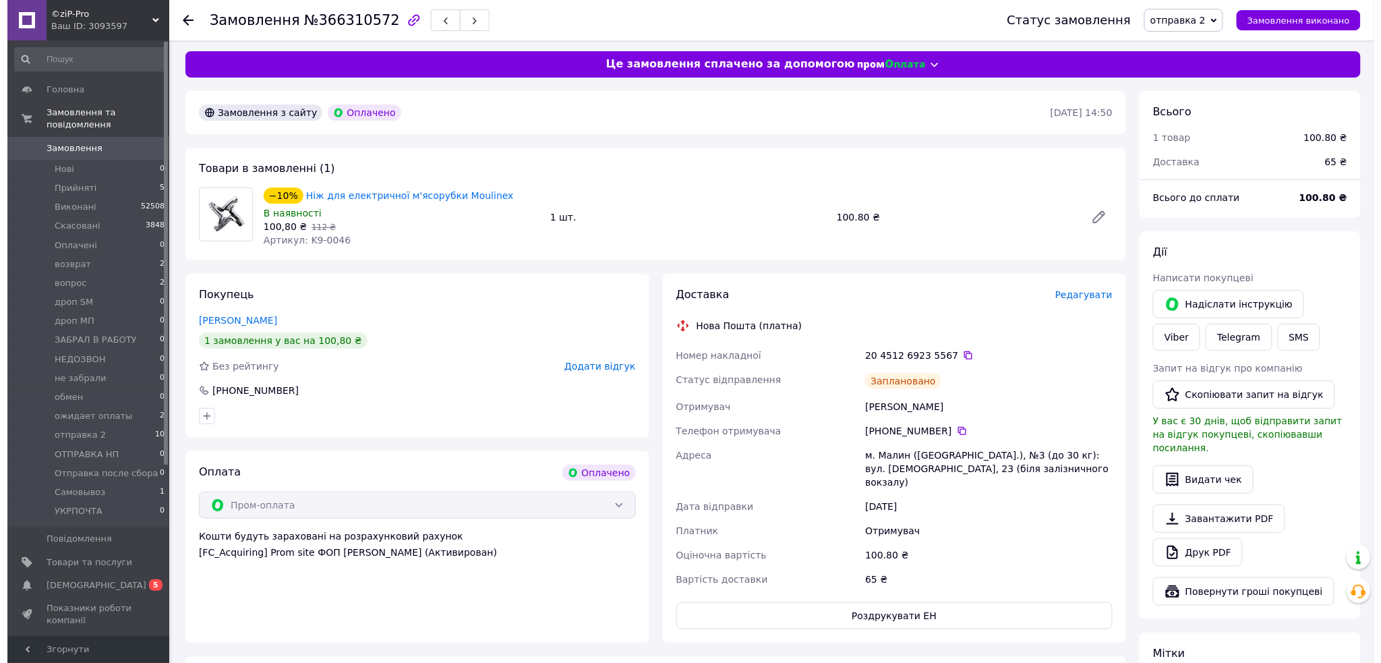
scroll to position [0, 0]
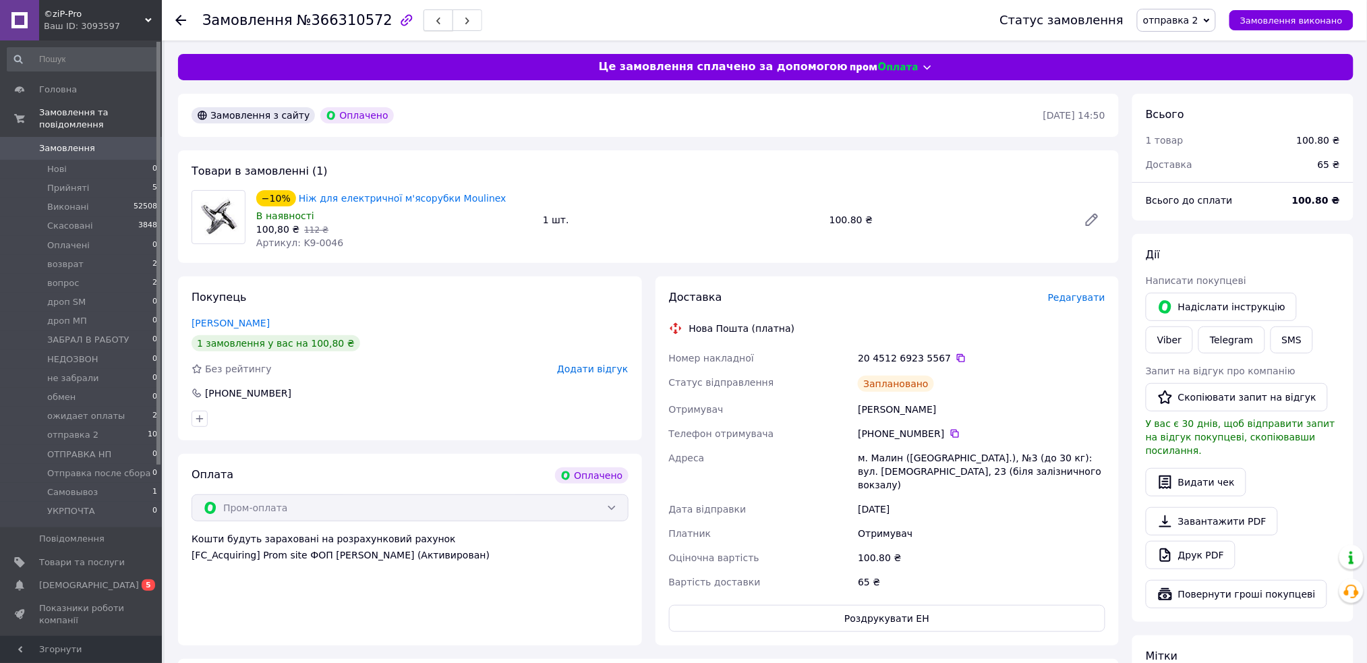
click at [434, 20] on icon "button" at bounding box center [438, 21] width 8 height 8
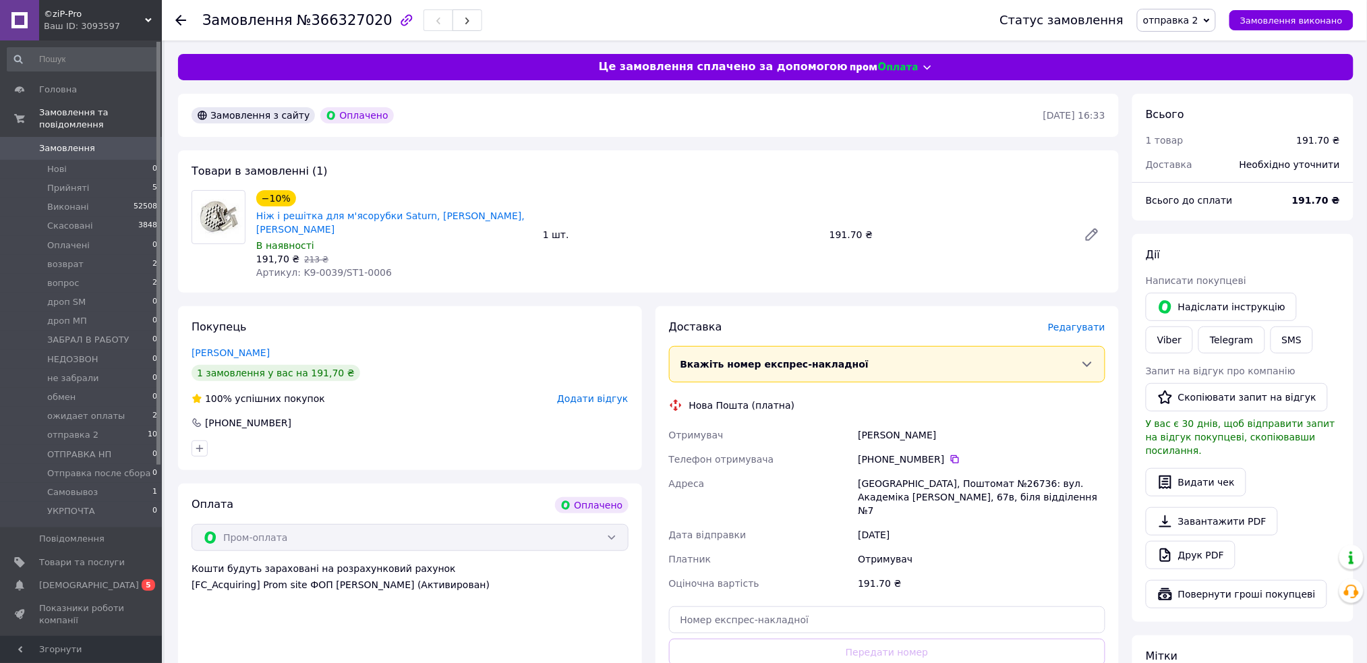
click at [1085, 322] on span "Редагувати" at bounding box center [1076, 327] width 57 height 11
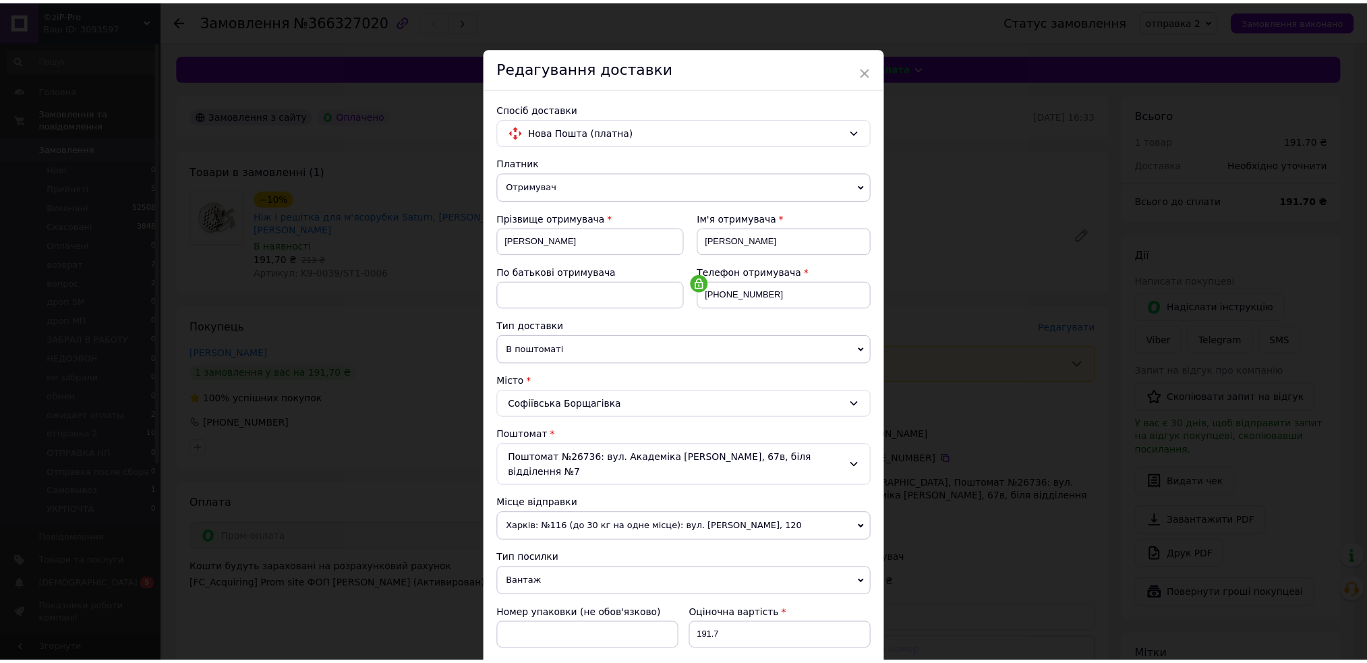
scroll to position [384, 0]
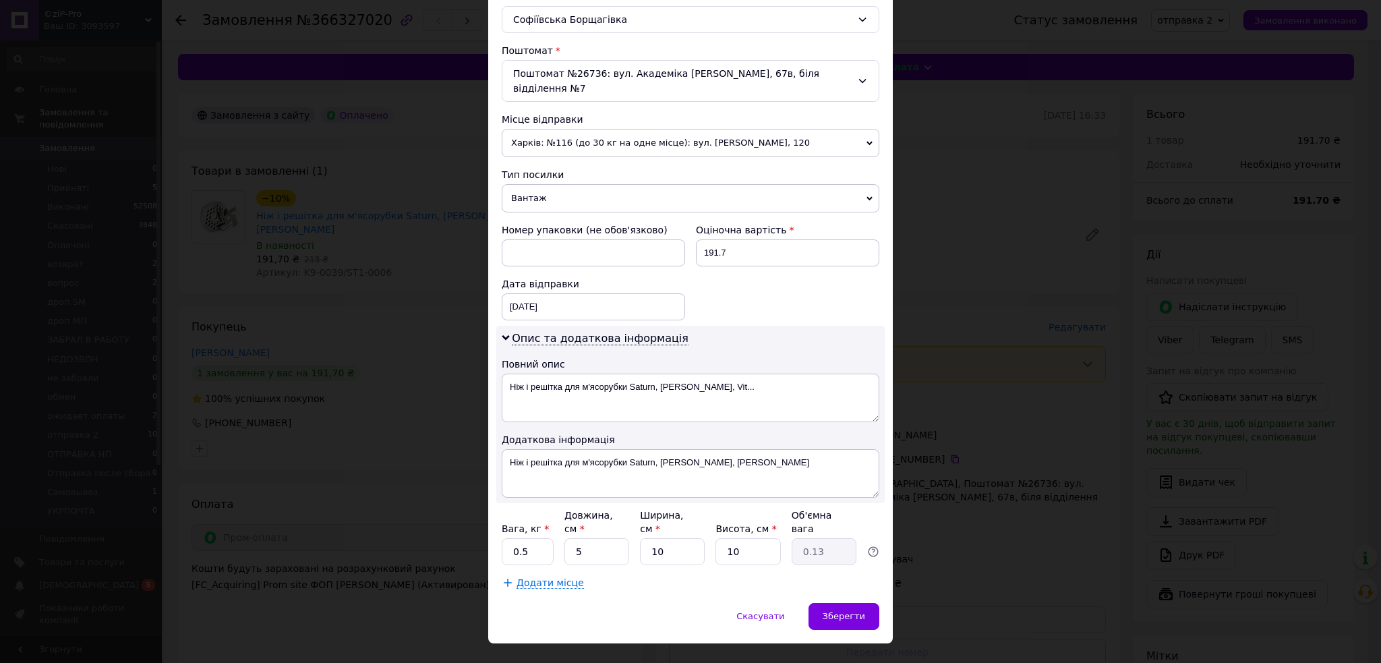
click at [529, 185] on span "Вантаж" at bounding box center [691, 198] width 378 height 28
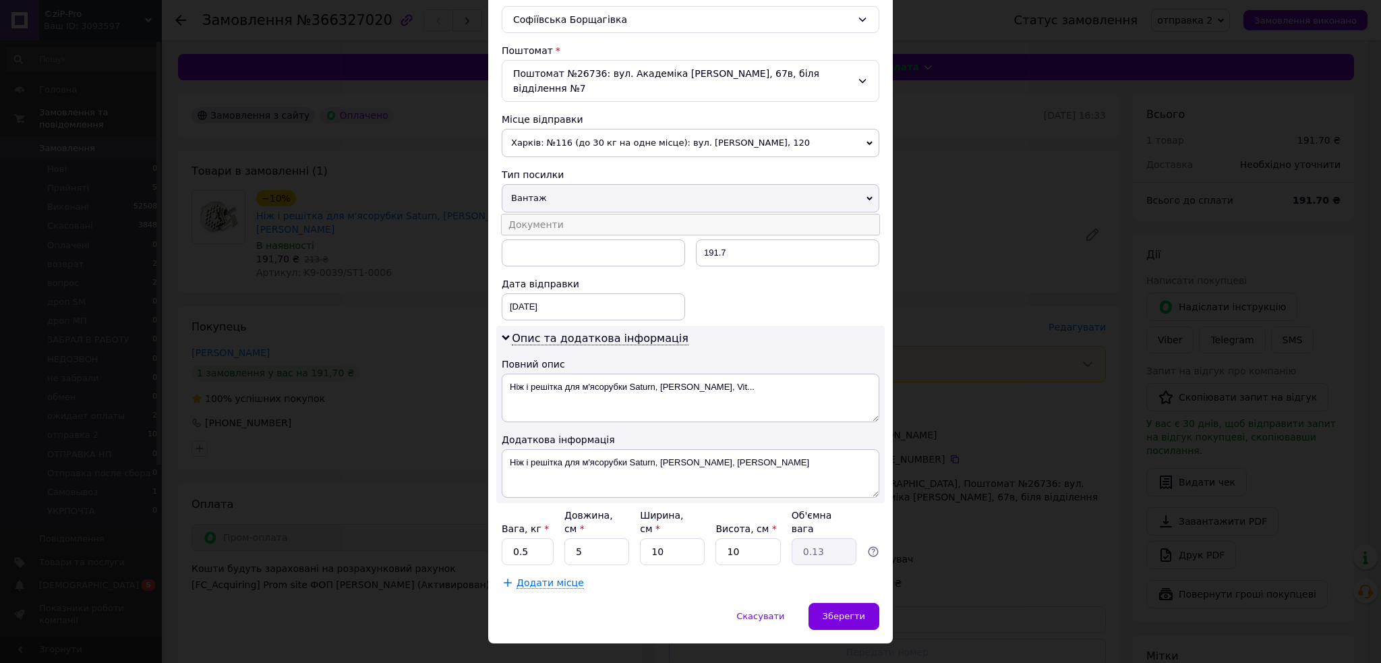
click at [531, 214] on li "Документи" at bounding box center [691, 224] width 378 height 20
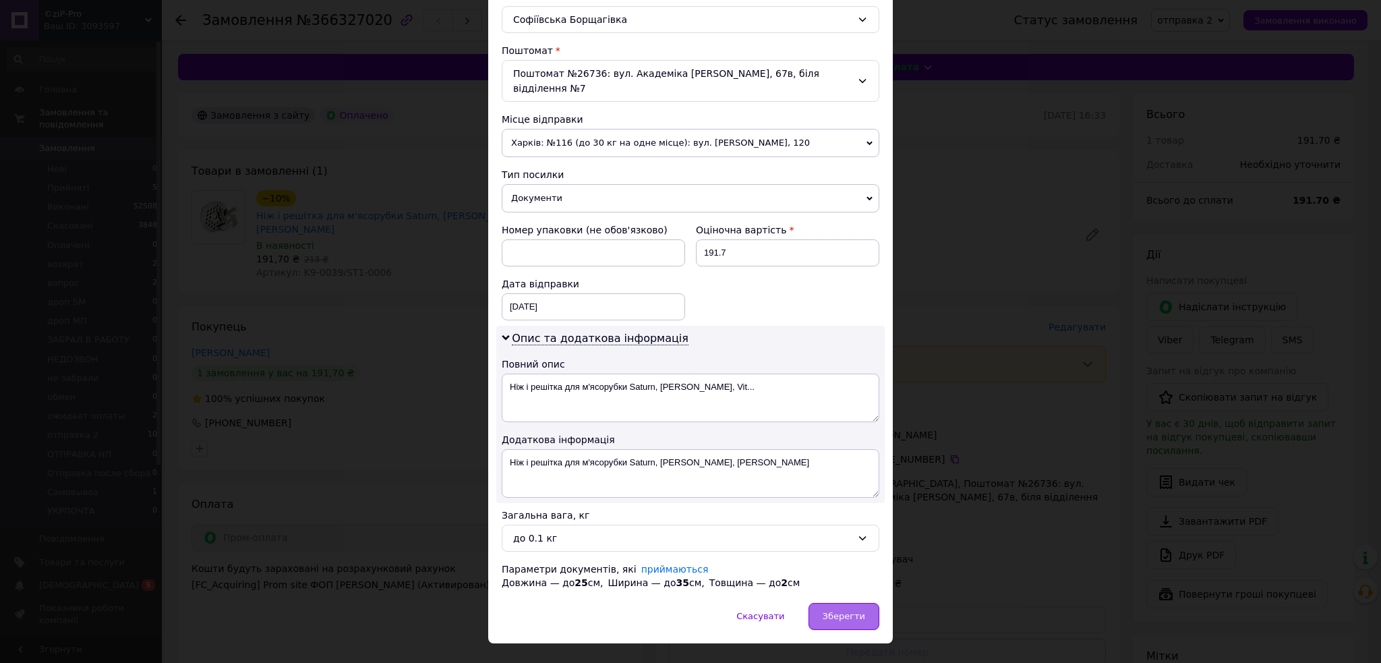
click at [839, 611] on span "Зберегти" at bounding box center [844, 616] width 42 height 10
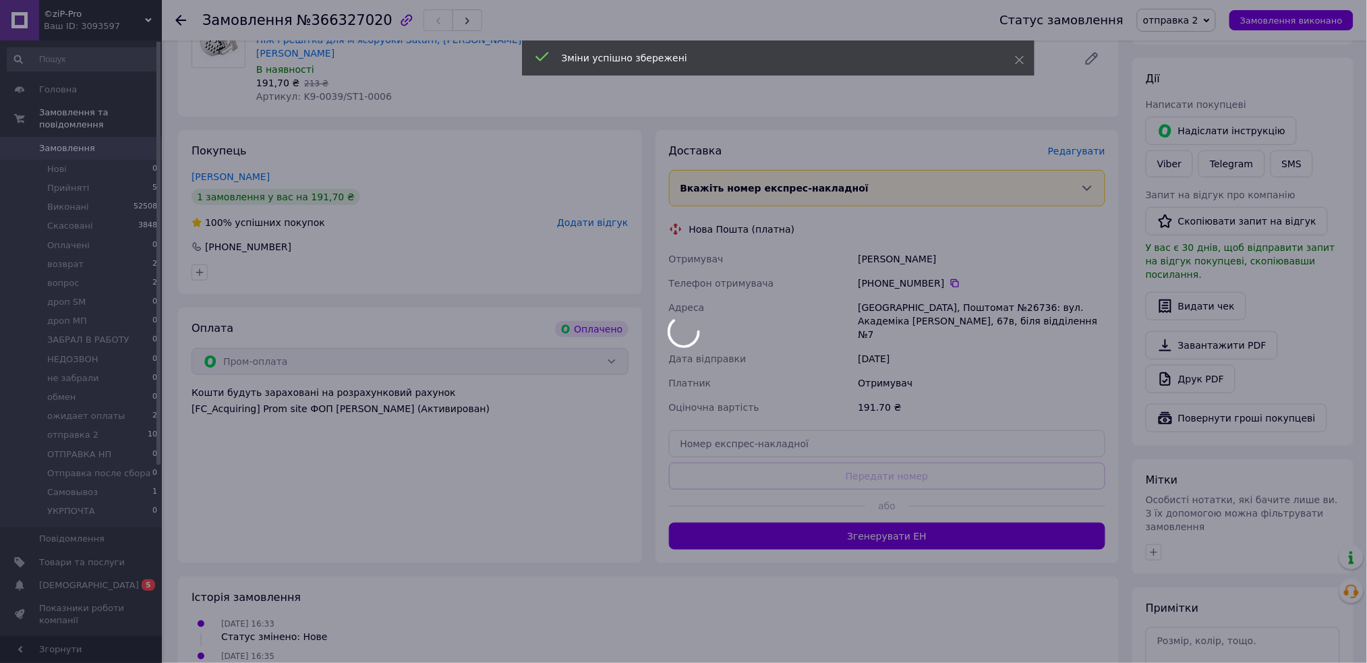
scroll to position [179, 0]
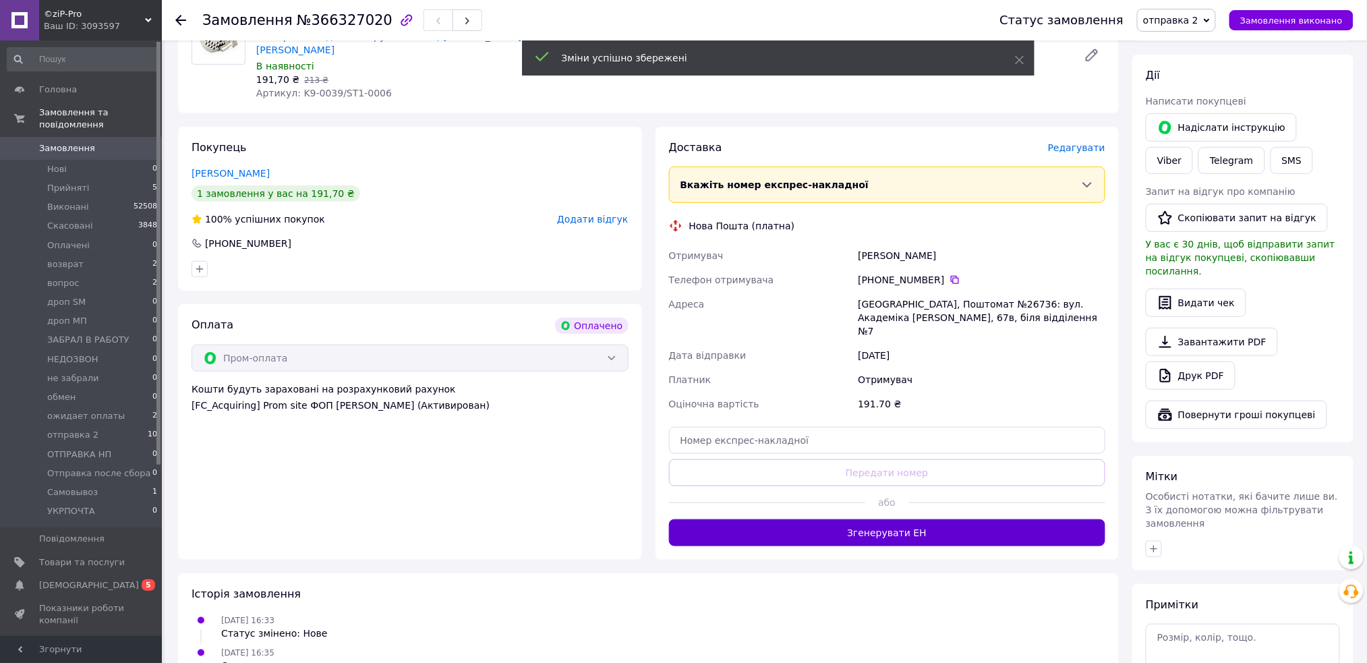
click at [866, 519] on button "Згенерувати ЕН" at bounding box center [887, 532] width 437 height 27
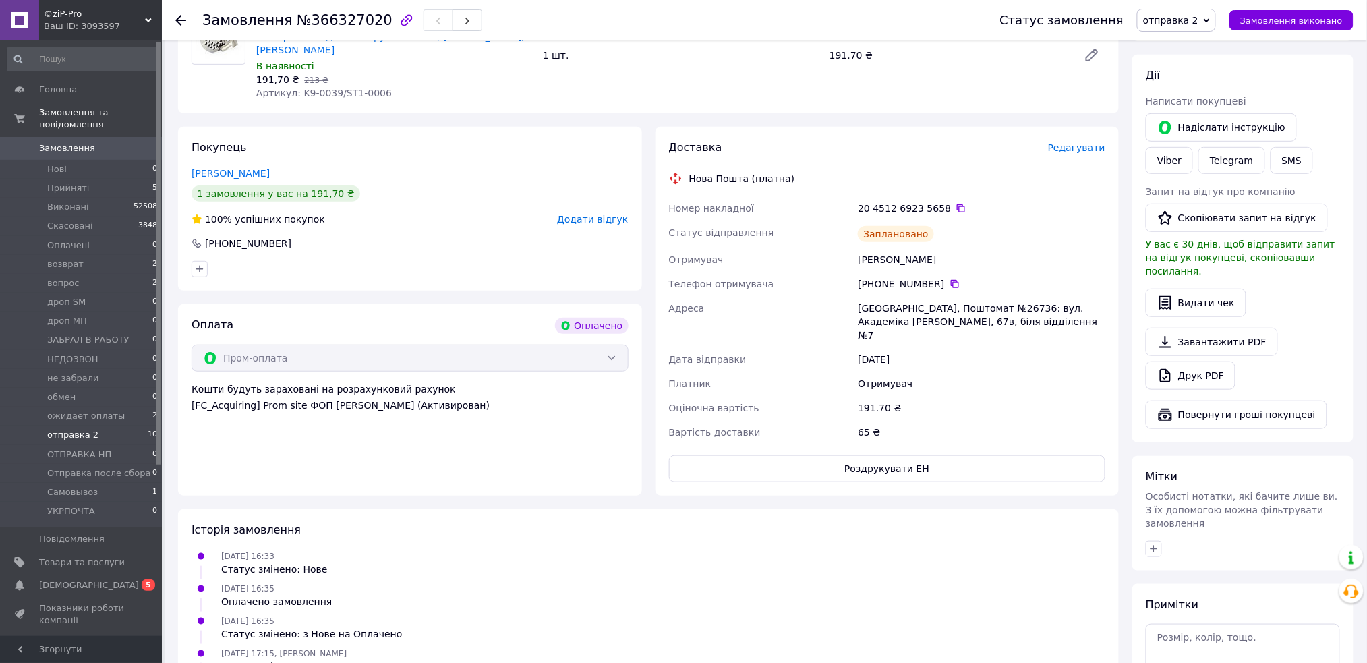
click at [82, 429] on span "отправка 2" at bounding box center [72, 435] width 51 height 12
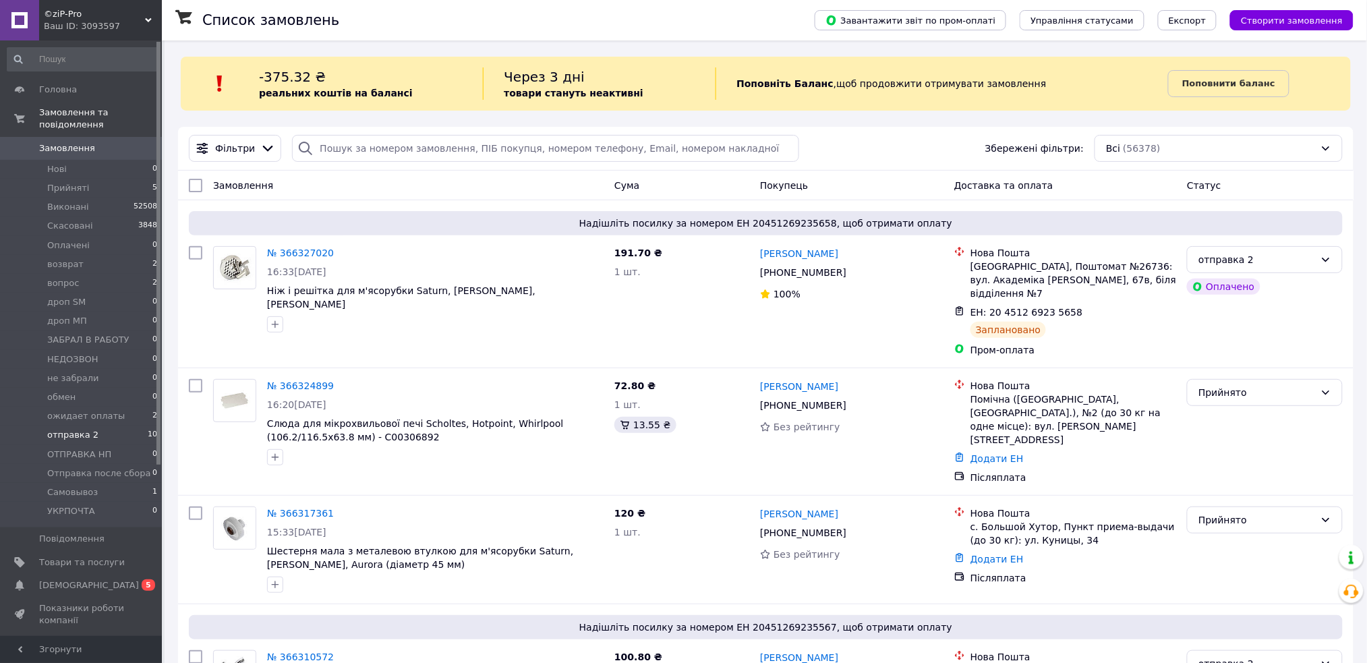
click at [82, 429] on span "отправка 2" at bounding box center [72, 435] width 51 height 12
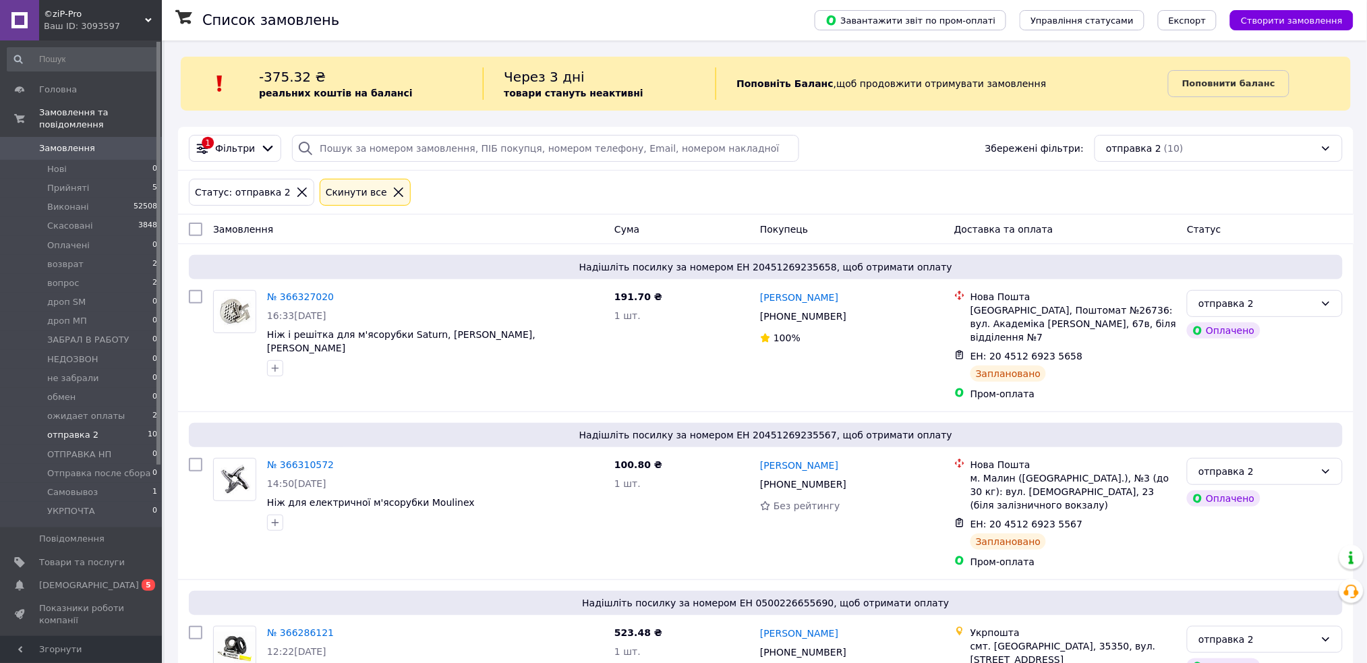
click at [195, 225] on input "checkbox" at bounding box center [195, 229] width 13 height 13
checkbox input "true"
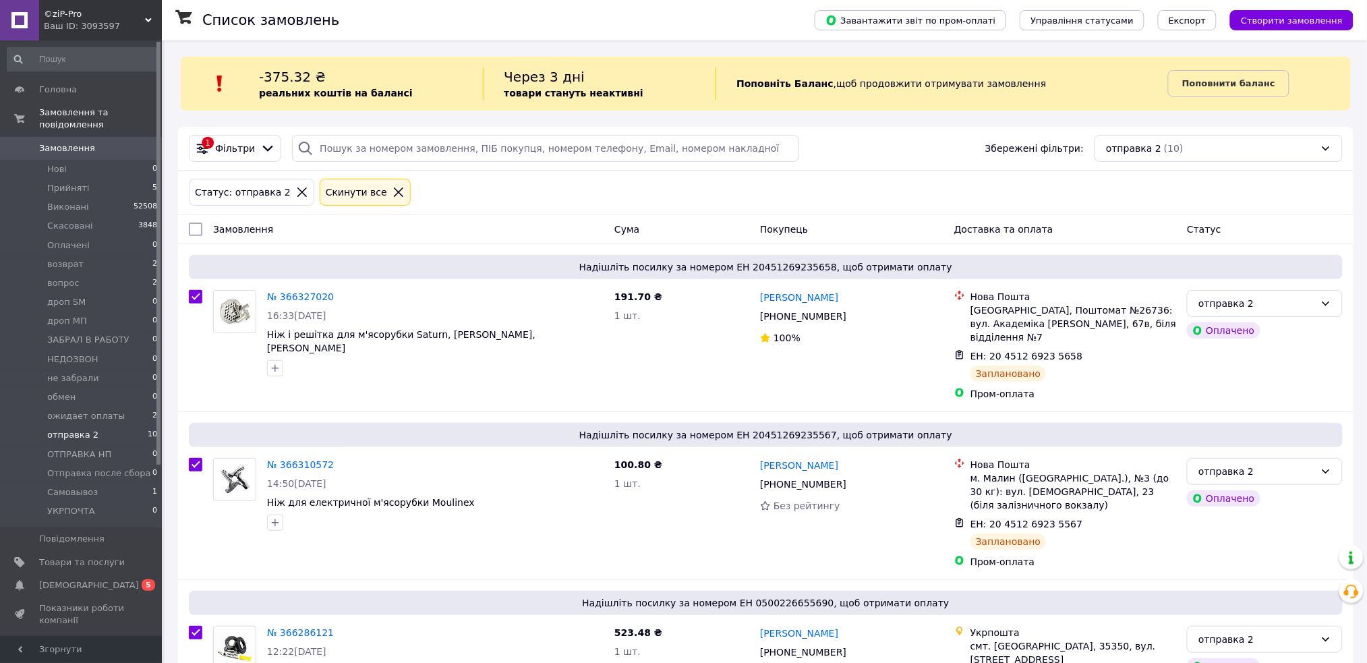
checkbox input "true"
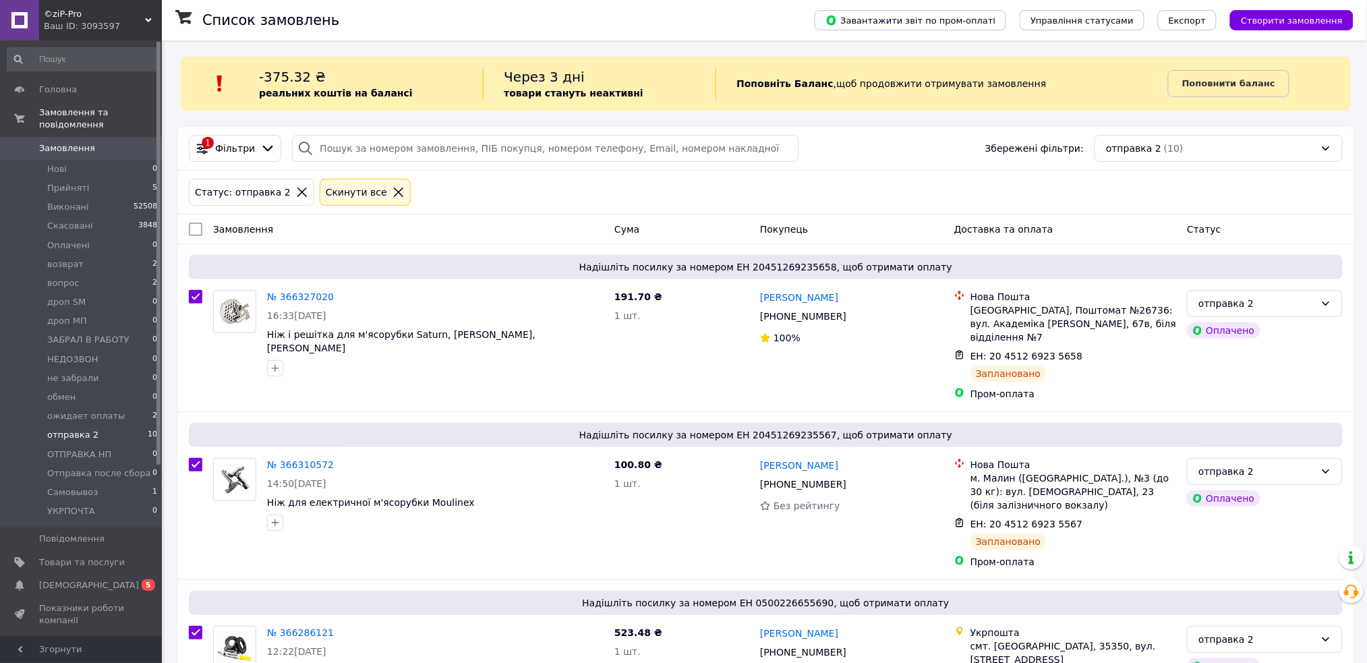
checkbox input "true"
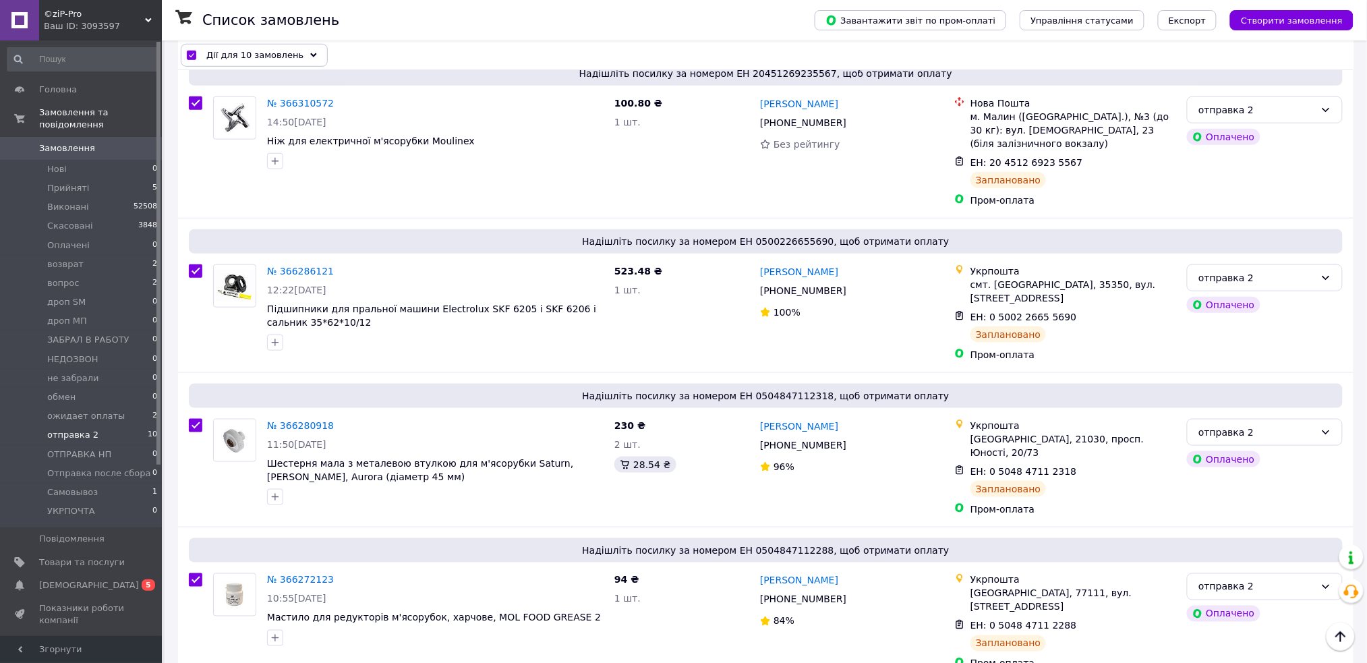
scroll to position [449, 0]
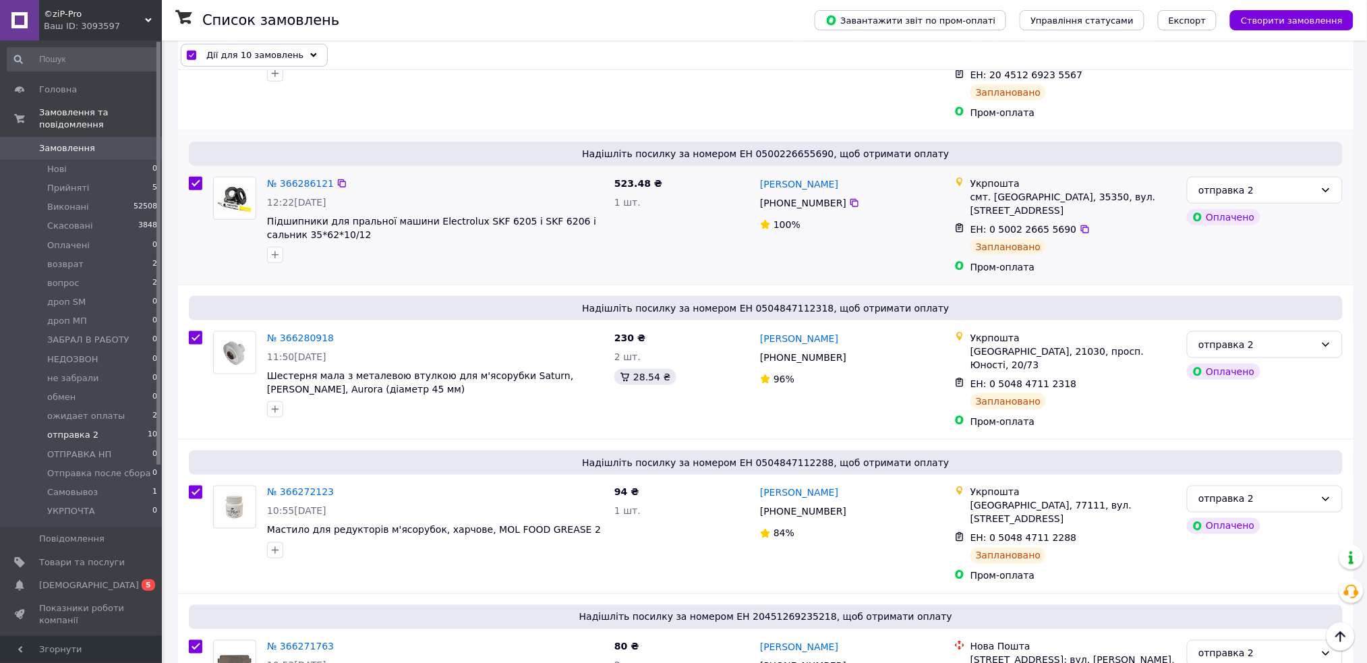
click at [193, 183] on input "checkbox" at bounding box center [195, 183] width 13 height 13
checkbox input "false"
checkbox input "true"
click at [192, 331] on input "checkbox" at bounding box center [195, 337] width 13 height 13
checkbox input "false"
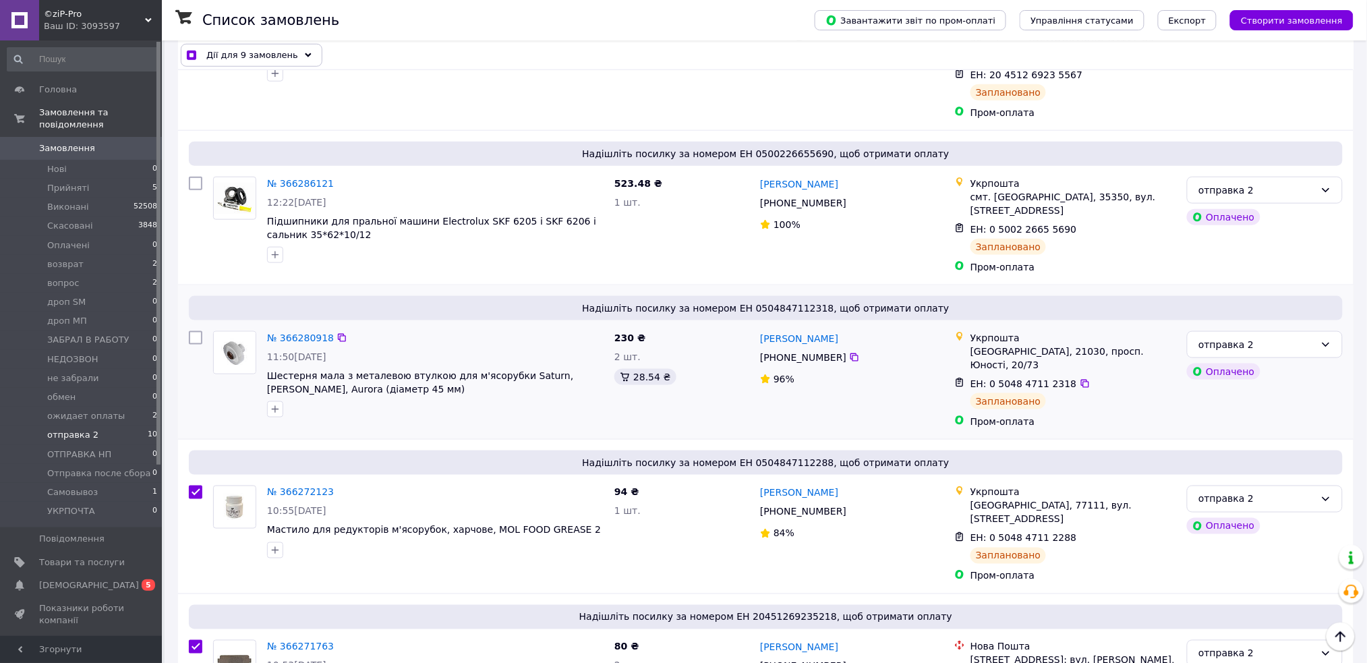
checkbox input "true"
click at [194, 486] on input "checkbox" at bounding box center [195, 492] width 13 height 13
checkbox input "false"
checkbox input "true"
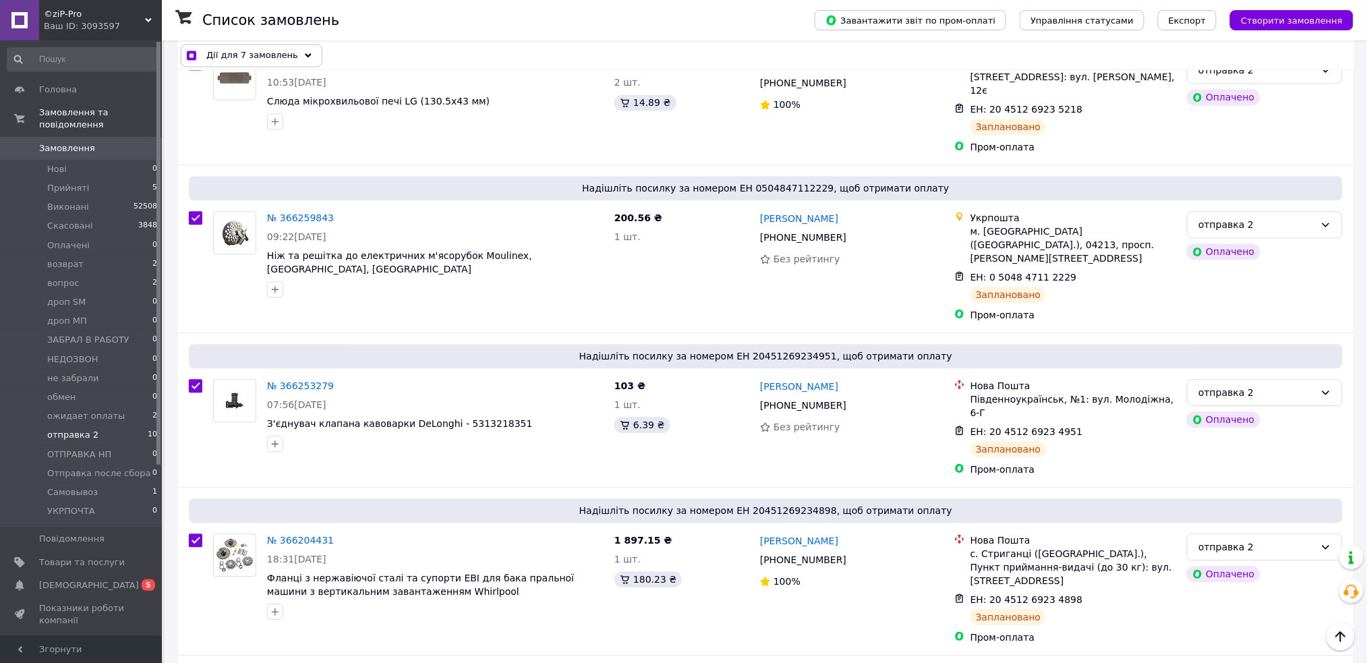
scroll to position [1079, 0]
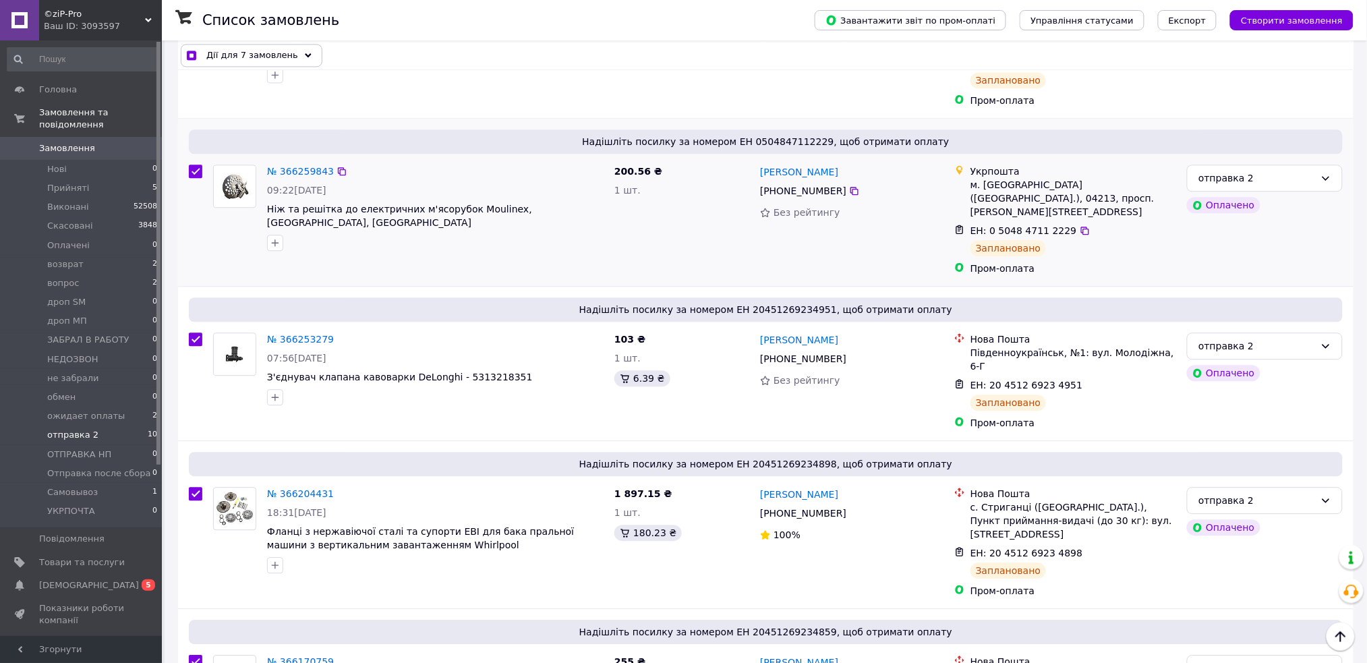
click at [193, 165] on input "checkbox" at bounding box center [195, 171] width 13 height 13
checkbox input "false"
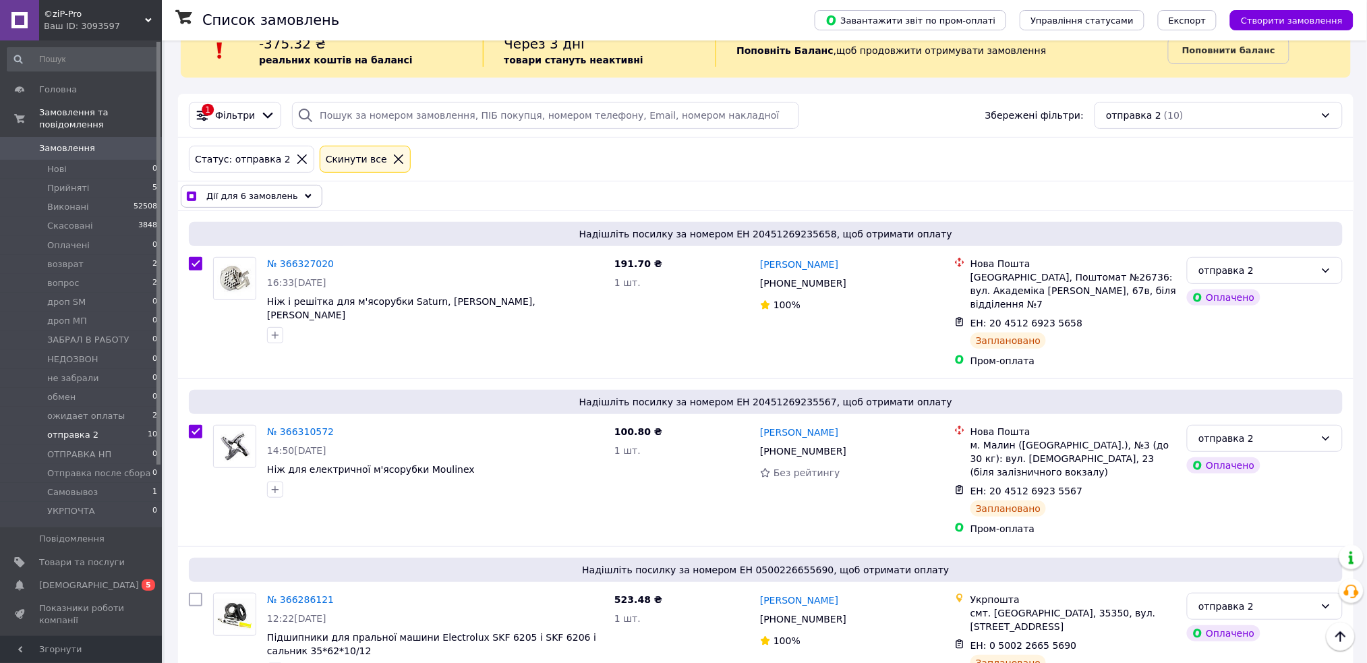
scroll to position [0, 0]
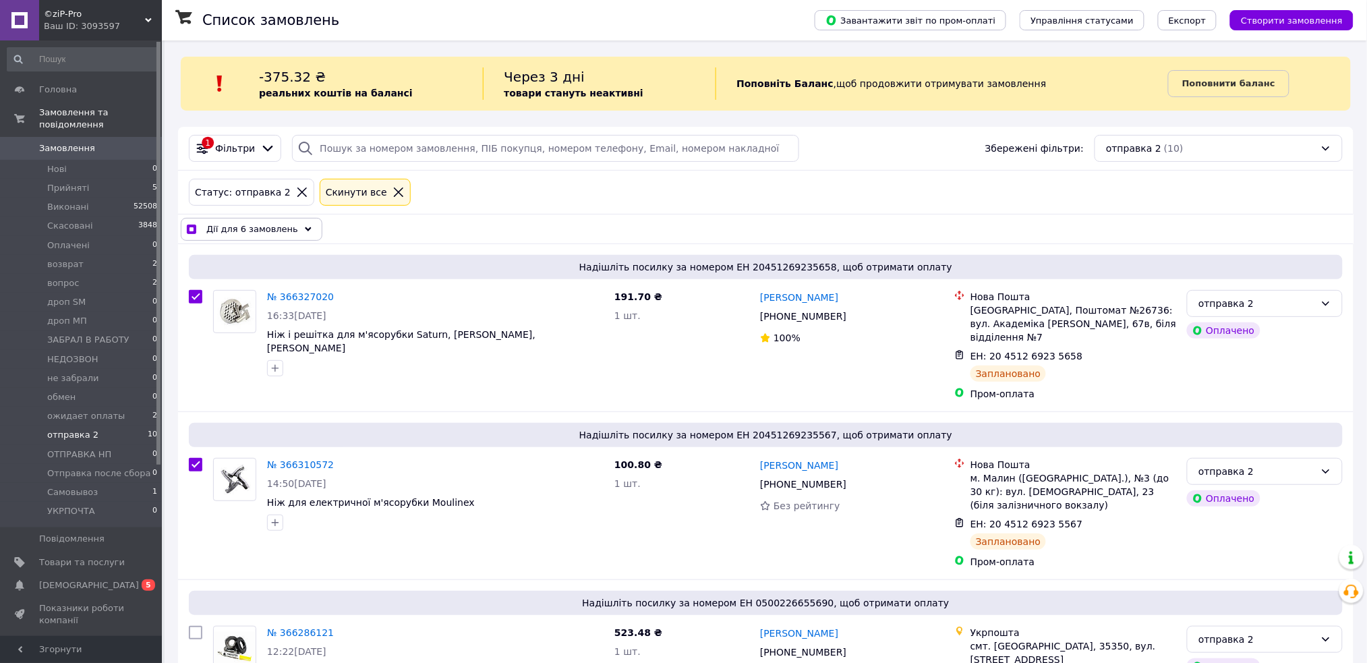
click at [304, 231] on div "Дії для 6 замовлень" at bounding box center [252, 229] width 142 height 23
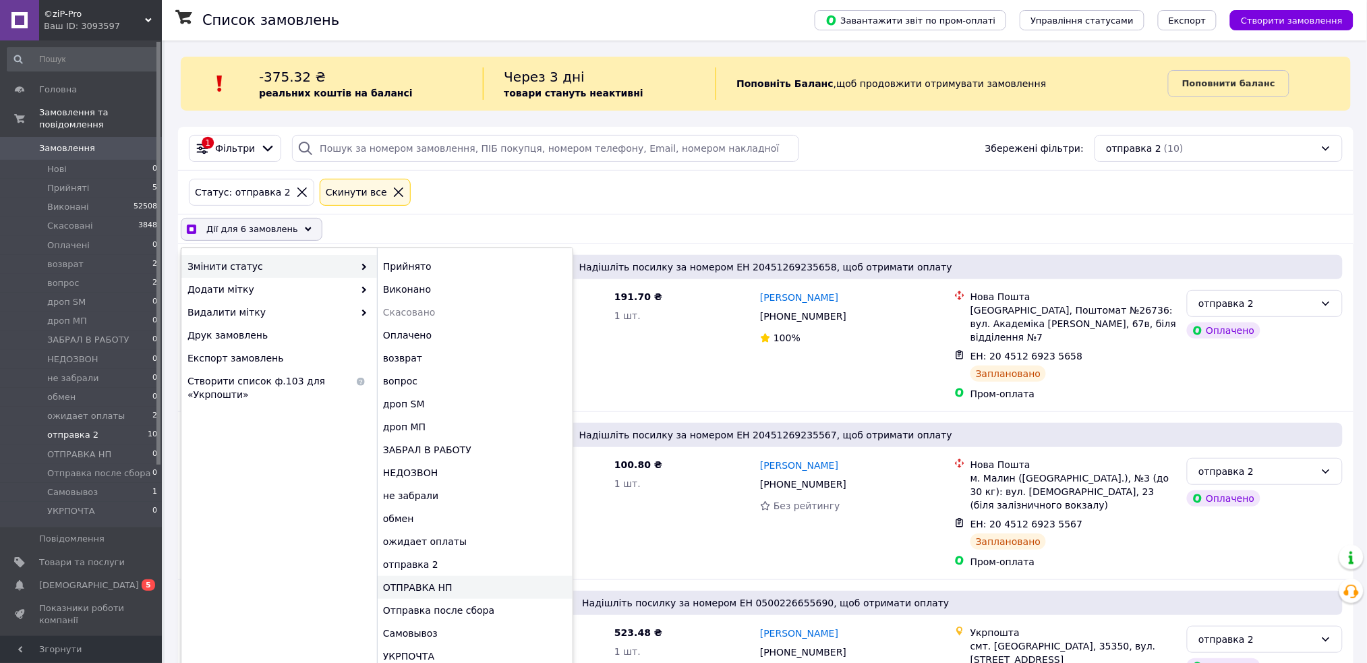
checkbox input "true"
click at [438, 587] on div "ОТПРАВКА НП" at bounding box center [475, 587] width 196 height 23
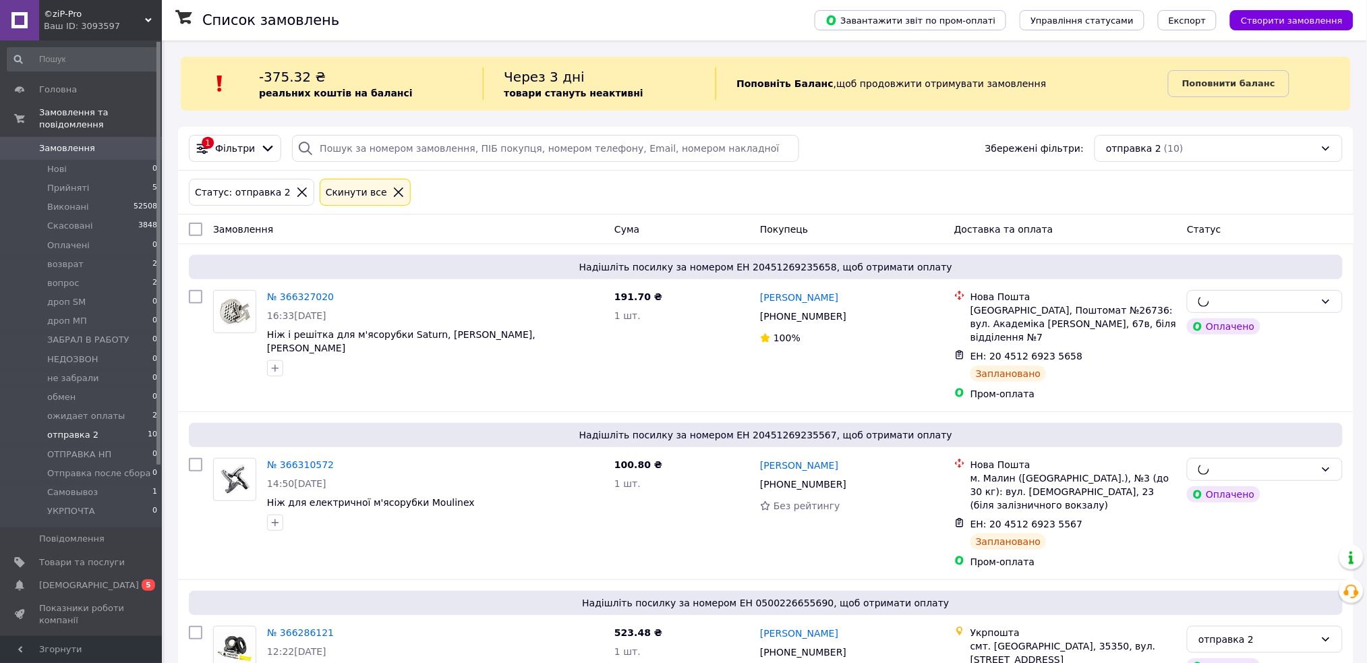
checkbox input "false"
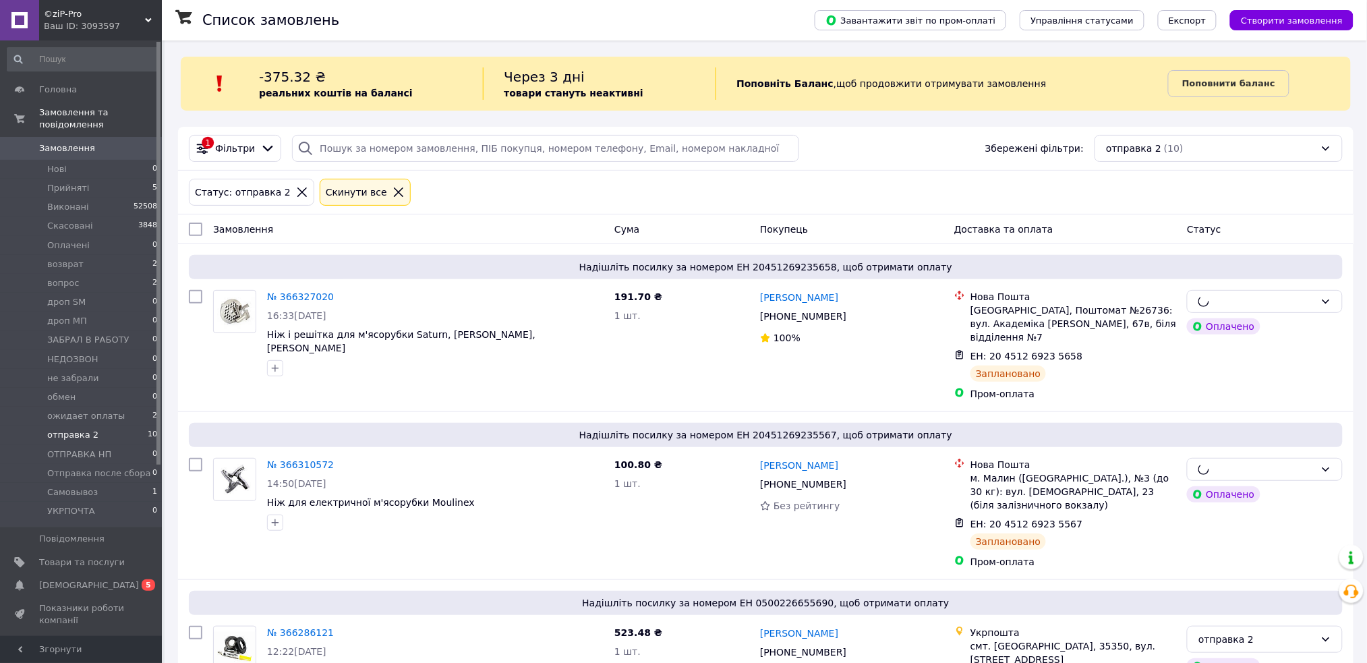
checkbox input "false"
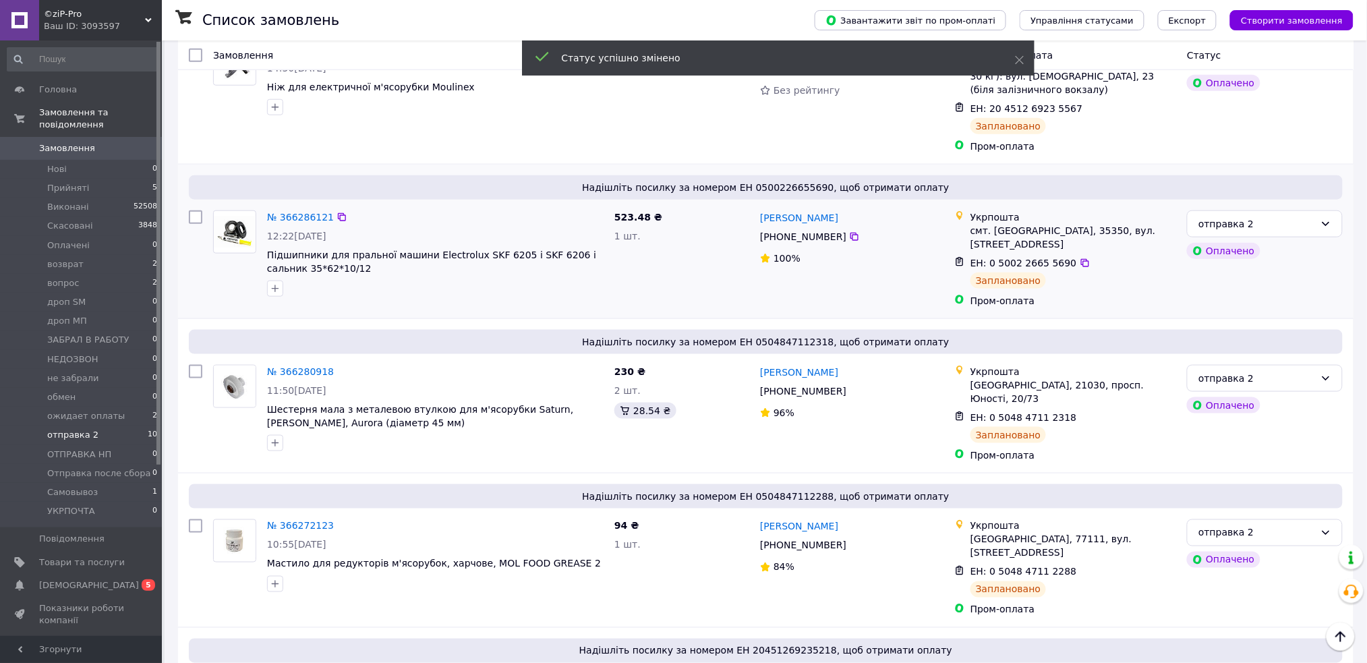
scroll to position [449, 0]
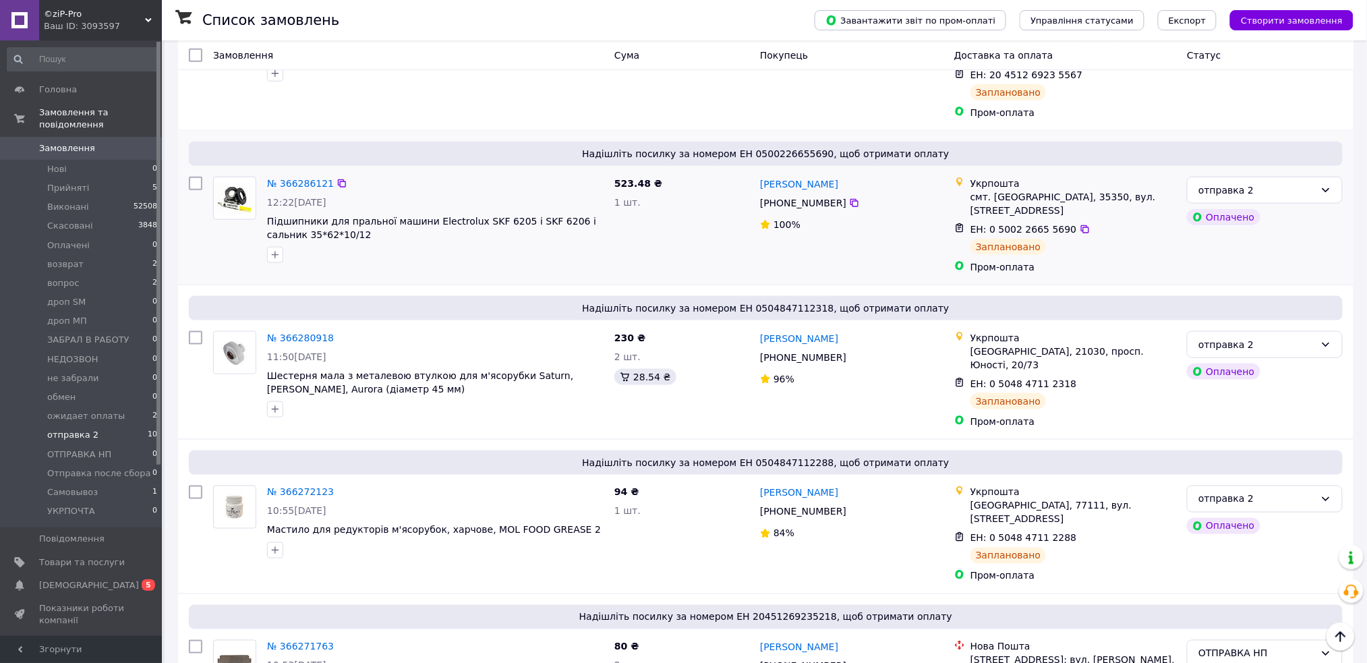
click at [195, 183] on input "checkbox" at bounding box center [195, 183] width 13 height 13
checkbox input "true"
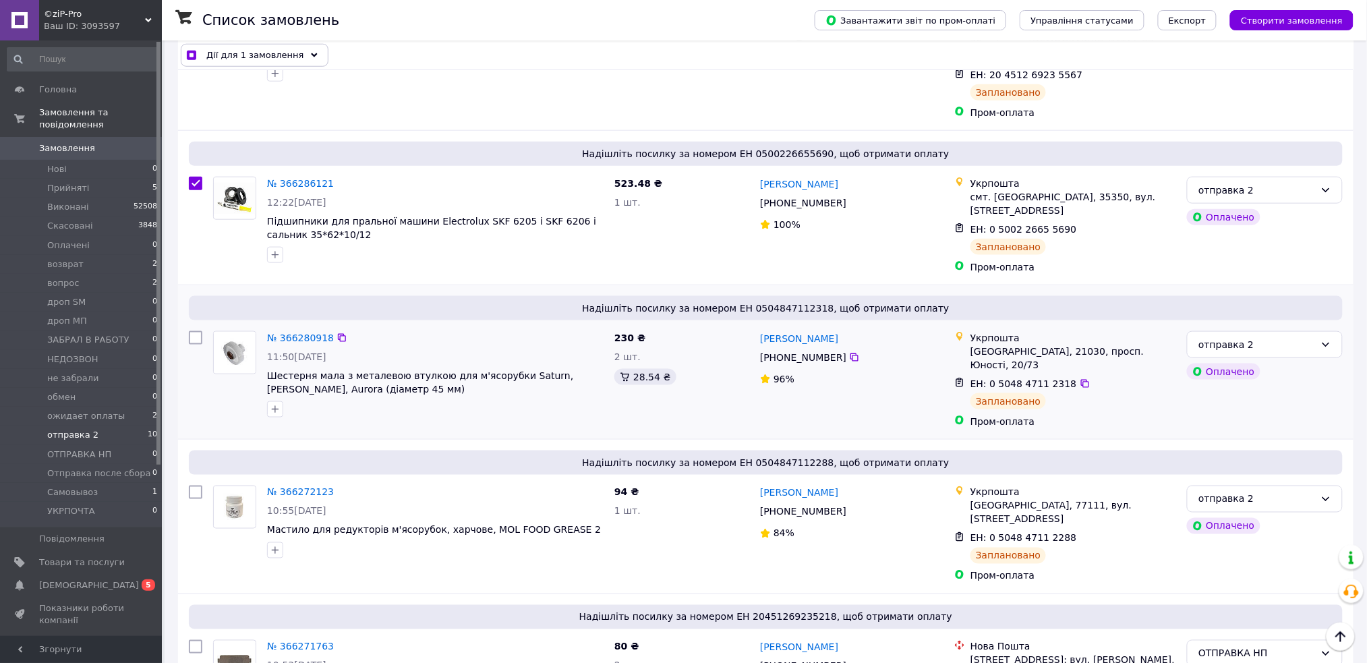
click at [194, 333] on input "checkbox" at bounding box center [195, 337] width 13 height 13
checkbox input "true"
click at [196, 486] on input "checkbox" at bounding box center [195, 492] width 13 height 13
checkbox input "true"
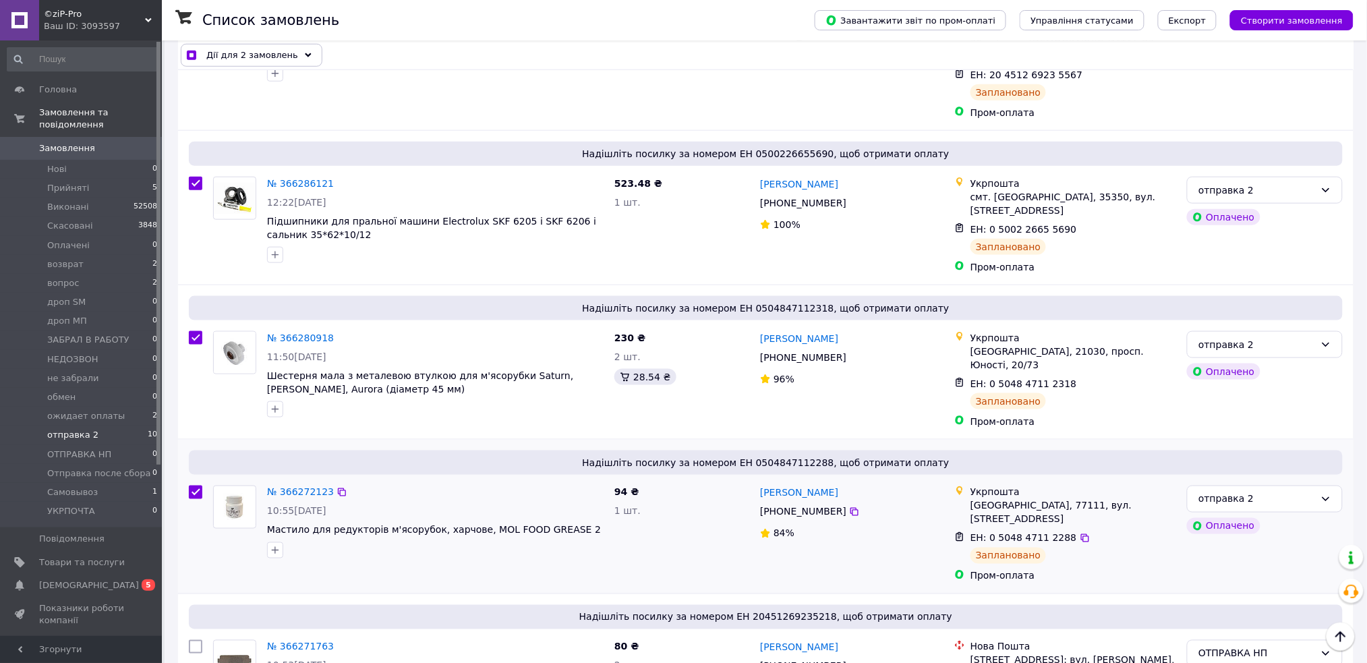
checkbox input "true"
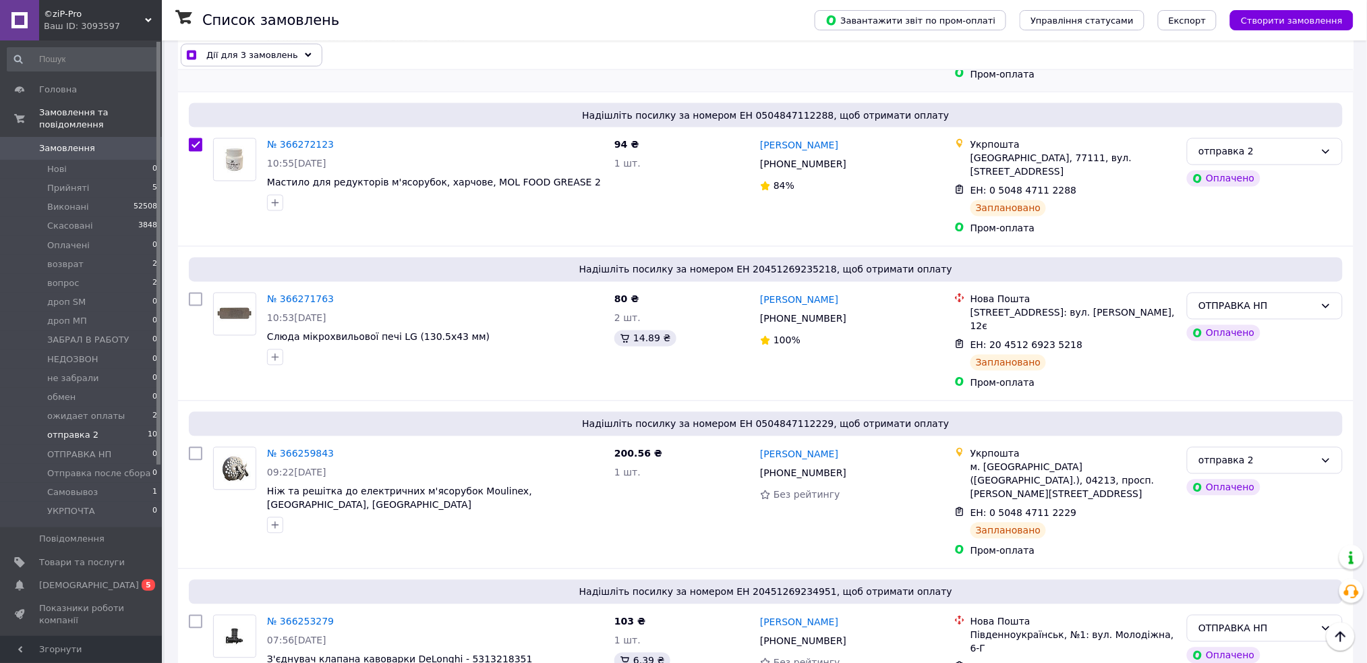
scroll to position [809, 0]
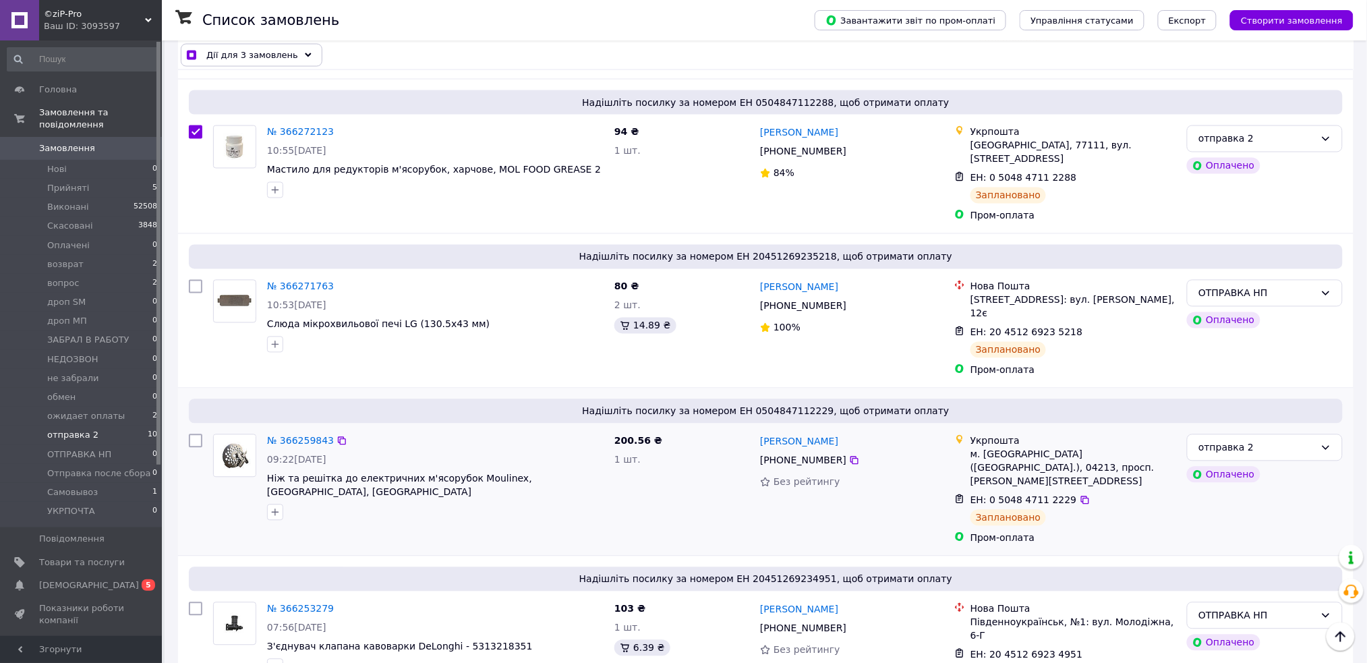
click at [190, 434] on input "checkbox" at bounding box center [195, 440] width 13 height 13
checkbox input "true"
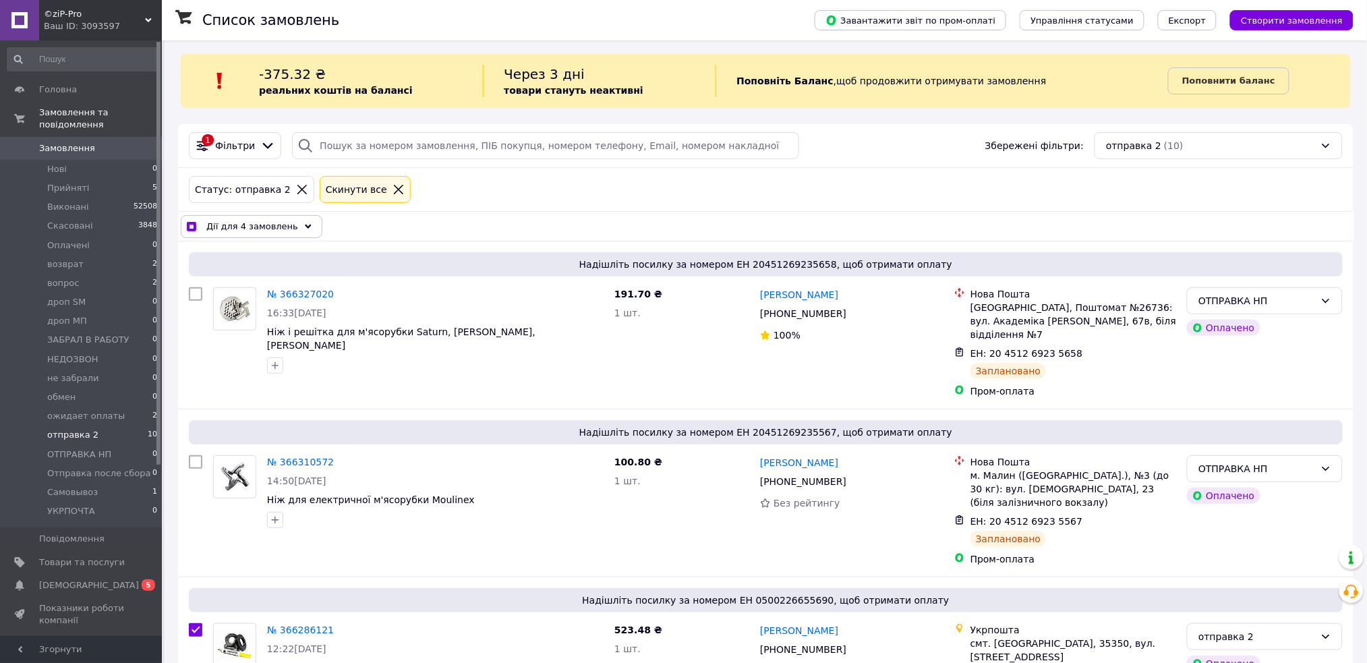
scroll to position [0, 0]
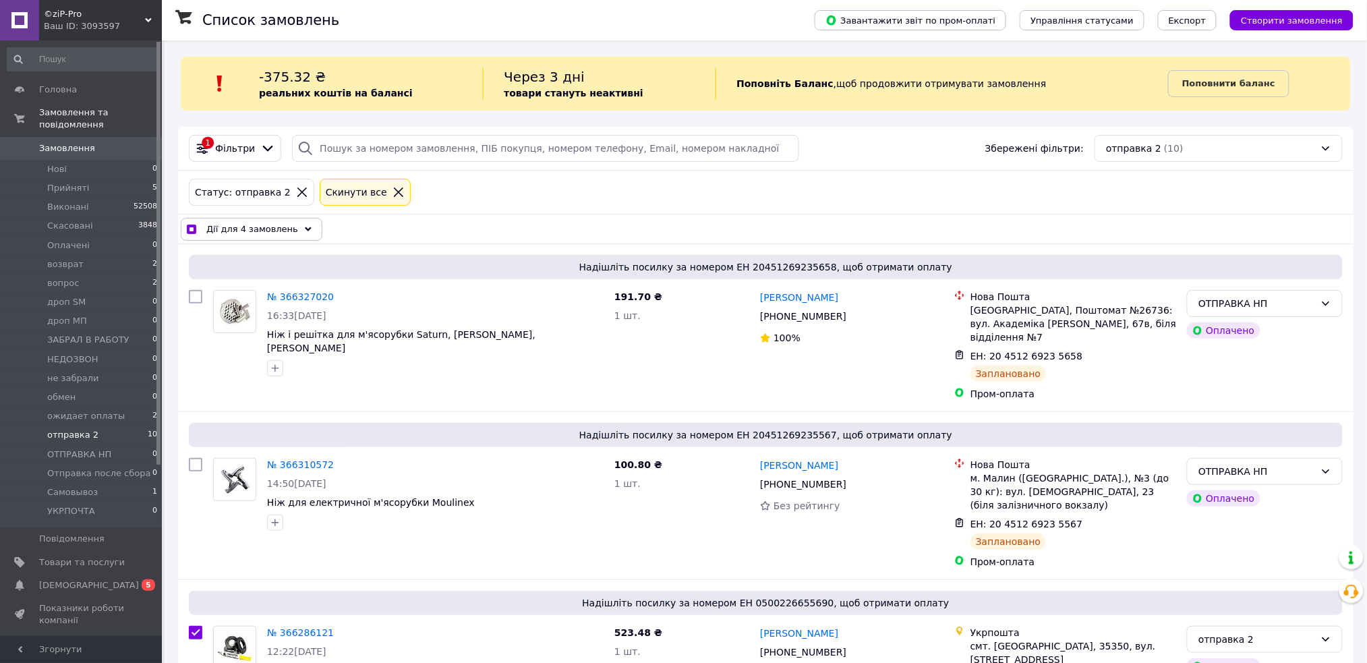
click at [305, 227] on icon at bounding box center [308, 229] width 7 height 7
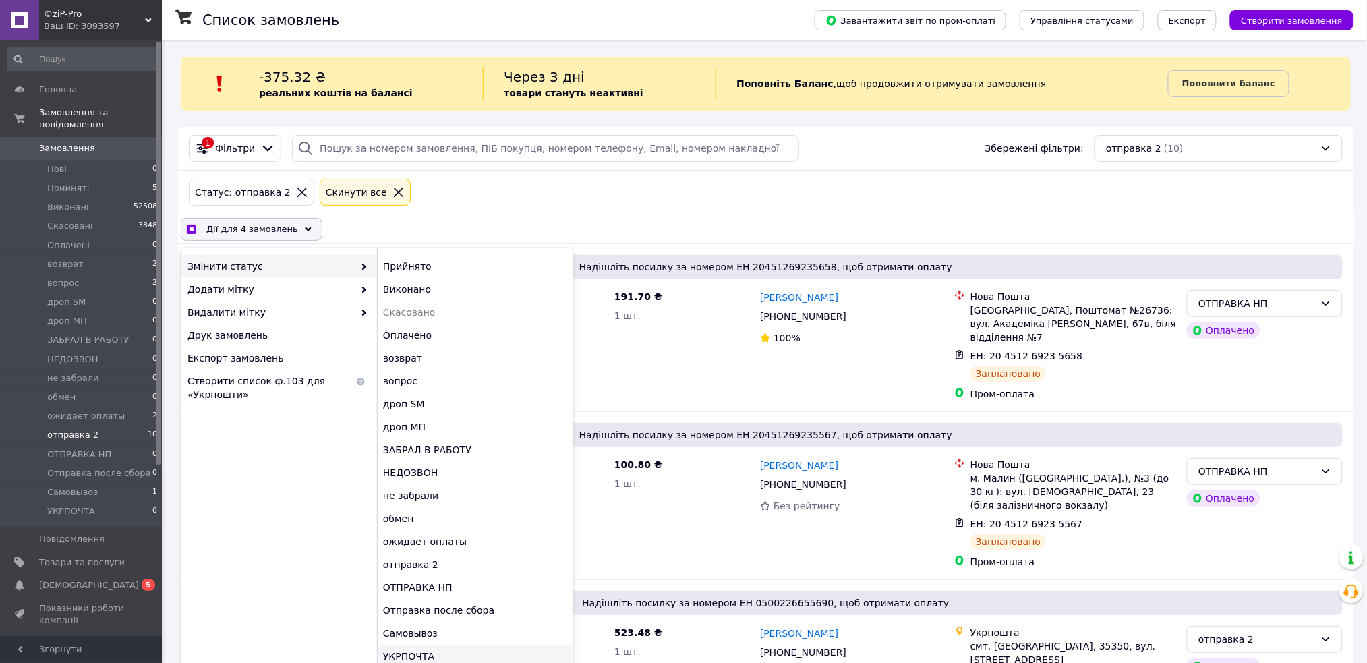
checkbox input "true"
click at [427, 649] on div "УКРПОЧТА" at bounding box center [475, 656] width 196 height 23
checkbox input "false"
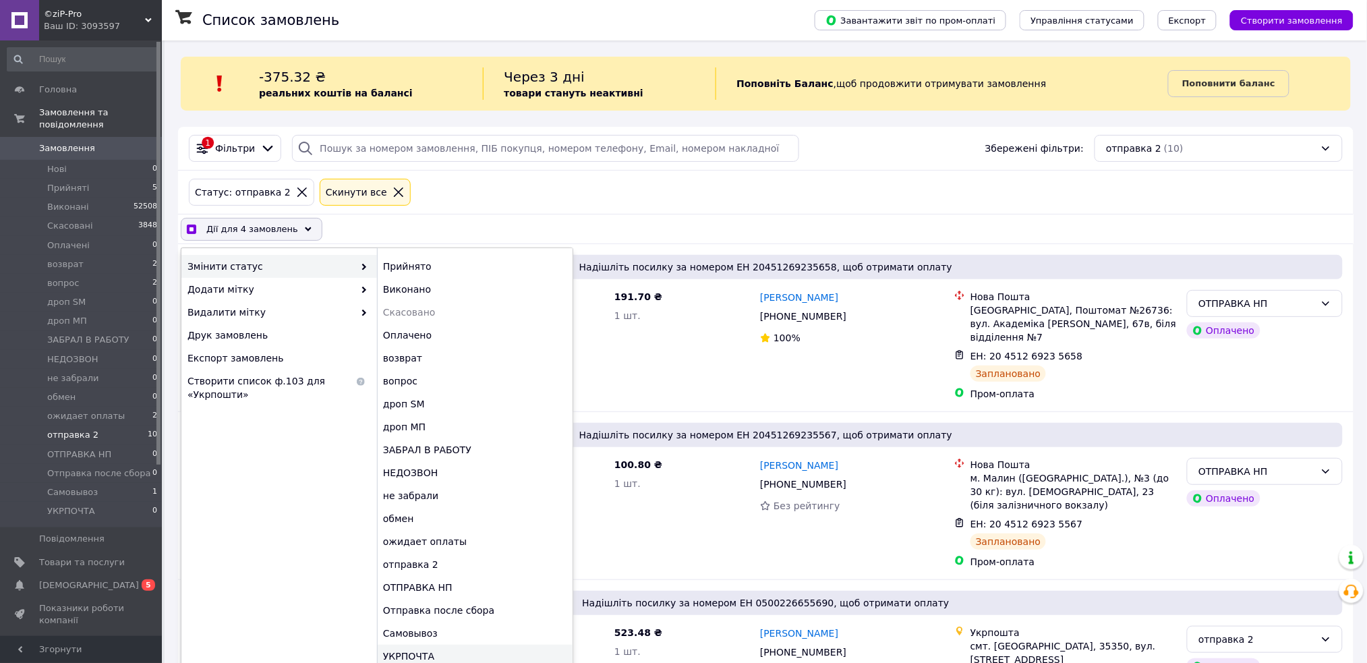
checkbox input "false"
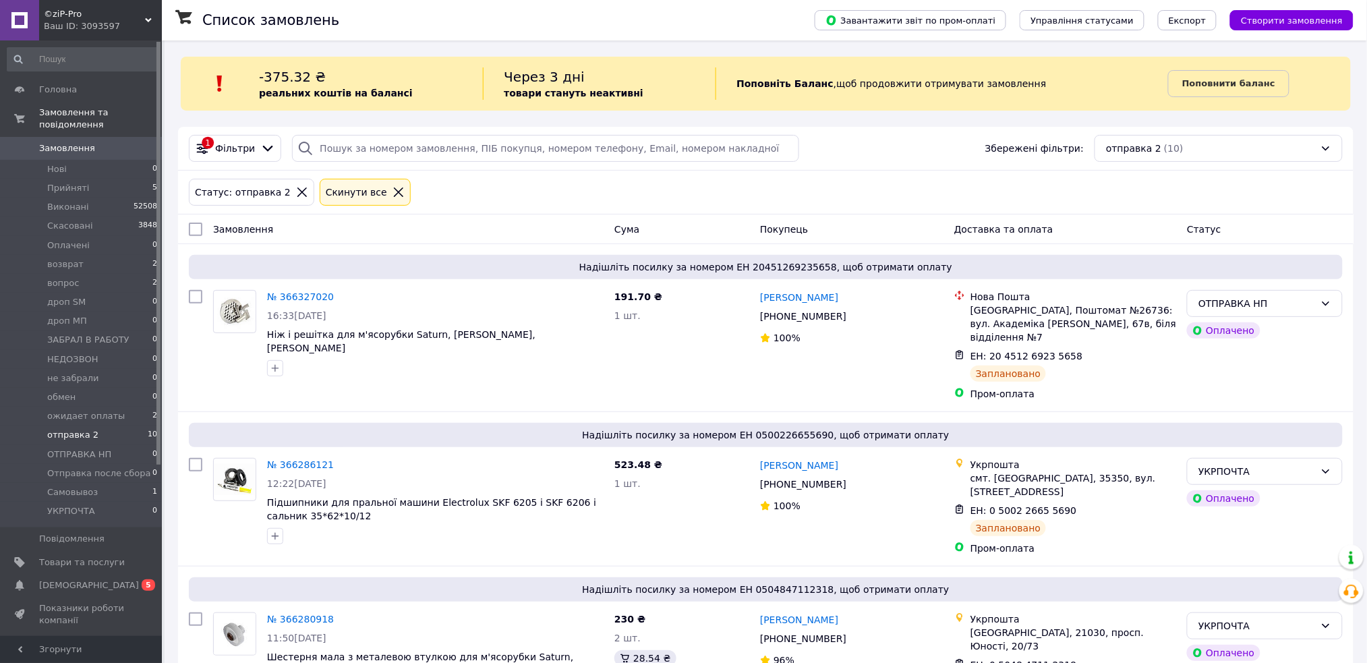
click at [81, 142] on span "Замовлення" at bounding box center [67, 148] width 56 height 12
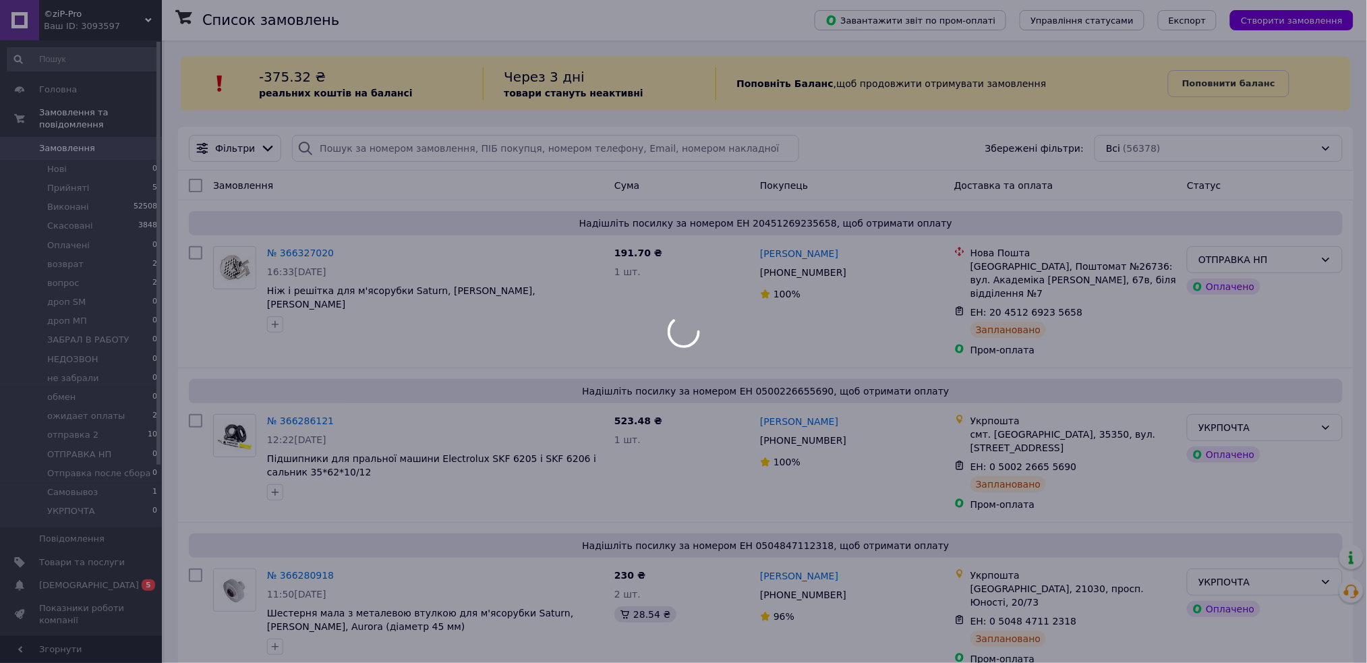
click at [74, 405] on div at bounding box center [683, 331] width 1367 height 663
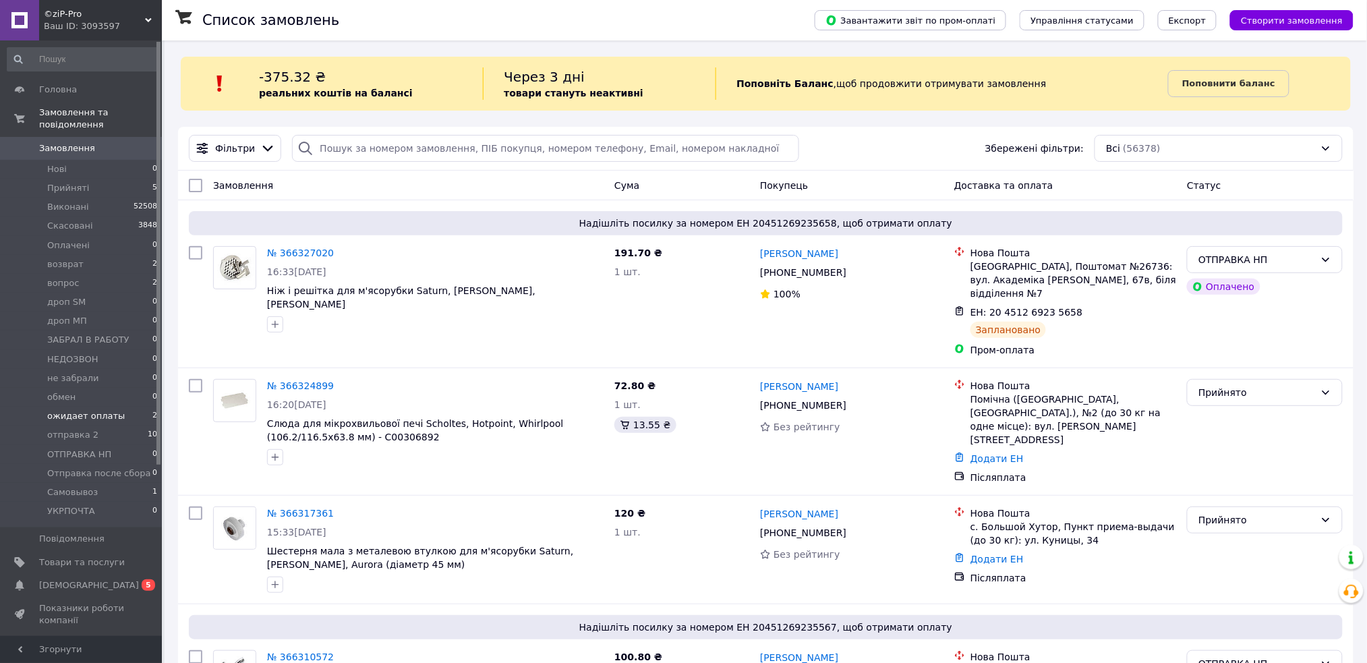
click at [95, 411] on li "ожидает оплаты 2" at bounding box center [82, 416] width 165 height 19
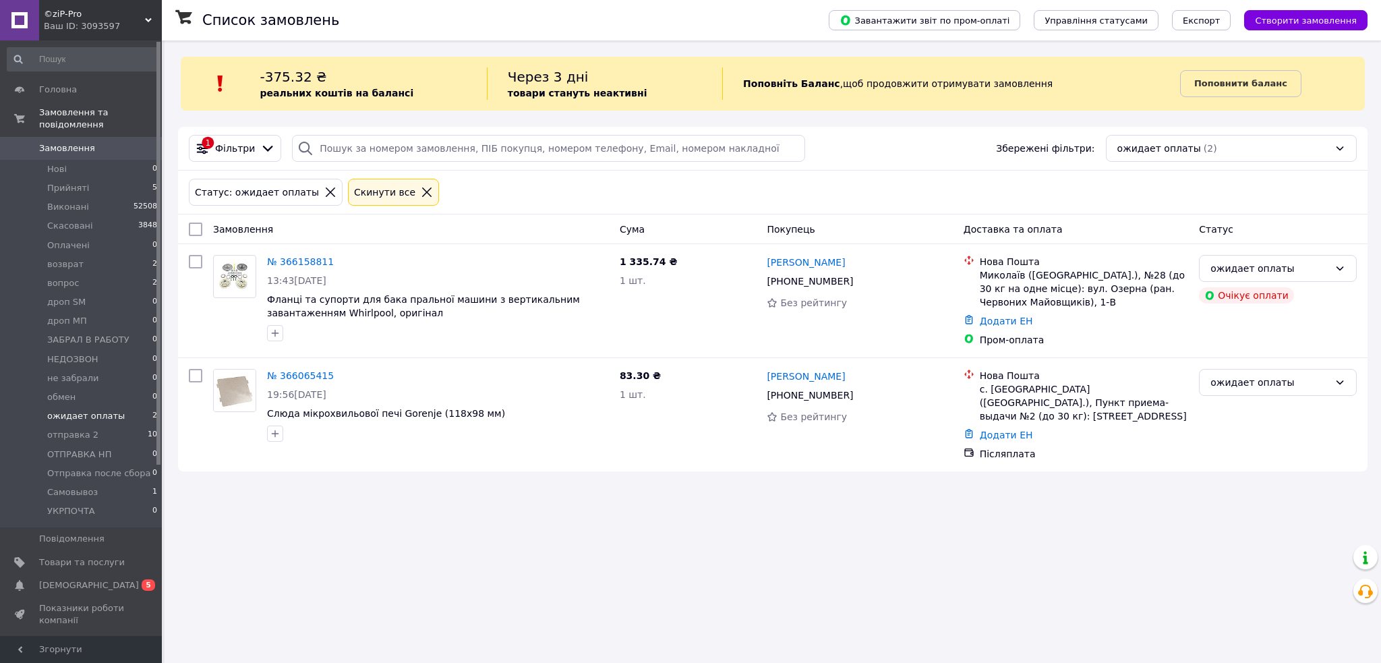
click at [100, 410] on span "ожидает оплаты" at bounding box center [86, 416] width 78 height 12
click at [301, 264] on link "№ 366158811" at bounding box center [300, 261] width 67 height 11
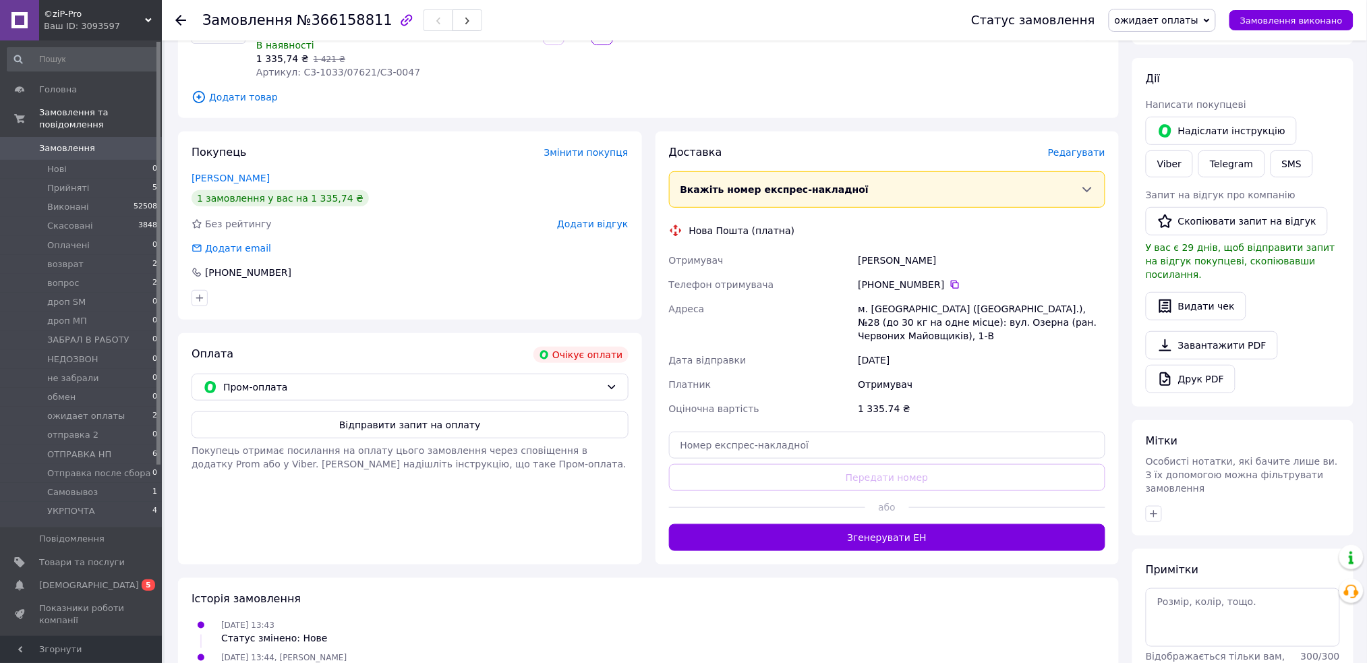
scroll to position [179, 0]
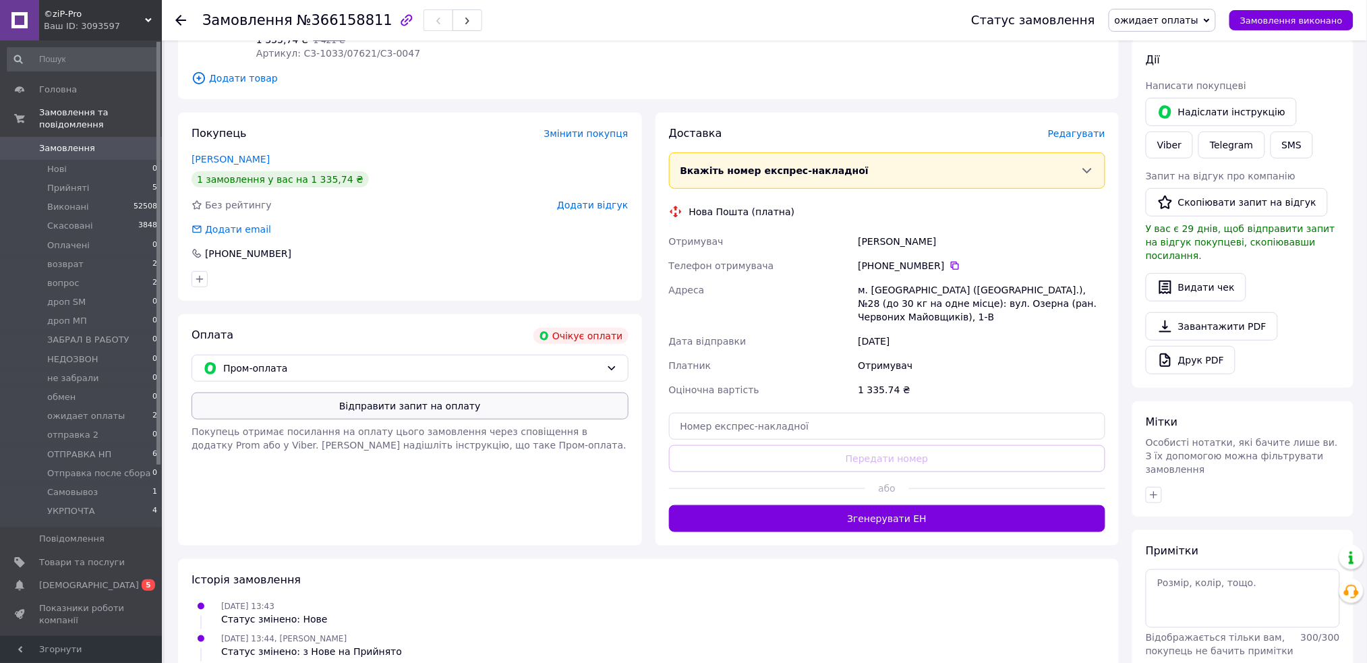
click at [357, 406] on button "Відправити запит на оплату" at bounding box center [410, 406] width 437 height 27
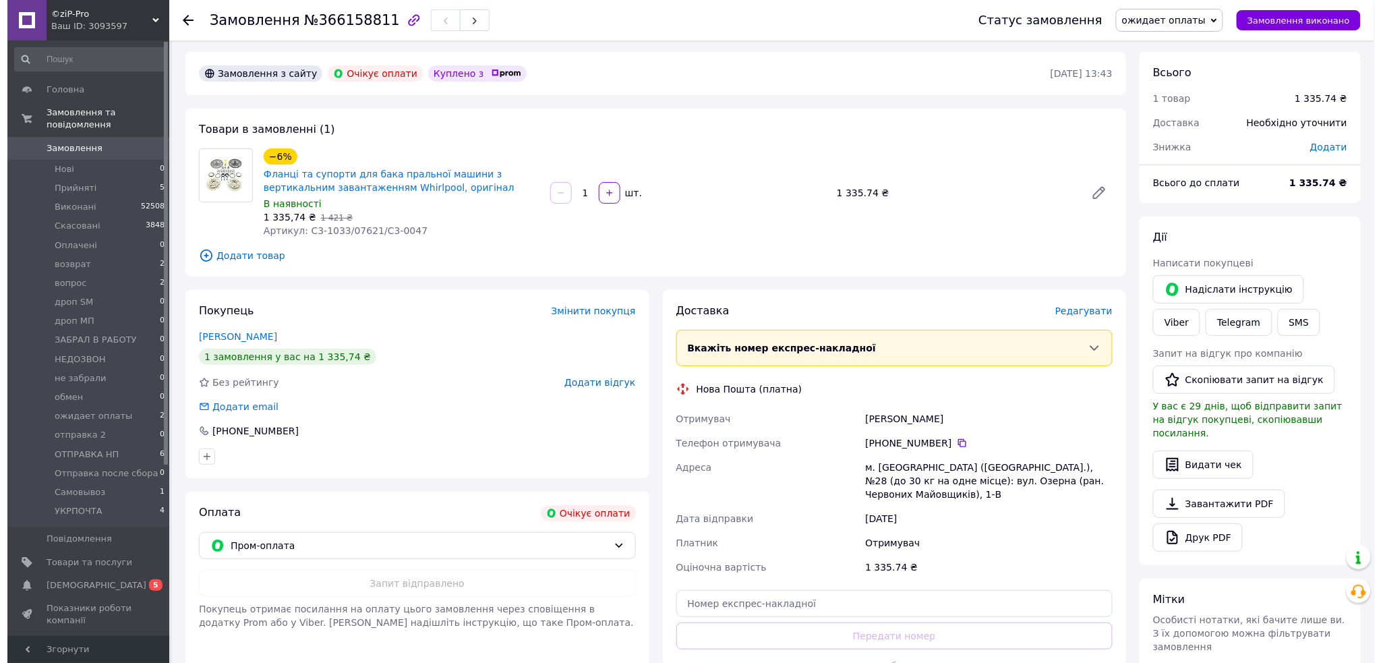
scroll to position [0, 0]
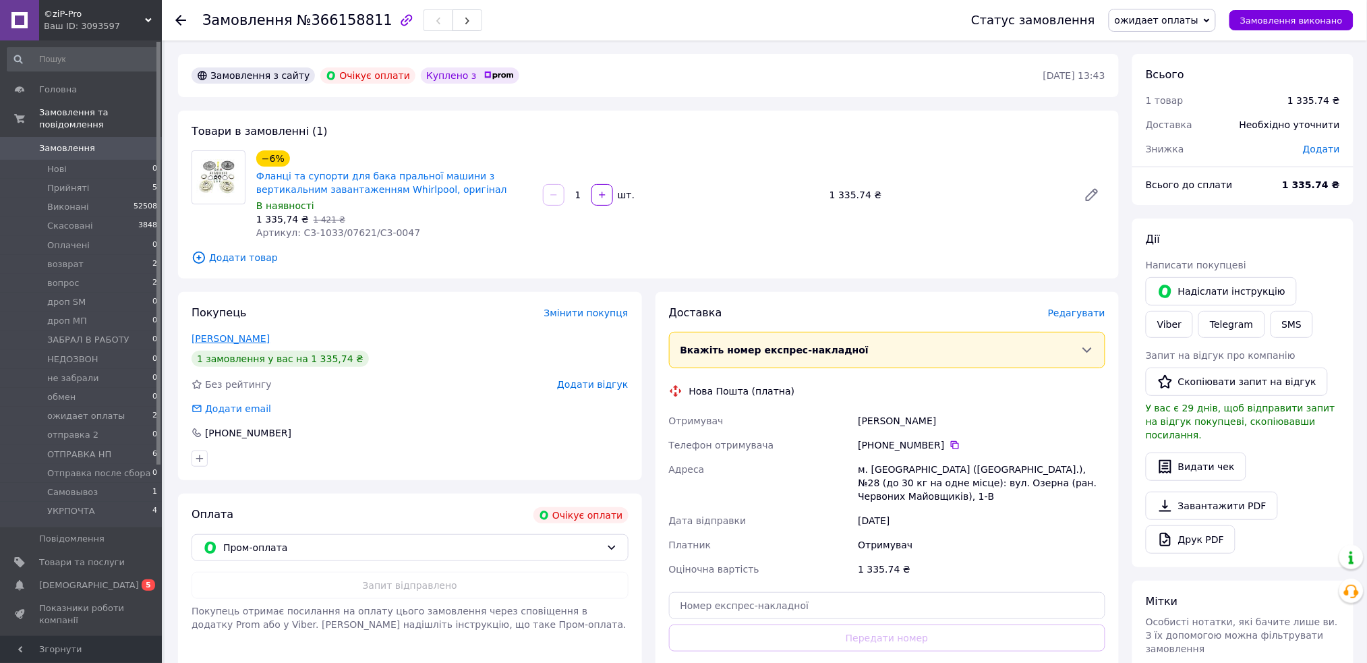
click at [250, 343] on link "[PERSON_NAME]" at bounding box center [231, 338] width 78 height 11
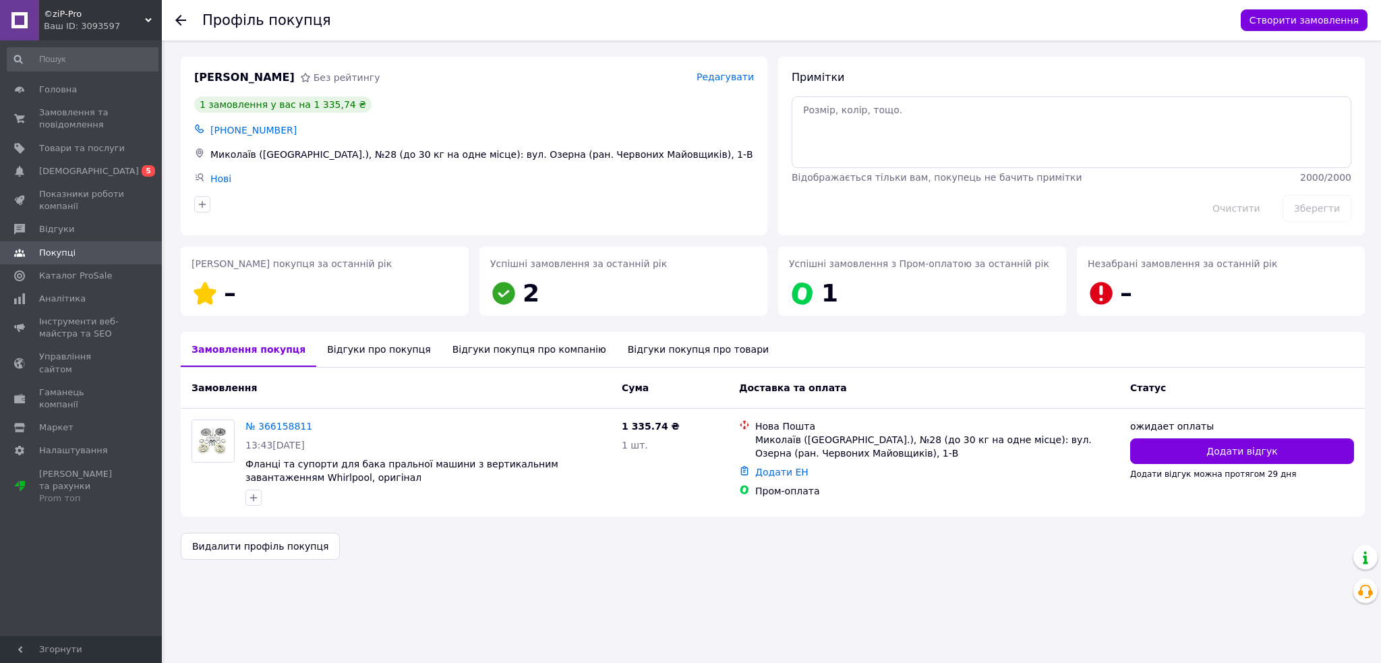
click at [343, 352] on div "Відгуки про покупця" at bounding box center [378, 349] width 125 height 35
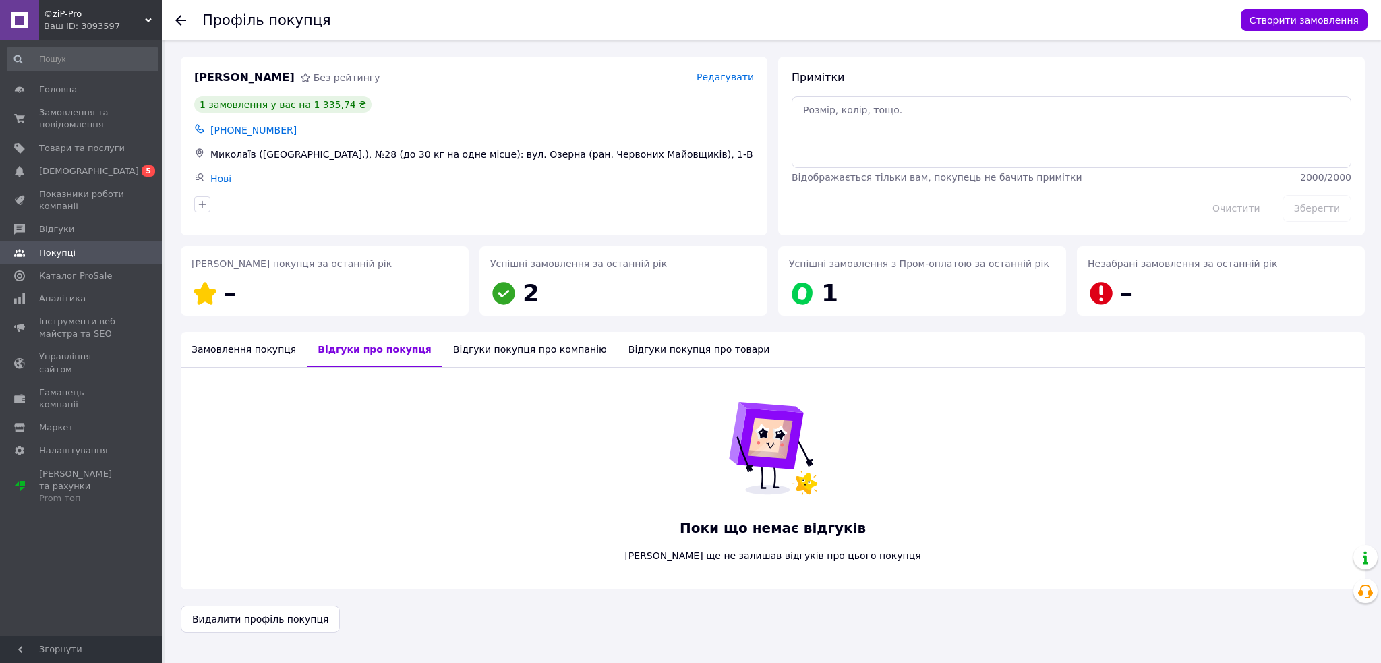
click at [262, 350] on div "Замовлення покупця" at bounding box center [244, 349] width 126 height 35
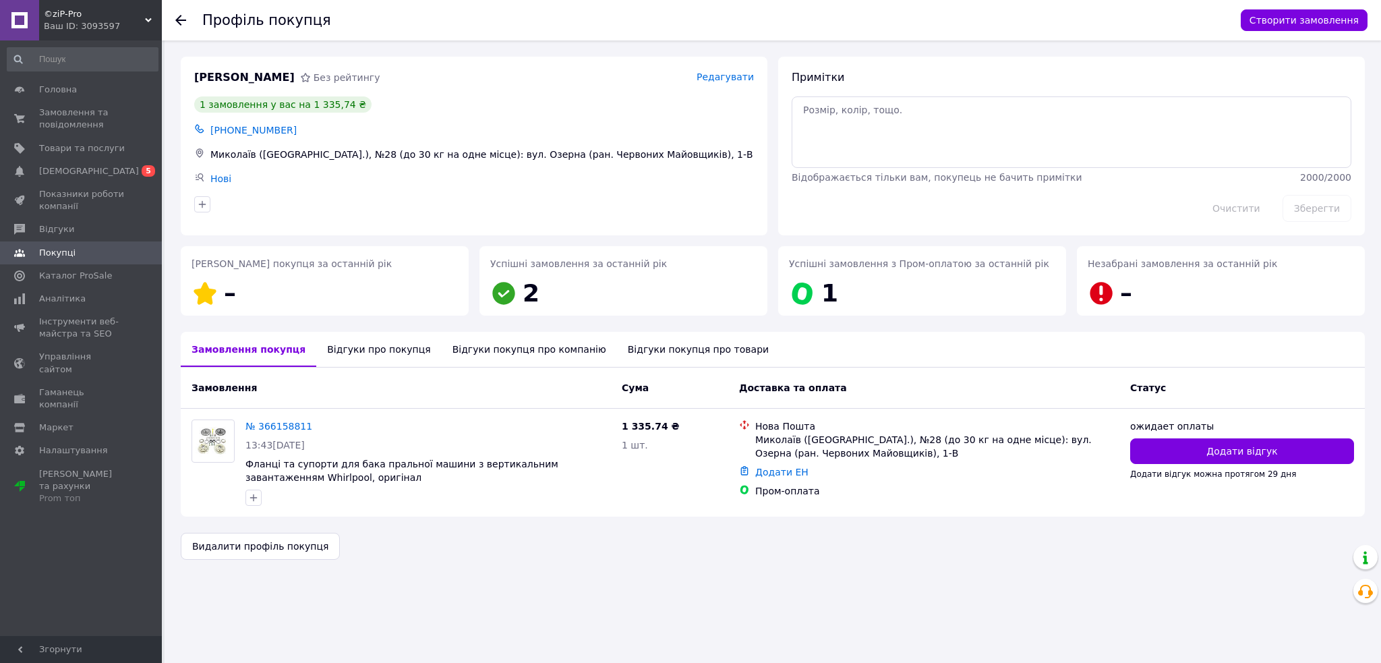
click at [180, 19] on icon at bounding box center [180, 20] width 11 height 11
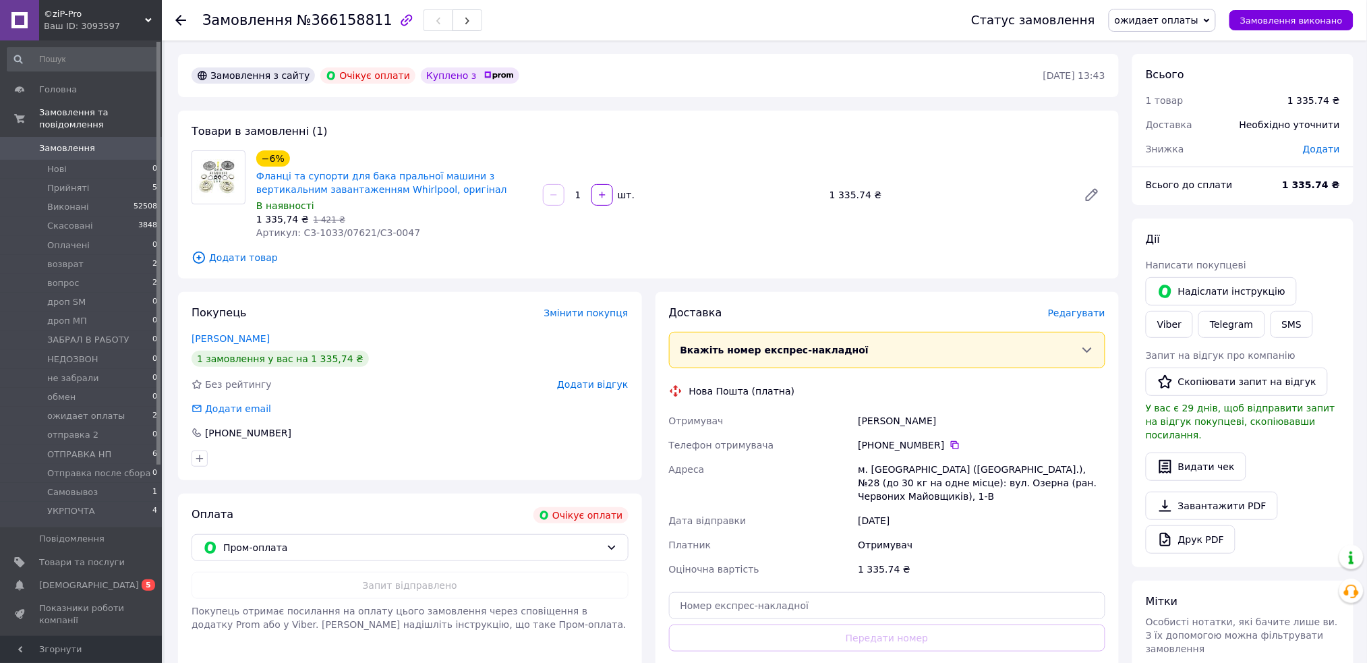
click at [52, 142] on span "Замовлення" at bounding box center [67, 148] width 56 height 12
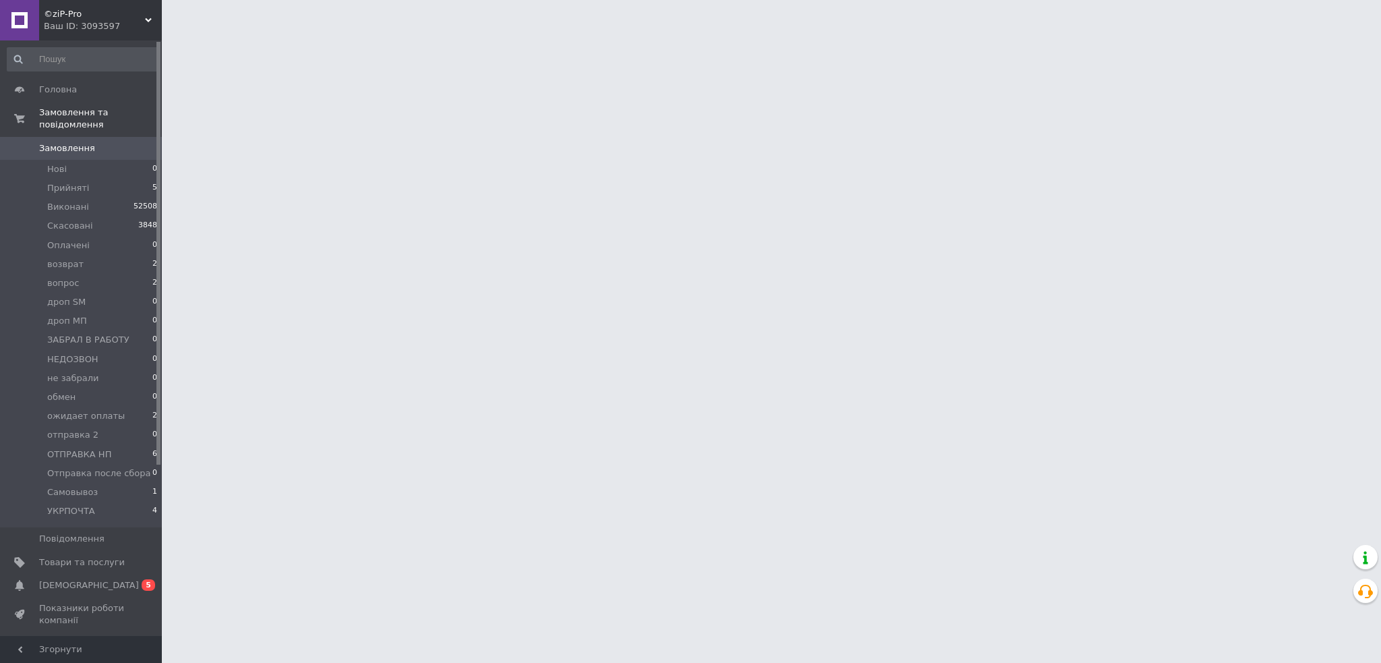
click at [94, 579] on span "[DEMOGRAPHIC_DATA]" at bounding box center [82, 585] width 86 height 12
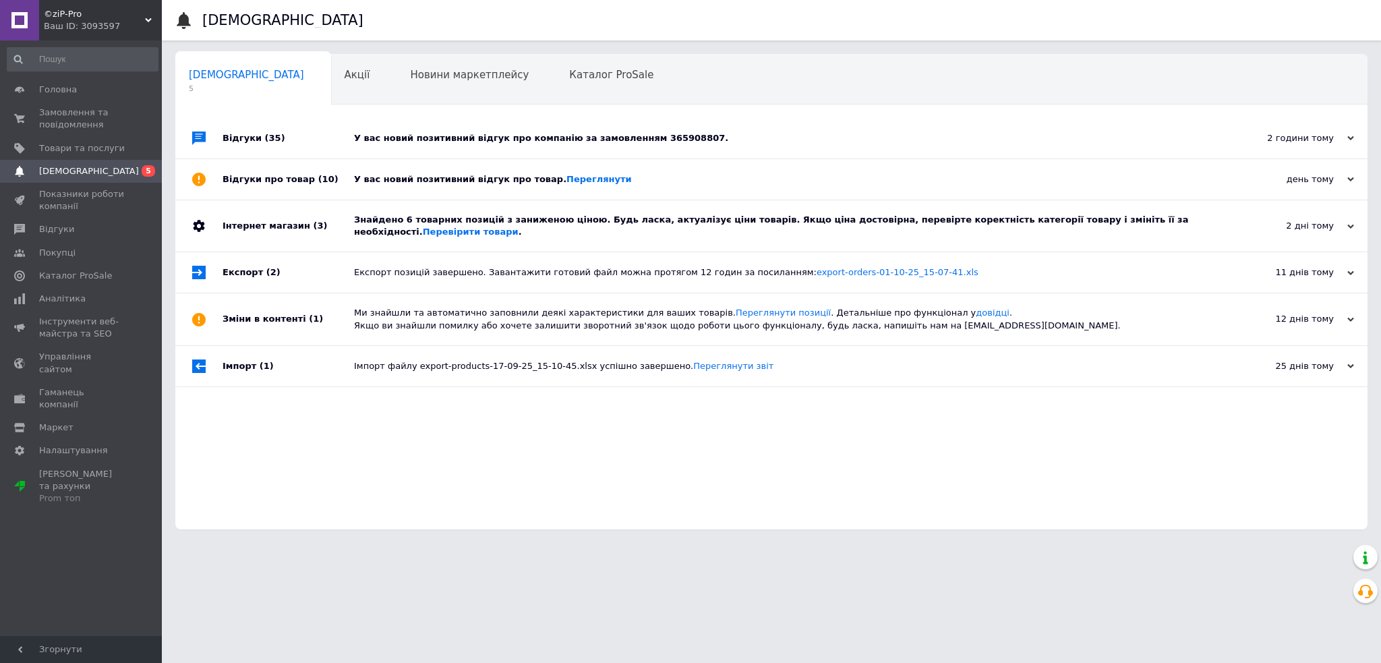
click at [463, 138] on div "У вас новий позитивний відгук про компанію за замовленням 365908807." at bounding box center [786, 138] width 865 height 12
click at [462, 185] on div "У вас новий позитивний відгук про товар. [GEOGRAPHIC_DATA]" at bounding box center [786, 179] width 865 height 12
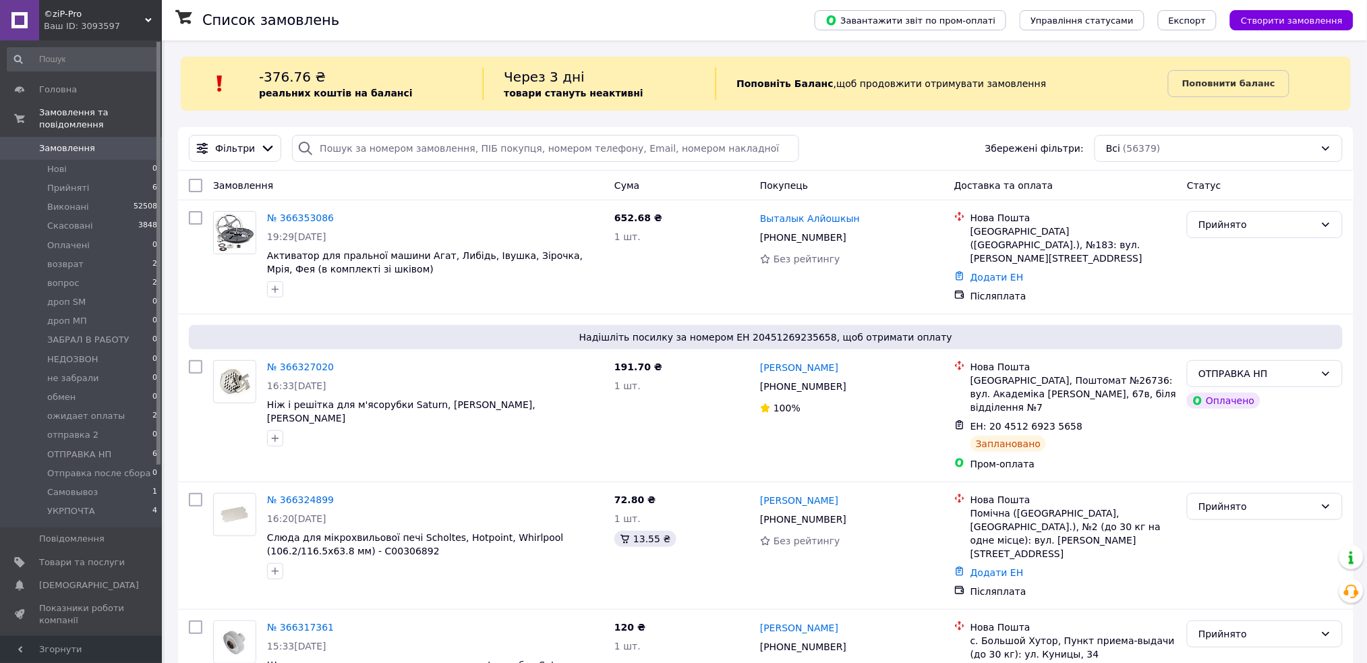
click at [65, 142] on span "Замовлення" at bounding box center [67, 148] width 56 height 12
click at [54, 142] on span "Замовлення" at bounding box center [67, 148] width 56 height 12
click at [58, 142] on span "Замовлення" at bounding box center [67, 148] width 56 height 12
